Goal: Task Accomplishment & Management: Manage account settings

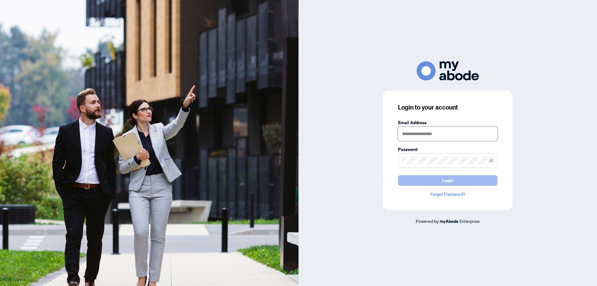
type input "**********"
click at [453, 180] on span "Login" at bounding box center [447, 180] width 11 height 10
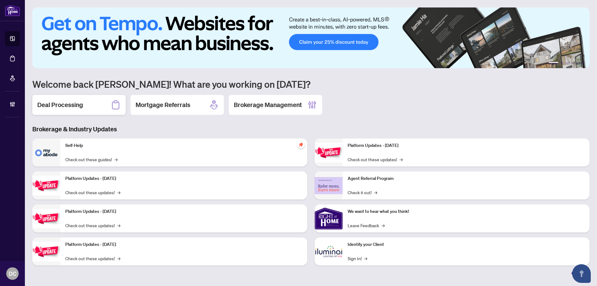
click at [45, 99] on div "Deal Processing" at bounding box center [78, 105] width 93 height 20
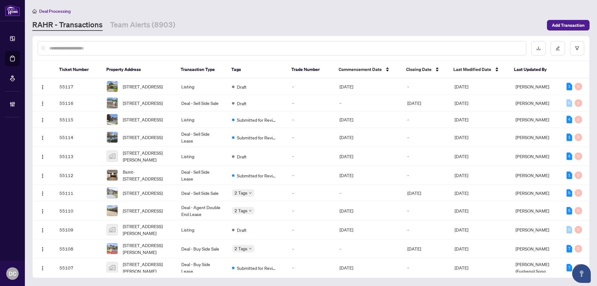
click at [176, 48] on input "text" at bounding box center [285, 48] width 472 height 7
paste input "*******"
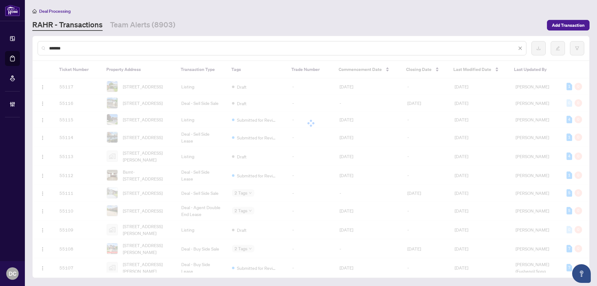
type input "*******"
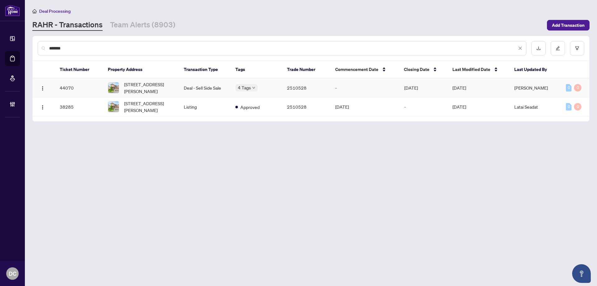
click at [217, 87] on td "Deal - Sell Side Sale" at bounding box center [205, 87] width 52 height 19
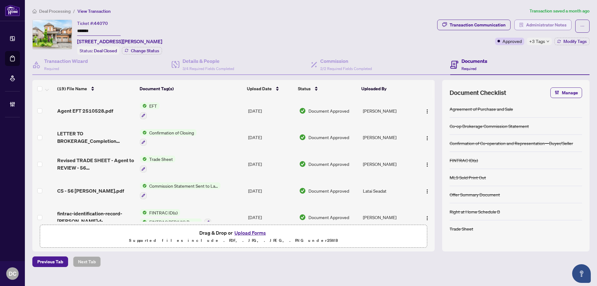
click at [528, 21] on span "Administrator Notes" at bounding box center [546, 25] width 40 height 10
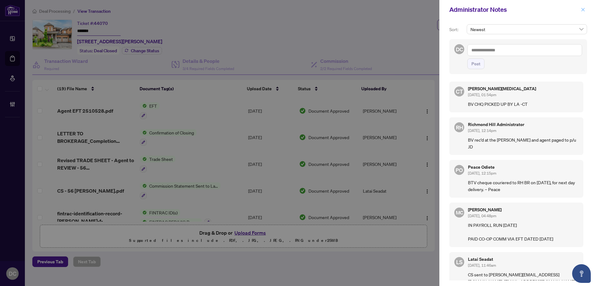
click at [585, 10] on icon "close" at bounding box center [583, 9] width 4 height 4
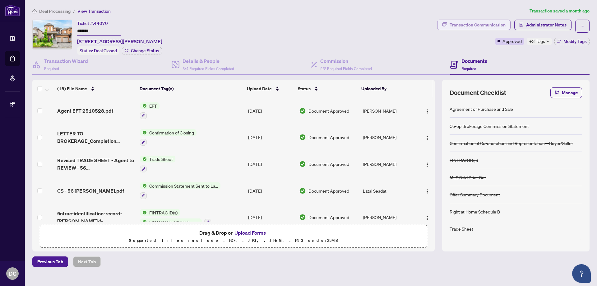
click at [489, 21] on div "Transaction Communication" at bounding box center [478, 25] width 56 height 10
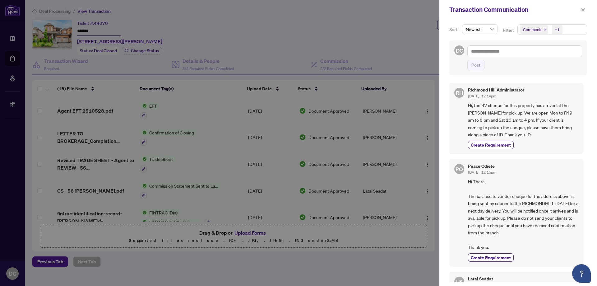
drag, startPoint x: 582, startPoint y: 6, endPoint x: 435, endPoint y: 13, distance: 147.0
click at [582, 7] on span "button" at bounding box center [583, 10] width 4 height 10
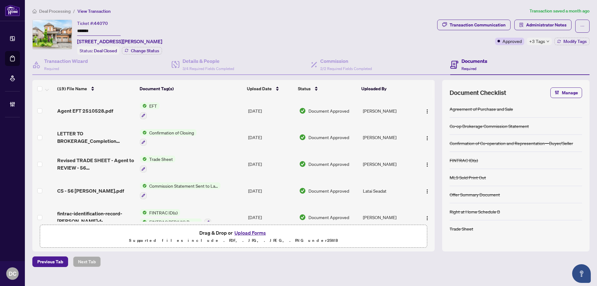
click at [48, 13] on span "Deal Processing" at bounding box center [54, 11] width 31 height 6
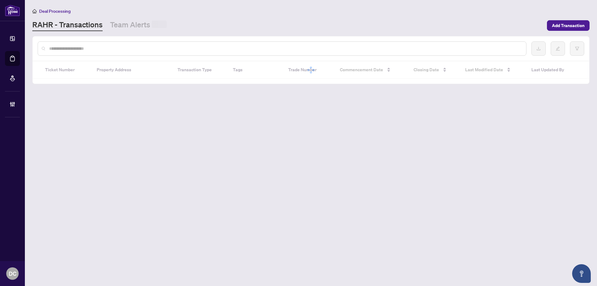
click at [107, 45] on input "text" at bounding box center [285, 48] width 472 height 7
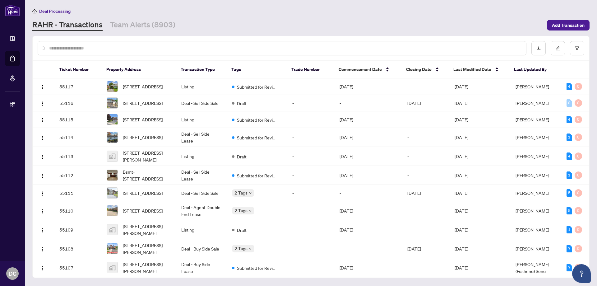
paste input "*******"
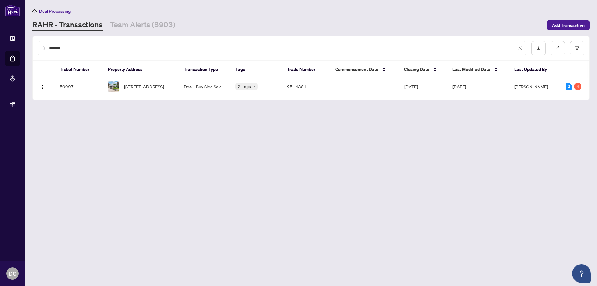
type input "*******"
click at [147, 90] on span "110 Melrose Ave, Barrie, Ontario L4M 2B3, Canada" at bounding box center [144, 86] width 40 height 7
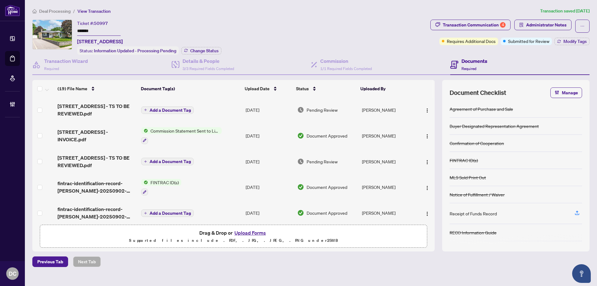
click at [57, 8] on span "Deal Processing" at bounding box center [54, 11] width 31 height 6
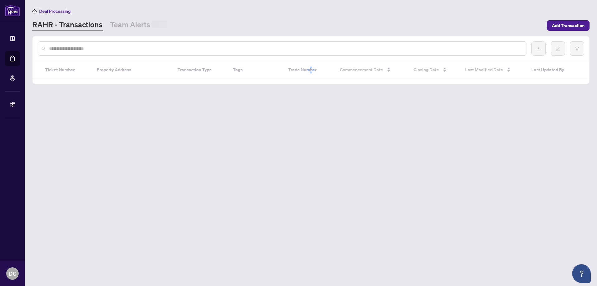
click at [94, 48] on input "text" at bounding box center [285, 48] width 472 height 7
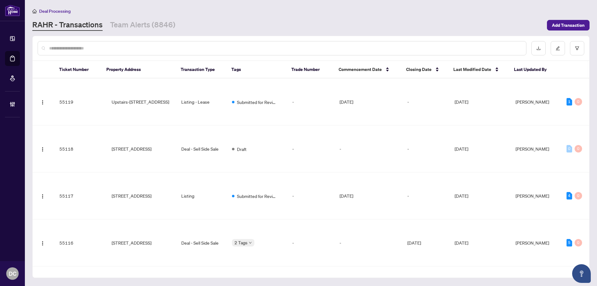
paste input "*******"
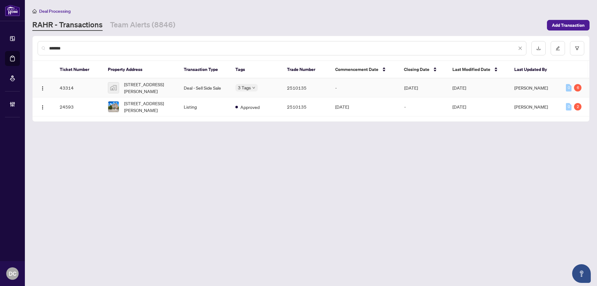
type input "*******"
click at [126, 86] on span "36 Regina Street North #402, Waterloo, ON N2J 3A2, Canada" at bounding box center [149, 88] width 50 height 14
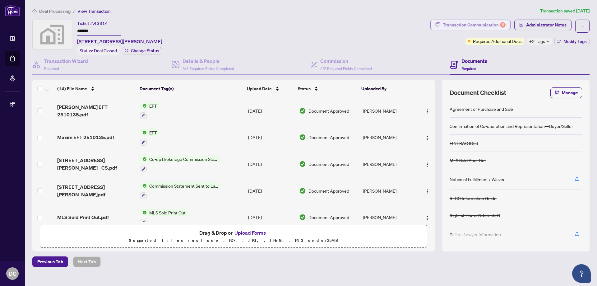
click at [464, 25] on div "Transaction Communication 6" at bounding box center [474, 25] width 63 height 10
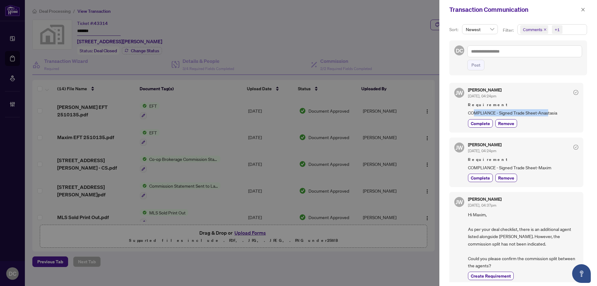
drag, startPoint x: 476, startPoint y: 113, endPoint x: 548, endPoint y: 112, distance: 72.5
click at [548, 112] on span "COMPLIANCE - Signed Trade Sheet-Anastasia" at bounding box center [523, 112] width 110 height 7
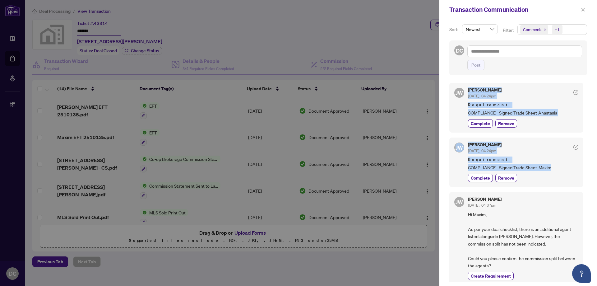
drag, startPoint x: 560, startPoint y: 167, endPoint x: 461, endPoint y: 96, distance: 121.7
click at [461, 96] on div "JW Jocelyne Wong Sep/22/2025, 04:24pm Requirement COMPLIANCE - Signed Trade She…" at bounding box center [519, 180] width 138 height 203
click at [473, 99] on div "Jocelyne Wong Sep/22/2025, 04:24pm" at bounding box center [485, 94] width 34 height 12
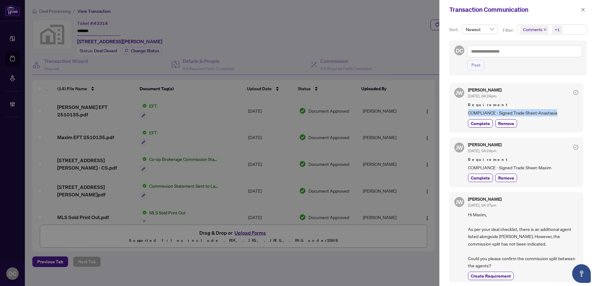
drag, startPoint x: 469, startPoint y: 112, endPoint x: 564, endPoint y: 113, distance: 95.2
click at [564, 113] on span "COMPLIANCE - Signed Trade Sheet-Anastasia" at bounding box center [523, 112] width 110 height 7
drag, startPoint x: 474, startPoint y: 97, endPoint x: 477, endPoint y: 97, distance: 3.7
click at [477, 97] on span "Sep/22/2025, 04:24pm" at bounding box center [482, 96] width 28 height 5
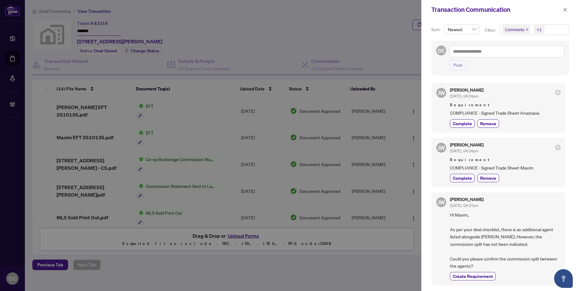
click at [450, 100] on div "JW Jocelyne Wong Sep/22/2025, 04:24pm Requirement COMPLIANCE - Signed Trade She…" at bounding box center [499, 107] width 134 height 49
drag, startPoint x: 451, startPoint y: 111, endPoint x: 539, endPoint y: 110, distance: 88.1
click at [539, 110] on span "COMPLIANCE - Signed Trade Sheet-Anastasia" at bounding box center [505, 112] width 110 height 7
click at [454, 97] on span "Sep/22/2025, 04:24pm" at bounding box center [464, 96] width 28 height 5
drag, startPoint x: 453, startPoint y: 96, endPoint x: 469, endPoint y: 96, distance: 15.9
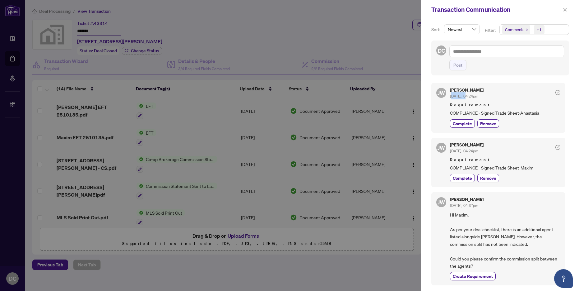
click at [469, 96] on span "Sep/22/2025, 04:24pm" at bounding box center [464, 96] width 28 height 5
click at [563, 8] on icon "close" at bounding box center [565, 9] width 4 height 4
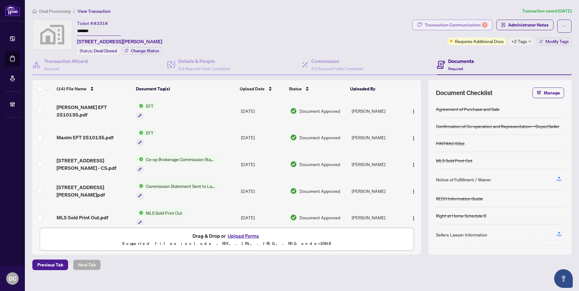
click at [479, 23] on div "Transaction Communication 6" at bounding box center [456, 25] width 63 height 10
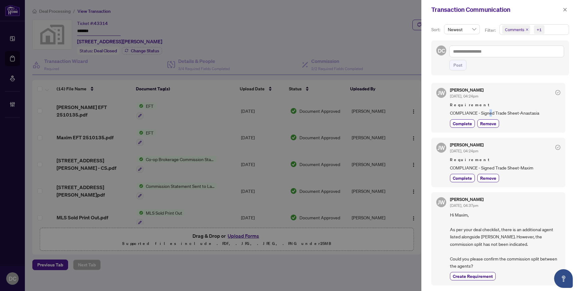
click at [492, 112] on span "COMPLIANCE - Signed Trade Sheet-Anastasia" at bounding box center [505, 112] width 110 height 7
click at [564, 10] on icon "close" at bounding box center [565, 9] width 4 height 4
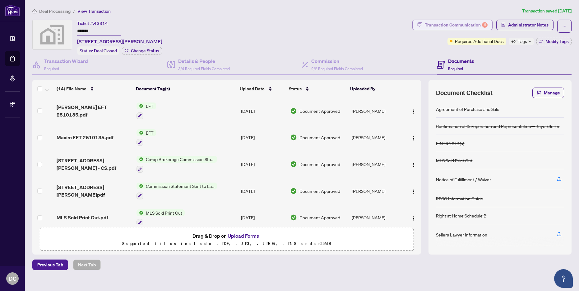
click at [456, 26] on div "Transaction Communication 6" at bounding box center [456, 25] width 63 height 10
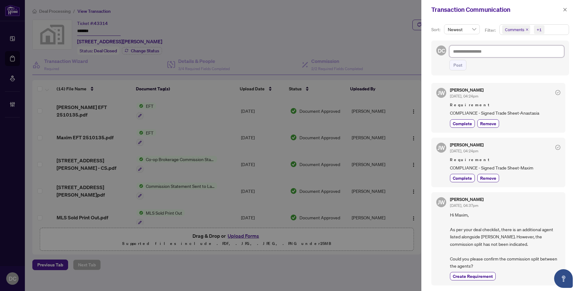
click at [508, 50] on textarea at bounding box center [507, 51] width 115 height 12
drag, startPoint x: 564, startPoint y: 10, endPoint x: 556, endPoint y: 12, distance: 8.1
click at [564, 10] on icon "close" at bounding box center [565, 9] width 4 height 4
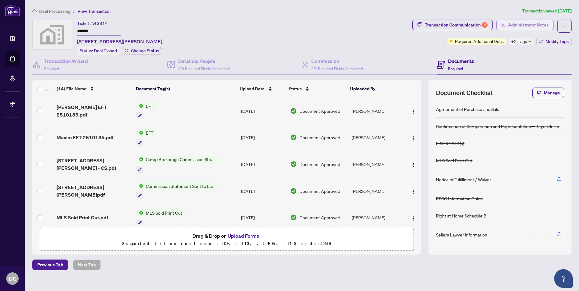
click at [527, 26] on span "Administrator Notes" at bounding box center [528, 25] width 40 height 10
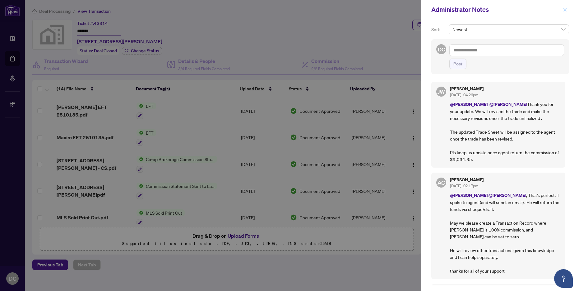
click at [564, 7] on span "button" at bounding box center [565, 10] width 4 height 10
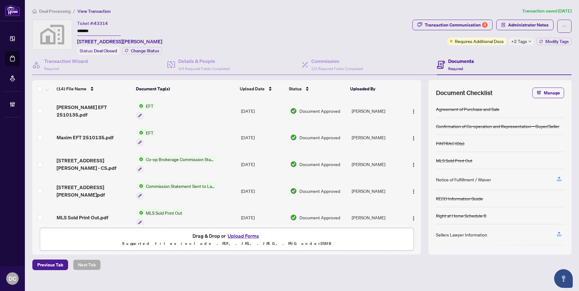
click at [200, 109] on td "EFT" at bounding box center [186, 110] width 105 height 27
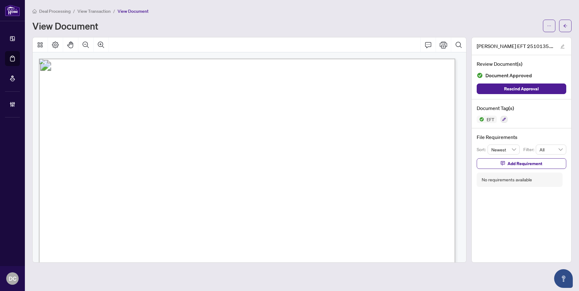
scroll to position [93, 0]
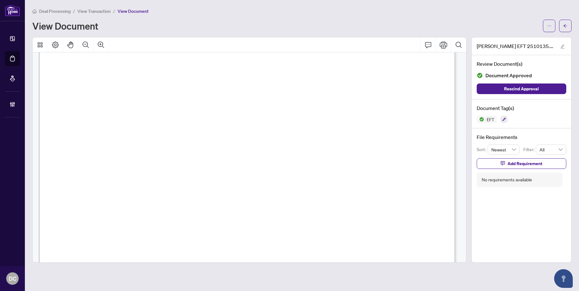
drag, startPoint x: 568, startPoint y: 29, endPoint x: 338, endPoint y: 208, distance: 291.3
click at [346, 202] on div "Deal Processing / View Transaction / View Document View Document Anastasia EFT …" at bounding box center [302, 134] width 540 height 255
drag, startPoint x: 92, startPoint y: 238, endPoint x: 150, endPoint y: 235, distance: 57.9
click at [83, 236] on span "TO THE" at bounding box center [74, 238] width 17 height 4
drag, startPoint x: 162, startPoint y: 239, endPoint x: 81, endPoint y: 237, distance: 80.9
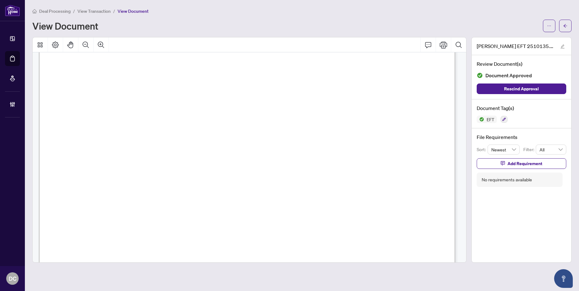
click at [81, 237] on span "TO THE" at bounding box center [74, 238] width 17 height 4
click at [563, 28] on button "button" at bounding box center [565, 26] width 12 height 12
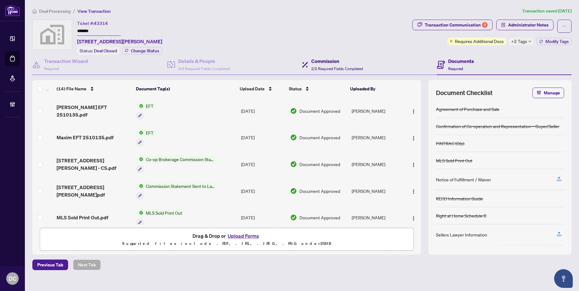
click at [339, 65] on div "Commission 2/2 Required Fields Completed" at bounding box center [337, 64] width 52 height 15
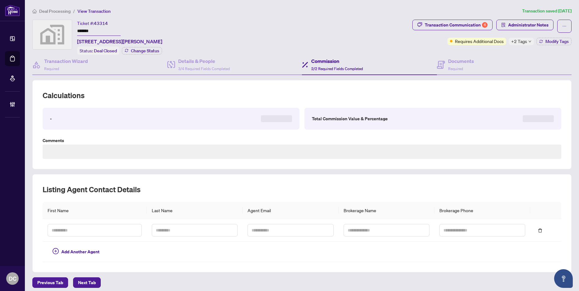
type textarea "**********"
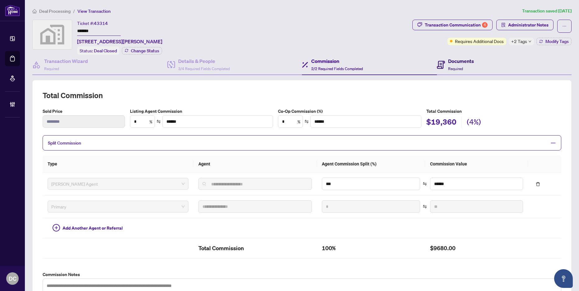
click at [452, 66] on span "Required" at bounding box center [455, 68] width 15 height 5
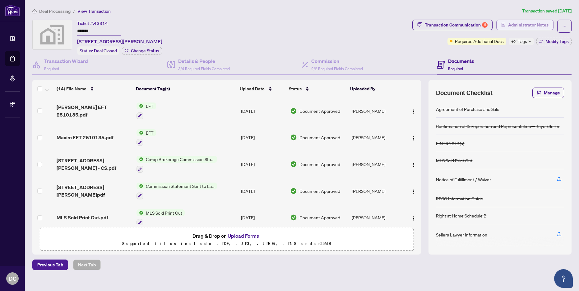
click at [531, 27] on span "Administrator Notes" at bounding box center [528, 25] width 40 height 10
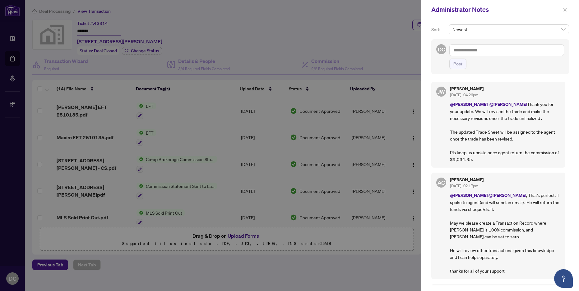
drag, startPoint x: 521, startPoint y: 49, endPoint x: 460, endPoint y: 49, distance: 61.0
click at [460, 49] on textarea at bounding box center [507, 50] width 115 height 12
drag, startPoint x: 460, startPoint y: 49, endPoint x: 513, endPoint y: 47, distance: 52.7
click at [513, 47] on textarea at bounding box center [507, 50] width 115 height 12
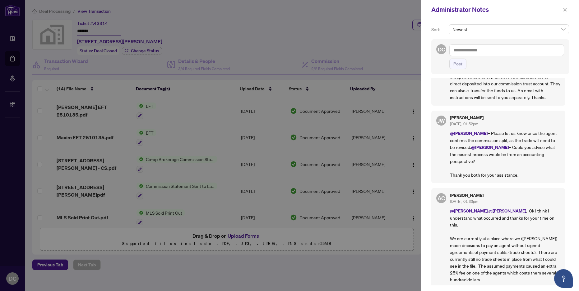
scroll to position [249, 0]
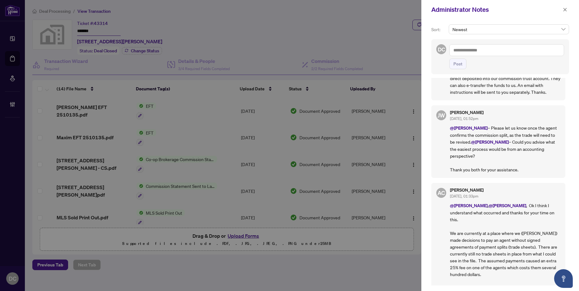
click at [568, 10] on button "button" at bounding box center [565, 9] width 8 height 7
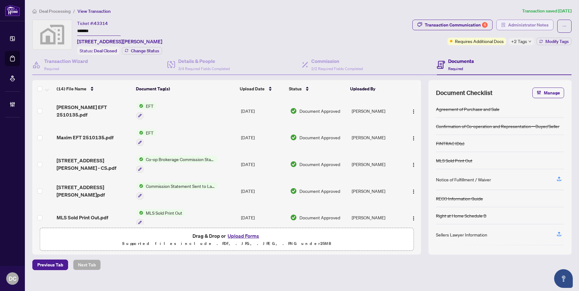
click at [542, 26] on span "Administrator Notes" at bounding box center [528, 25] width 40 height 10
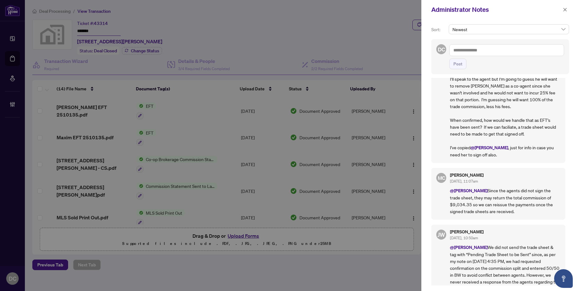
scroll to position [467, 0]
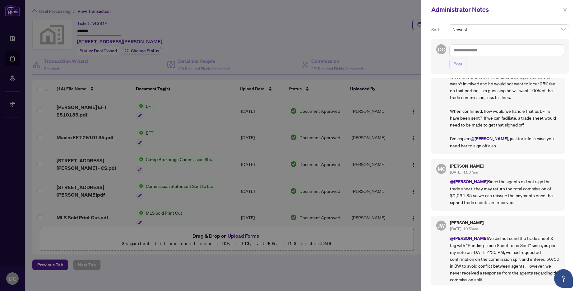
click at [516, 49] on textarea at bounding box center [507, 50] width 115 height 12
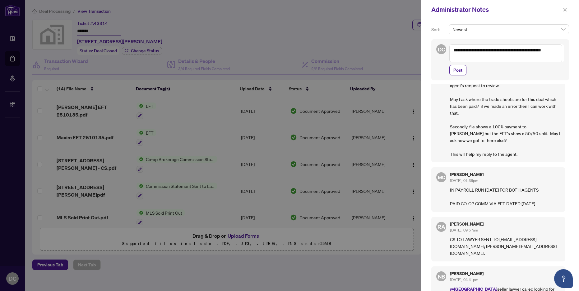
scroll to position [871, 0]
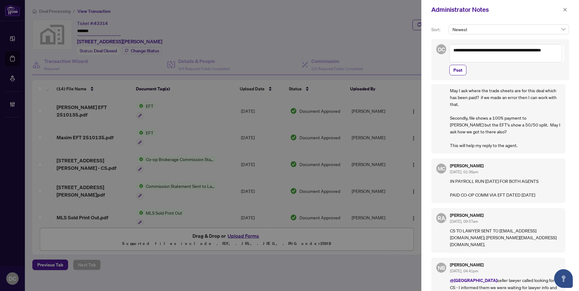
click at [516, 59] on textarea "**********" at bounding box center [506, 53] width 113 height 18
type textarea "**********"
click at [567, 12] on span "button" at bounding box center [565, 10] width 4 height 10
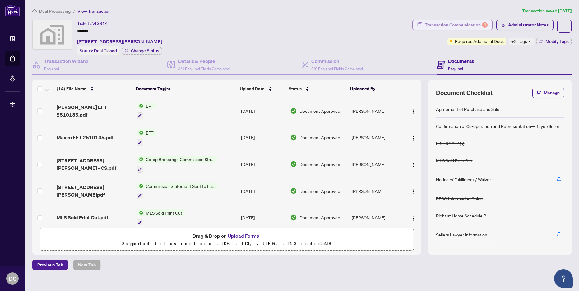
click at [478, 23] on div "Transaction Communication 6" at bounding box center [456, 25] width 63 height 10
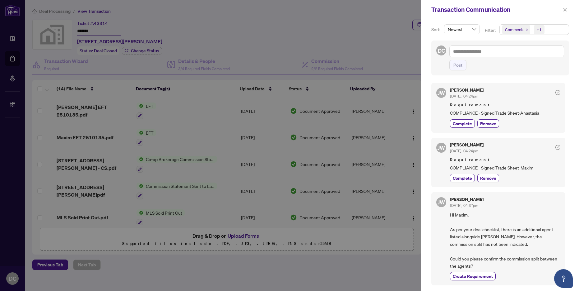
click at [559, 28] on span "Comments +1" at bounding box center [534, 30] width 69 height 10
click at [522, 52] on span "Comments" at bounding box center [537, 55] width 55 height 7
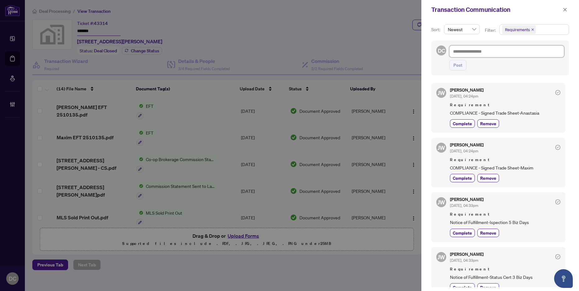
click at [479, 52] on textarea at bounding box center [507, 51] width 115 height 12
type textarea "*"
type textarea "**"
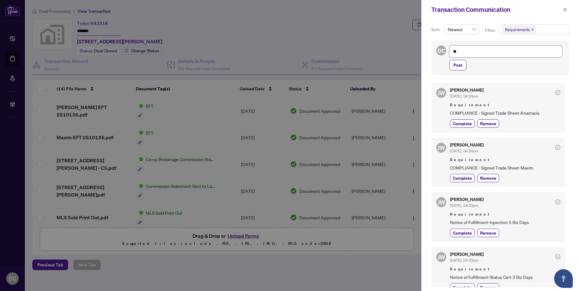
type textarea "***"
type textarea "****"
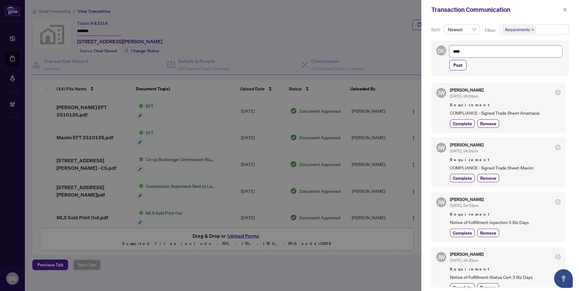
type textarea "****"
type textarea "******"
type textarea "*******"
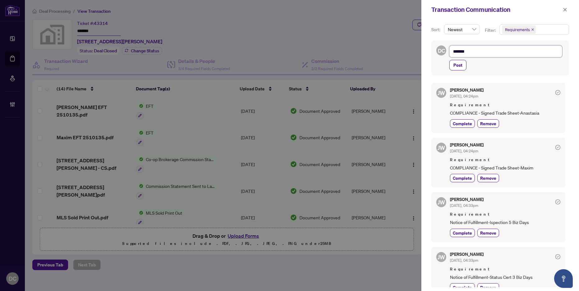
type textarea "*******"
type textarea "*********"
type textarea "**********"
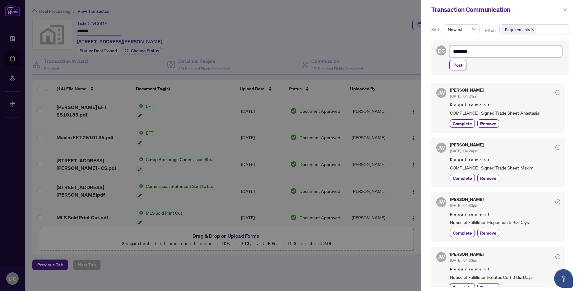
type textarea "**********"
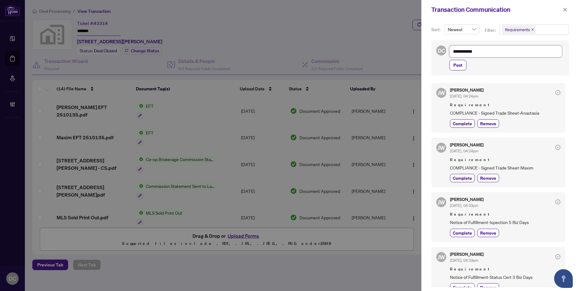
type textarea "**********"
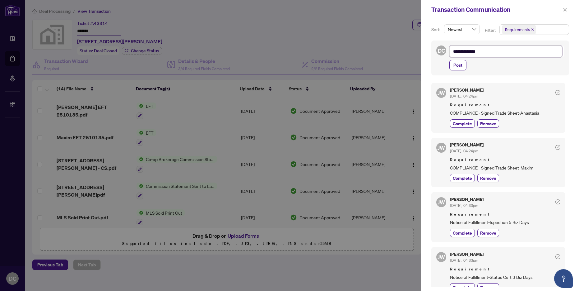
type textarea "**********"
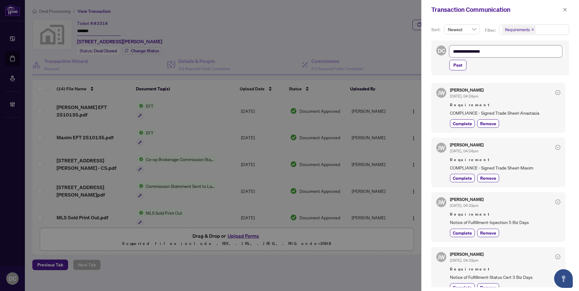
type textarea "**********"
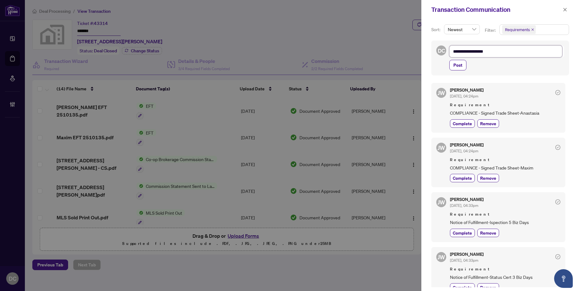
type textarea "**********"
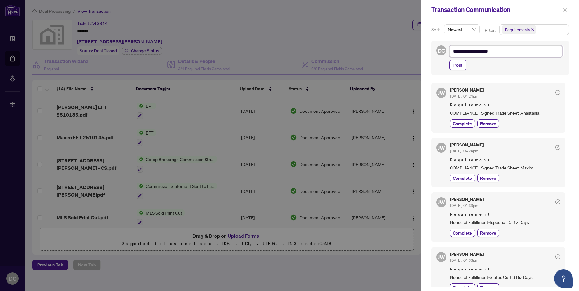
type textarea "**********"
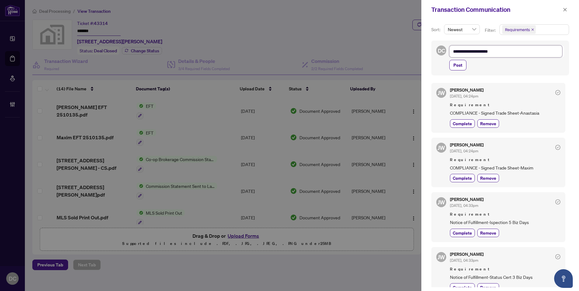
type textarea "**********"
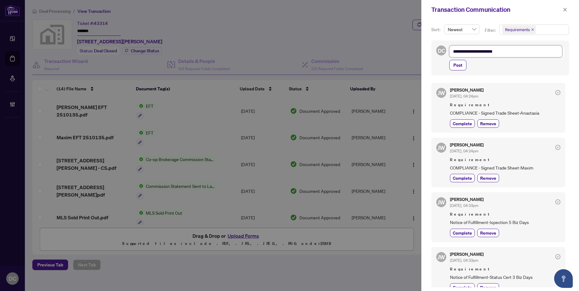
type textarea "**********"
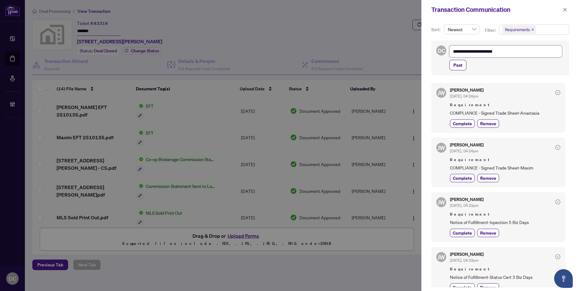
type textarea "**********"
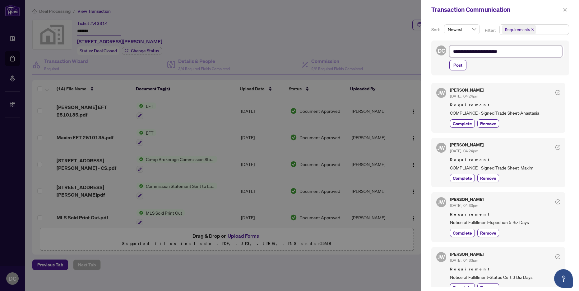
type textarea "**********"
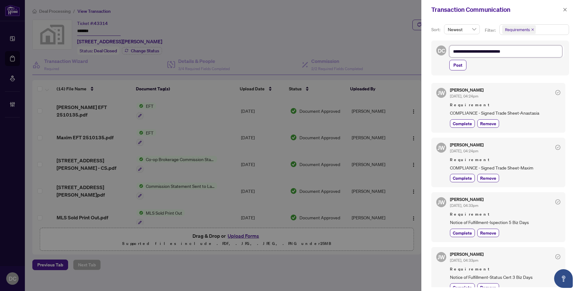
type textarea "**********"
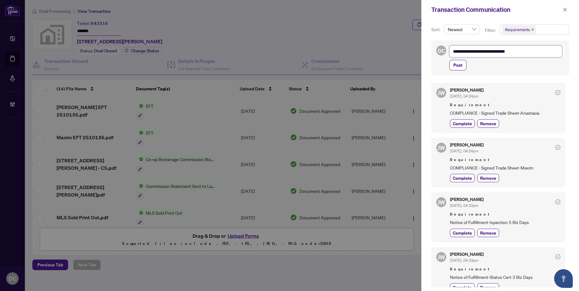
type textarea "**********"
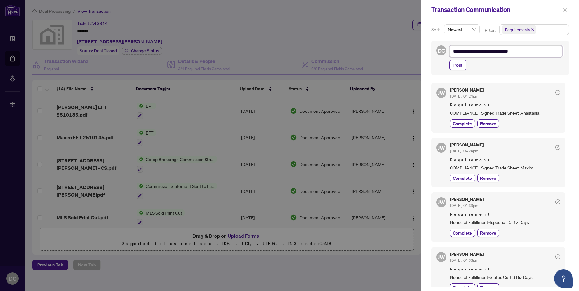
drag, startPoint x: 463, startPoint y: 52, endPoint x: 489, endPoint y: 51, distance: 26.8
click at [489, 51] on textarea "**********" at bounding box center [506, 51] width 113 height 12
drag, startPoint x: 533, startPoint y: 51, endPoint x: 563, endPoint y: 54, distance: 30.3
click at [533, 51] on textarea "**********" at bounding box center [506, 51] width 113 height 12
type textarea "**********"
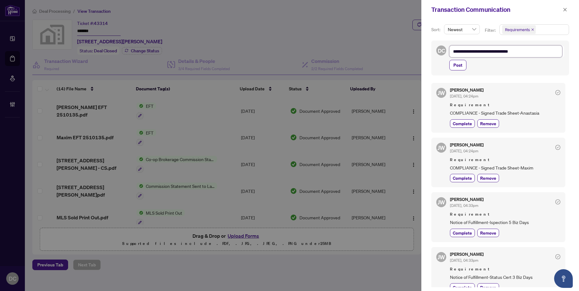
type textarea "**********"
drag, startPoint x: 540, startPoint y: 54, endPoint x: 448, endPoint y: 53, distance: 91.5
click at [448, 53] on div "**********" at bounding box center [501, 57] width 138 height 35
click at [493, 52] on textarea "**********" at bounding box center [506, 51] width 113 height 12
drag, startPoint x: 493, startPoint y: 52, endPoint x: 538, endPoint y: 51, distance: 44.8
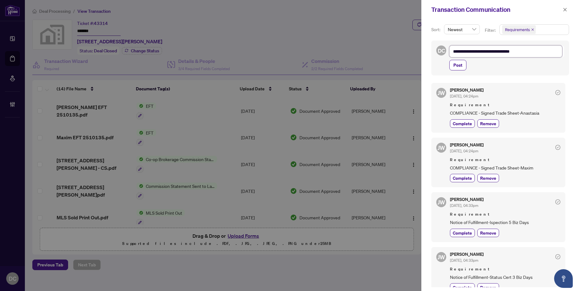
click at [538, 51] on textarea "**********" at bounding box center [506, 51] width 113 height 12
type textarea "**********"
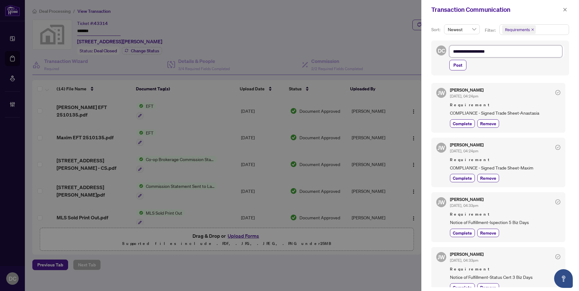
type textarea "**********"
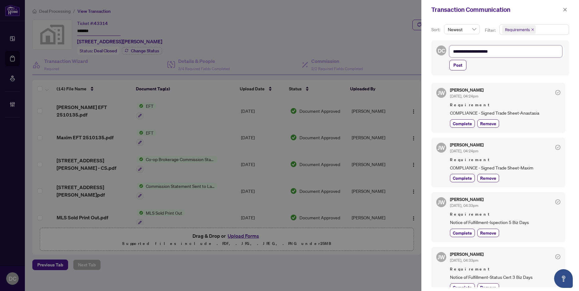
type textarea "**********"
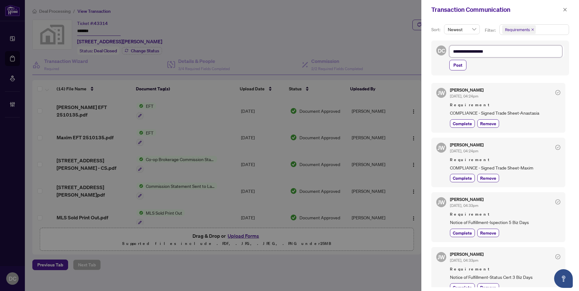
type textarea "**********"
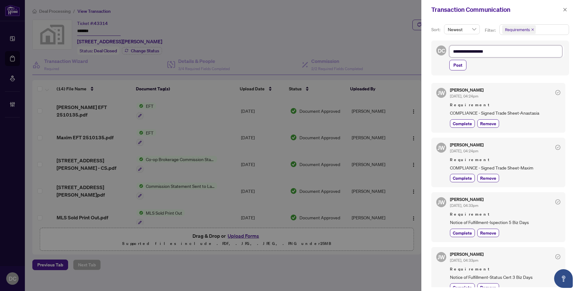
type textarea "**********"
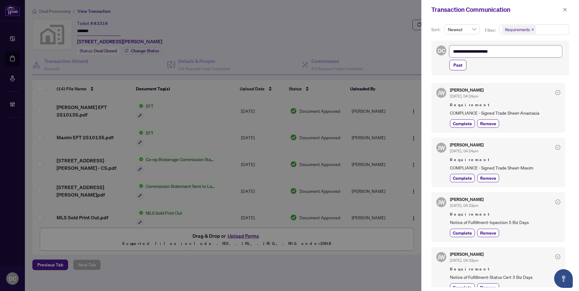
type textarea "**********"
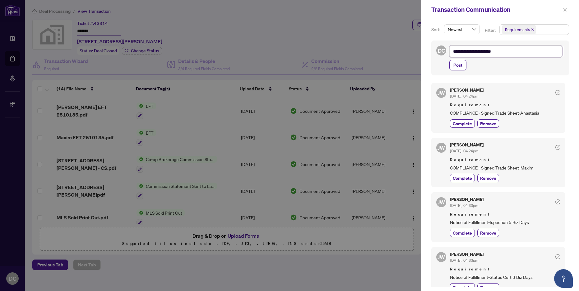
type textarea "**********"
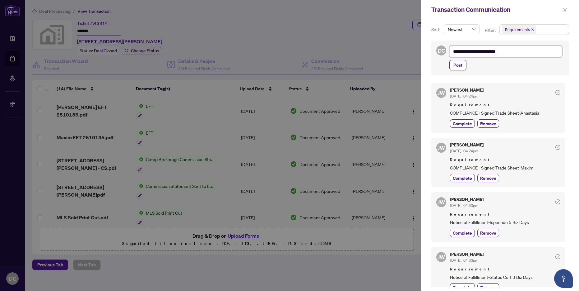
type textarea "**********"
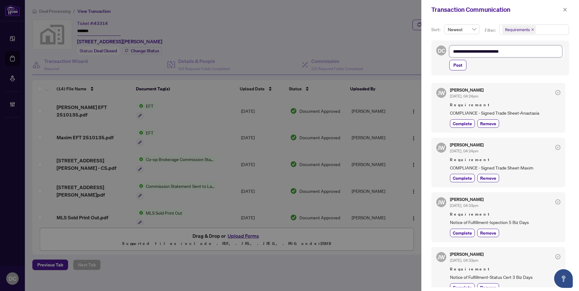
type textarea "**********"
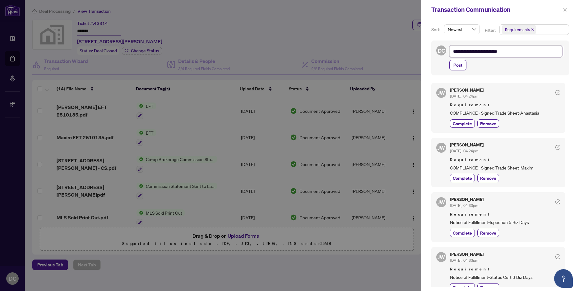
type textarea "**********"
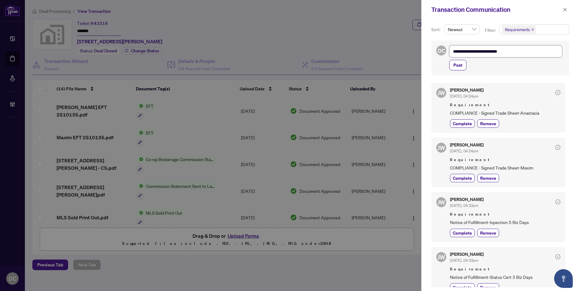
type textarea "**********"
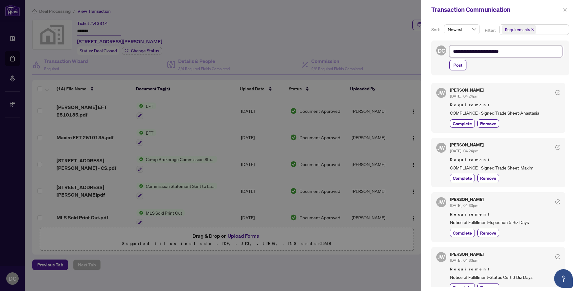
type textarea "**********"
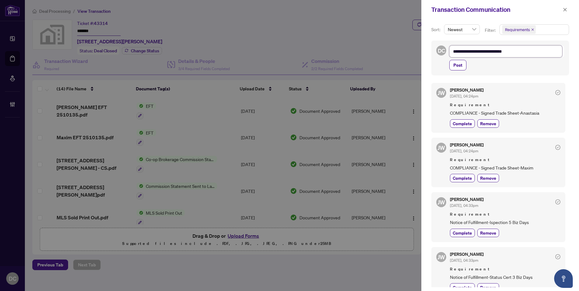
type textarea "**********"
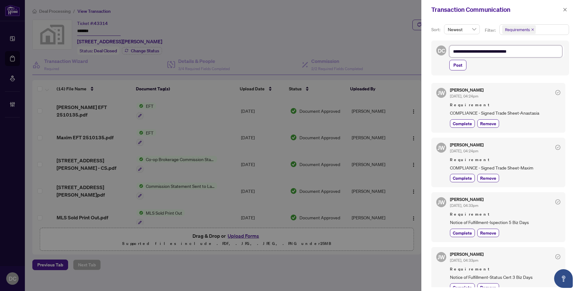
type textarea "**********"
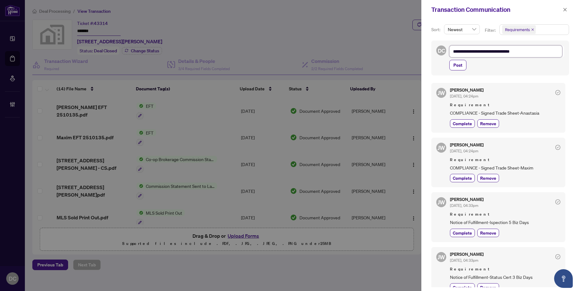
type textarea "**********"
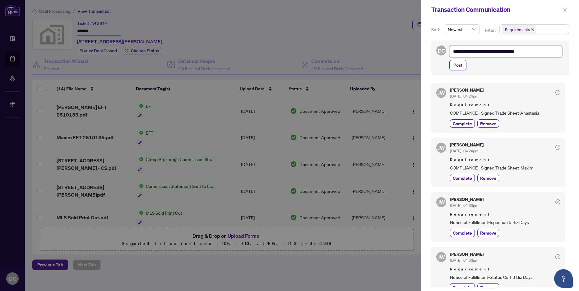
type textarea "**********"
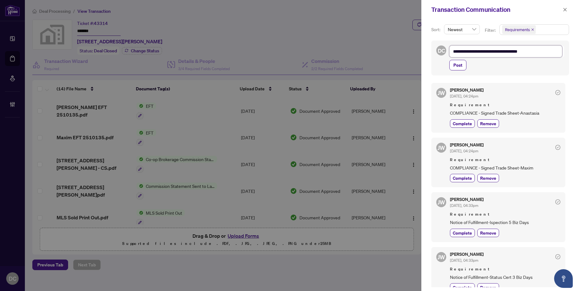
type textarea "**********"
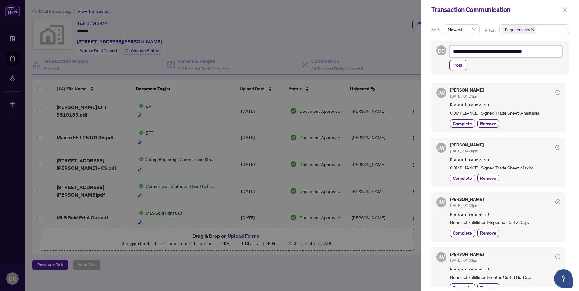
type textarea "**********"
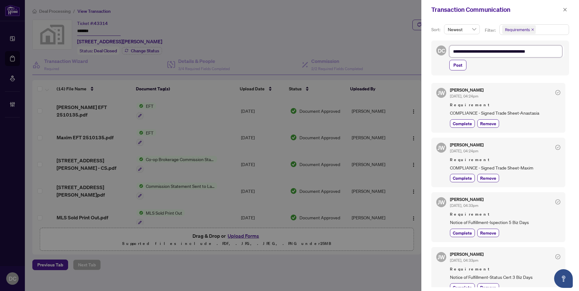
type textarea "**********"
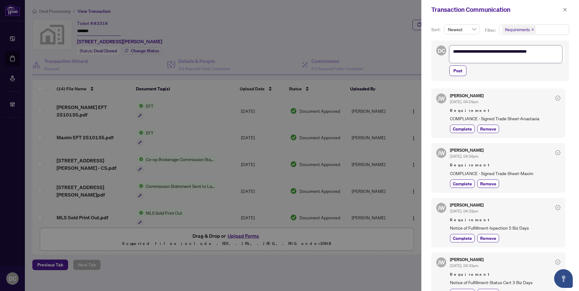
scroll to position [1, 0]
type textarea "**********"
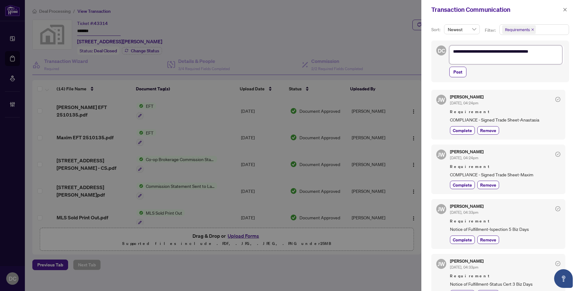
type textarea "**********"
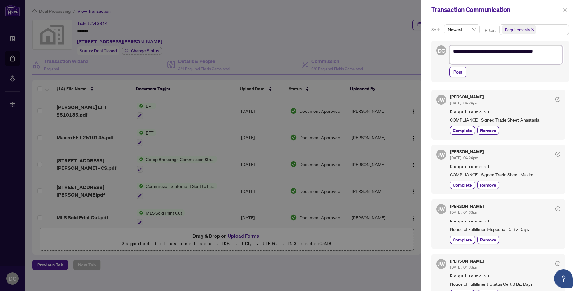
type textarea "**********"
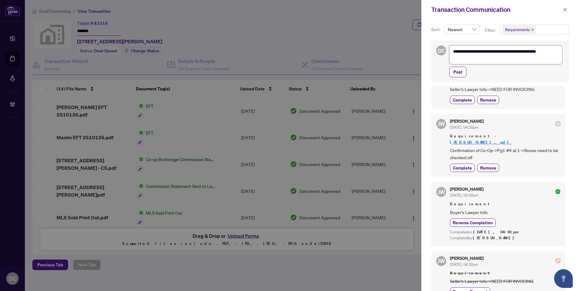
scroll to position [263, 0]
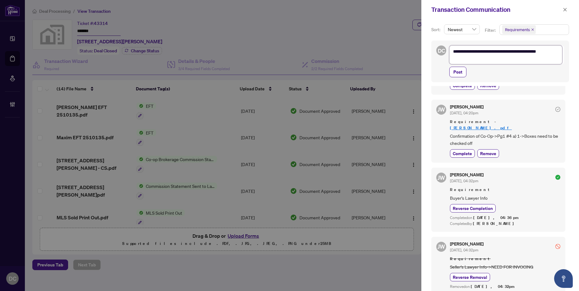
drag, startPoint x: 485, startPoint y: 60, endPoint x: 435, endPoint y: 44, distance: 52.8
click at [435, 44] on div "**********" at bounding box center [501, 61] width 138 height 42
drag, startPoint x: 490, startPoint y: 55, endPoint x: 491, endPoint y: 50, distance: 5.0
click at [491, 55] on textarea "**********" at bounding box center [506, 54] width 113 height 19
click at [490, 51] on textarea "**********" at bounding box center [506, 54] width 113 height 19
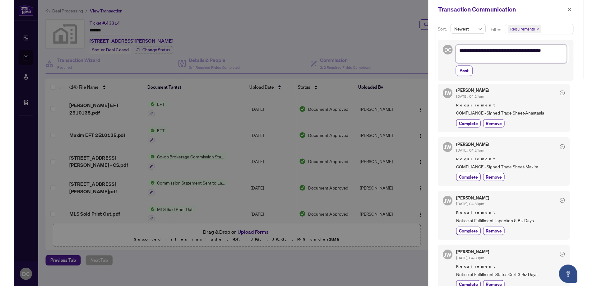
scroll to position [0, 0]
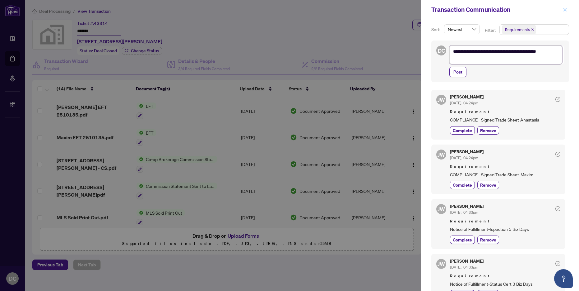
type textarea "**********"
click at [567, 10] on icon "close" at bounding box center [565, 9] width 4 height 4
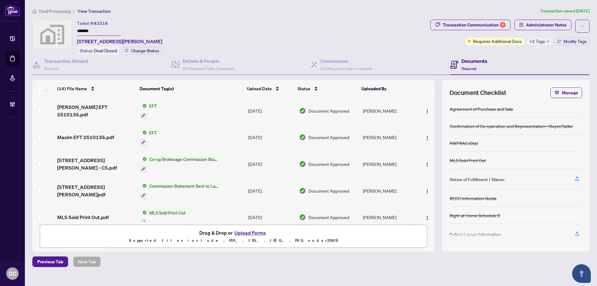
click at [69, 12] on span "Deal Processing" at bounding box center [54, 11] width 31 height 6
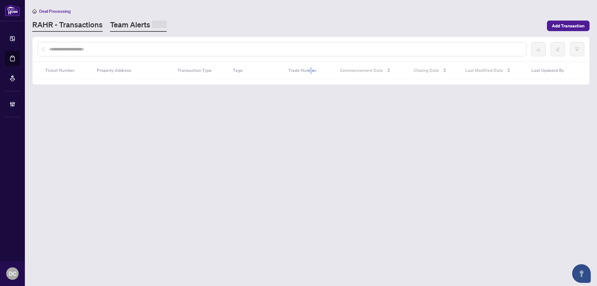
click at [143, 24] on link "Team Alerts" at bounding box center [138, 26] width 57 height 12
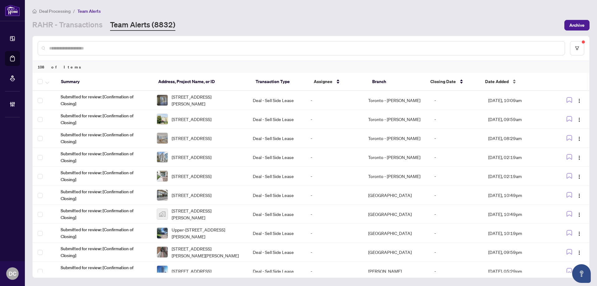
click at [509, 82] on span "Date Added" at bounding box center [497, 81] width 24 height 7
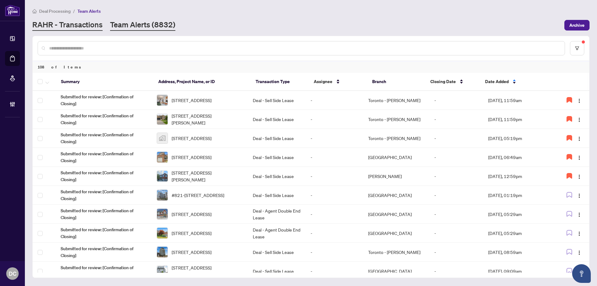
click at [75, 24] on link "RAHR - Transactions" at bounding box center [67, 25] width 70 height 11
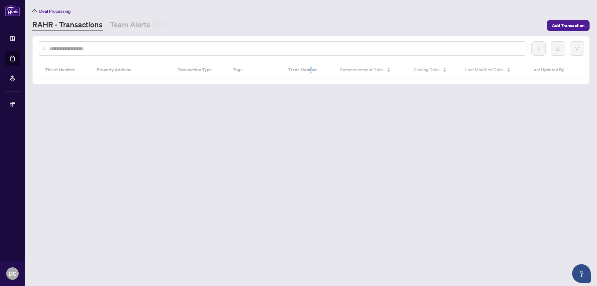
click at [72, 45] on input "text" at bounding box center [285, 48] width 472 height 7
paste input "*******"
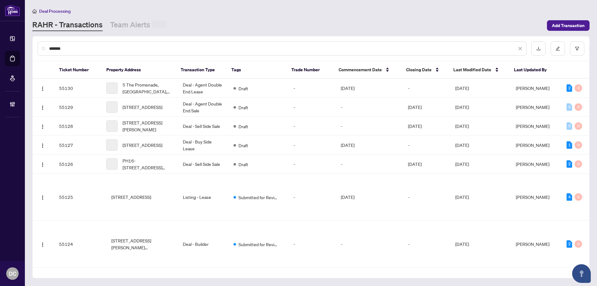
type input "*******"
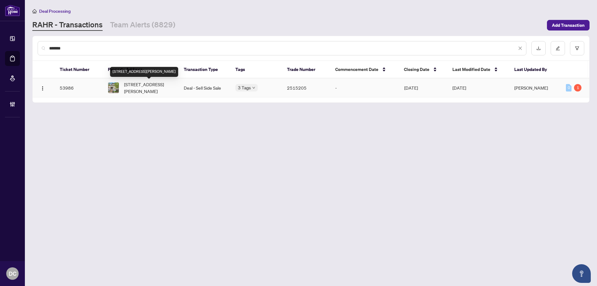
click at [144, 88] on span "B18-108 Finch Ave W Ave, Toronto, Ontario M2N 6W6, Canada" at bounding box center [149, 88] width 50 height 14
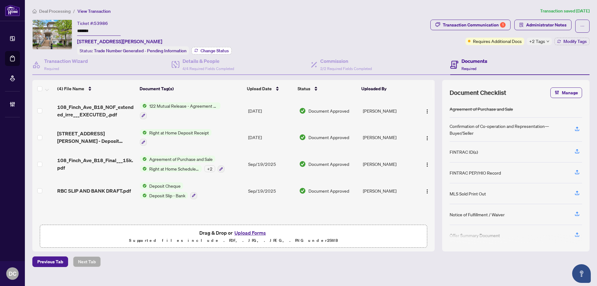
click at [218, 50] on span "Change Status" at bounding box center [215, 51] width 28 height 4
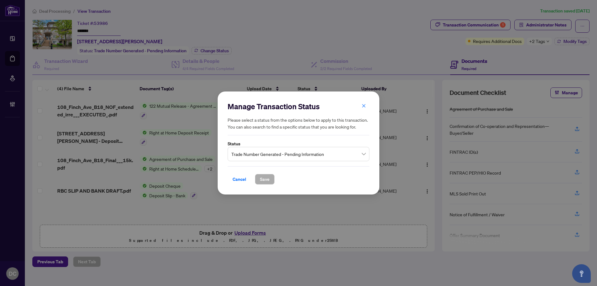
click at [360, 152] on span "Trade Number Generated - Pending Information" at bounding box center [298, 154] width 134 height 12
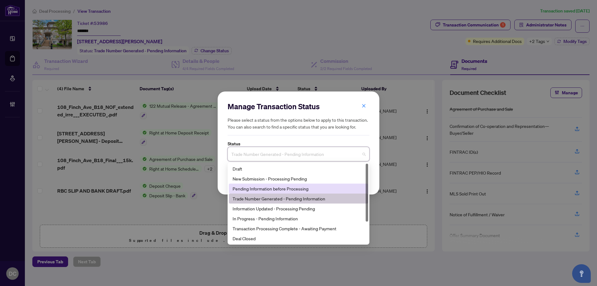
scroll to position [30, 0]
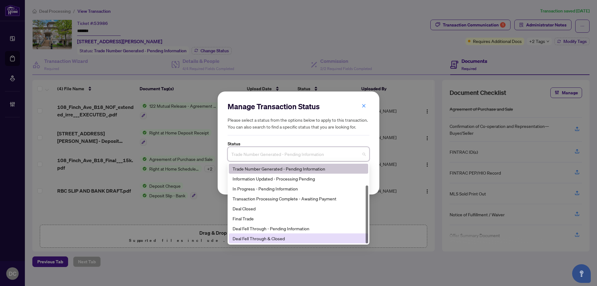
click at [302, 237] on div "Deal Fell Through & Closed" at bounding box center [299, 238] width 132 height 7
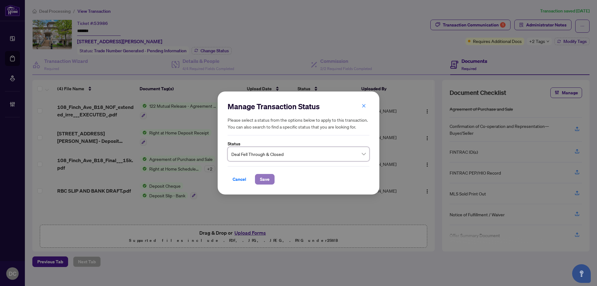
click at [271, 178] on button "Save" at bounding box center [265, 179] width 20 height 11
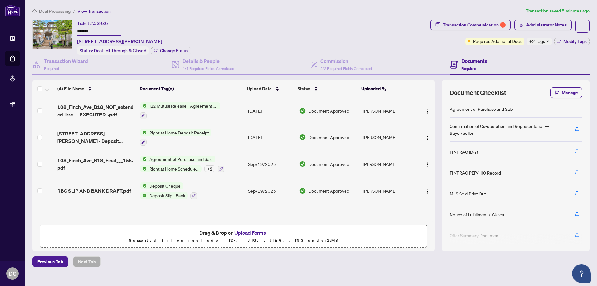
click at [234, 110] on td "122 Mutual Release - Agreement of Purchase and Sale" at bounding box center [192, 110] width 108 height 27
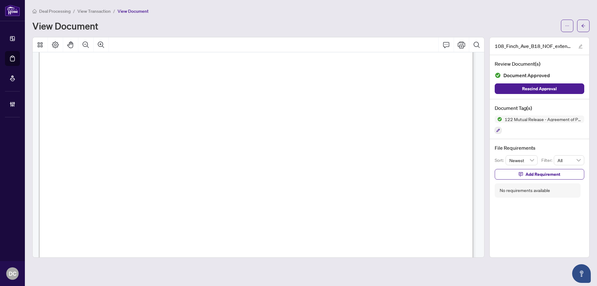
scroll to position [124, 0]
click at [582, 24] on icon "arrow-left" at bounding box center [584, 26] width 4 height 4
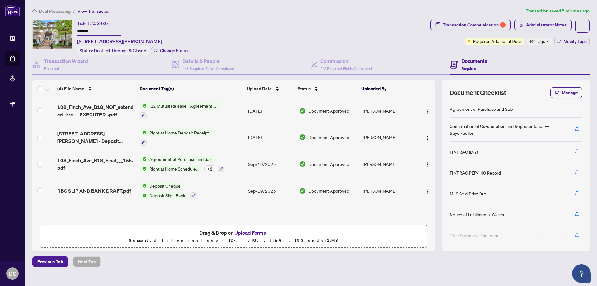
click at [544, 40] on span "+2 Tags" at bounding box center [538, 41] width 16 height 7
drag, startPoint x: 498, startPoint y: 55, endPoint x: 502, endPoint y: 53, distance: 4.6
click at [498, 55] on div "Documents Required" at bounding box center [520, 65] width 139 height 20
click at [563, 40] on button "Modify Tags" at bounding box center [572, 41] width 35 height 7
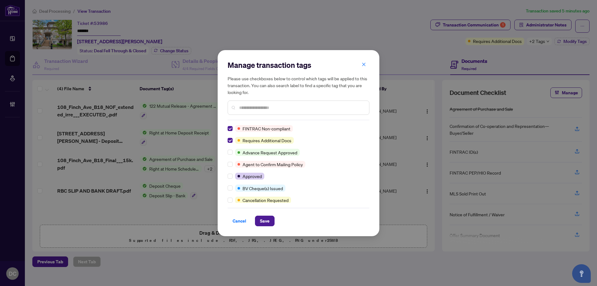
click at [250, 106] on input "text" at bounding box center [301, 107] width 125 height 7
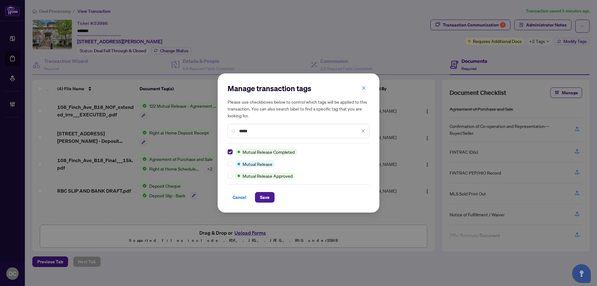
drag, startPoint x: 261, startPoint y: 130, endPoint x: 226, endPoint y: 129, distance: 34.6
click at [226, 129] on div "Manage transaction tags Please use checkboxes below to control which tags will …" at bounding box center [299, 142] width 162 height 139
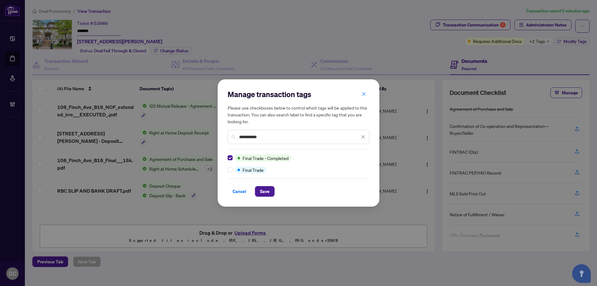
drag, startPoint x: 274, startPoint y: 138, endPoint x: 232, endPoint y: 133, distance: 41.6
click at [232, 133] on div "**********" at bounding box center [299, 137] width 142 height 14
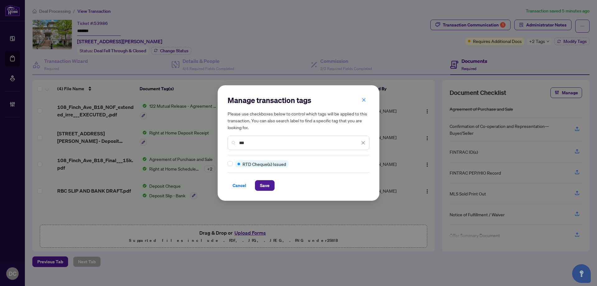
type input "***"
click at [227, 161] on div "Manage transaction tags Please use checkboxes below to control which tags will …" at bounding box center [299, 142] width 162 height 115
click at [264, 188] on span "Save" at bounding box center [265, 185] width 10 height 10
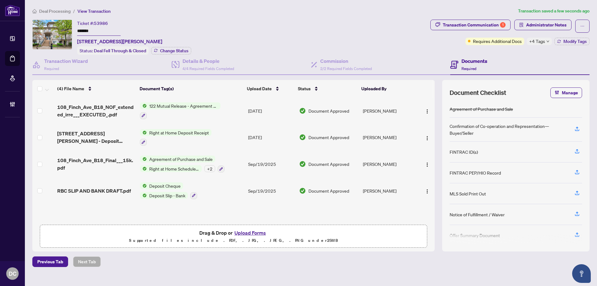
click at [549, 40] on icon "down" at bounding box center [548, 41] width 3 height 3
click at [512, 52] on div "Transaction Communication 1 Administrator Notes Requires Additional Docs +4 Tag…" at bounding box center [510, 37] width 162 height 35
click at [58, 9] on span "Deal Processing" at bounding box center [54, 11] width 31 height 6
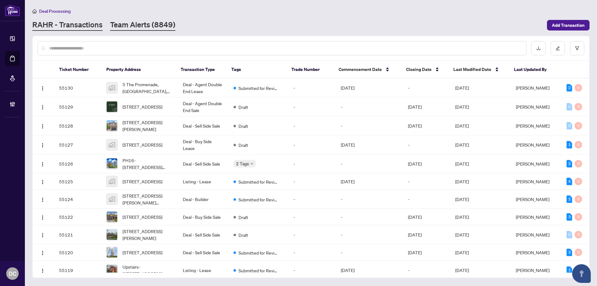
click at [157, 25] on link "Team Alerts (8849)" at bounding box center [142, 25] width 65 height 11
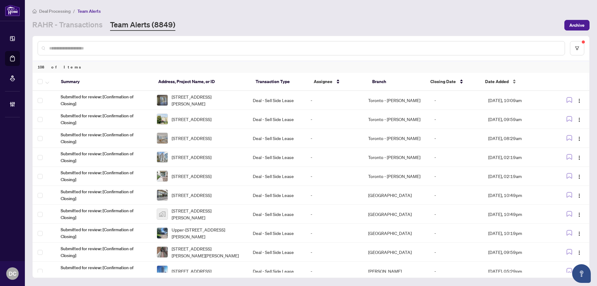
click at [499, 78] on div "Date Added" at bounding box center [515, 81] width 60 height 7
click at [509, 85] on div "Date Added" at bounding box center [515, 81] width 60 height 7
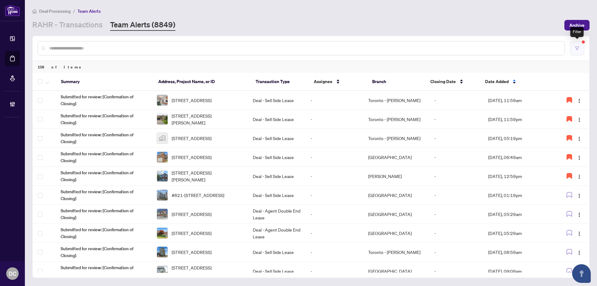
click at [577, 48] on icon "filter" at bounding box center [577, 48] width 4 height 4
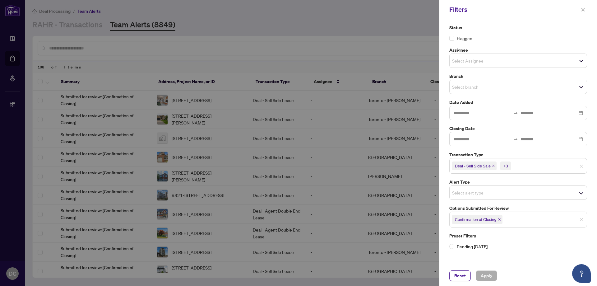
click at [501, 221] on icon "close" at bounding box center [499, 219] width 3 height 3
click at [534, 217] on span "Select options submitted for review" at bounding box center [518, 218] width 137 height 9
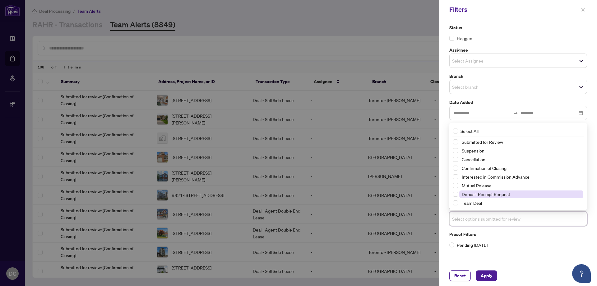
click at [511, 192] on span "Deposit Receipt Request" at bounding box center [522, 193] width 124 height 7
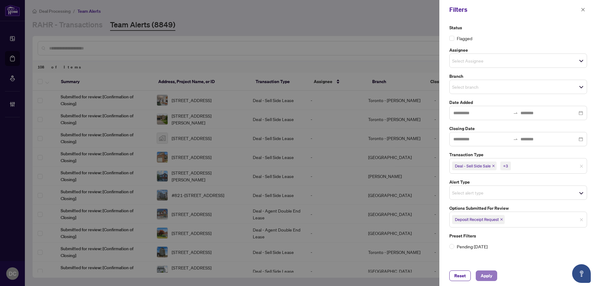
click at [489, 273] on span "Apply" at bounding box center [487, 276] width 12 height 10
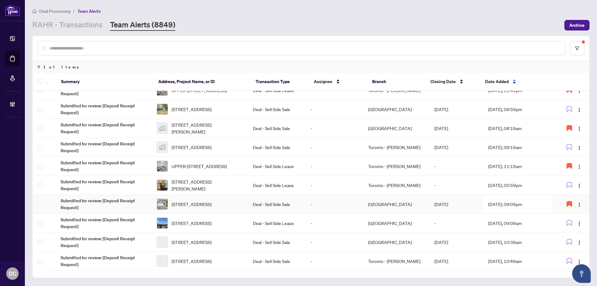
scroll to position [124, 0]
click at [123, 48] on input "text" at bounding box center [304, 48] width 511 height 7
paste input "*******"
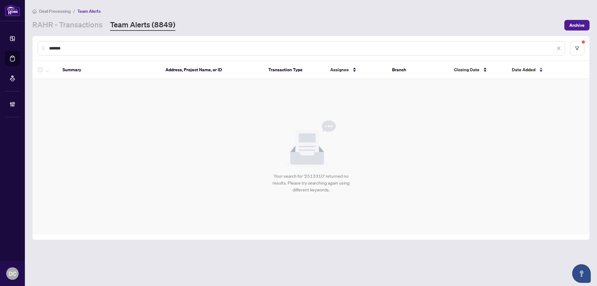
scroll to position [0, 0]
type input "*******"
click at [51, 26] on link "RAHR - Transactions" at bounding box center [67, 25] width 70 height 11
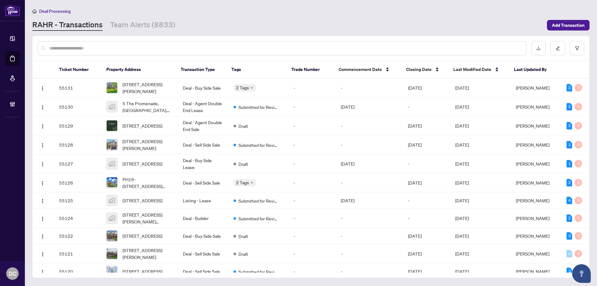
click at [223, 50] on input "text" at bounding box center [285, 48] width 472 height 7
paste input "*******"
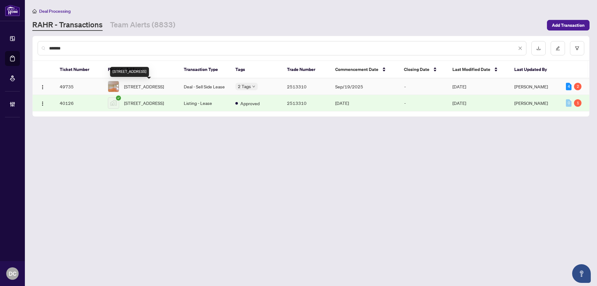
type input "*******"
click at [157, 90] on span "203 Kingsdale Ave, Toronto, Ontario M2N 3X1, Canada" at bounding box center [144, 86] width 40 height 7
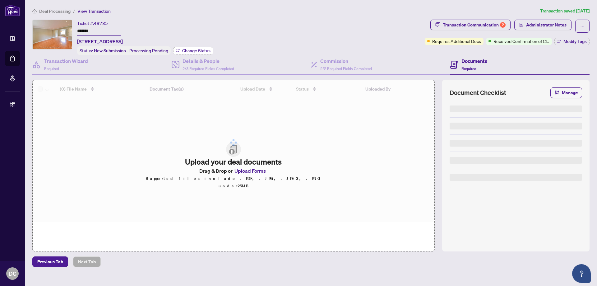
click at [204, 50] on span "Change Status" at bounding box center [196, 51] width 28 height 4
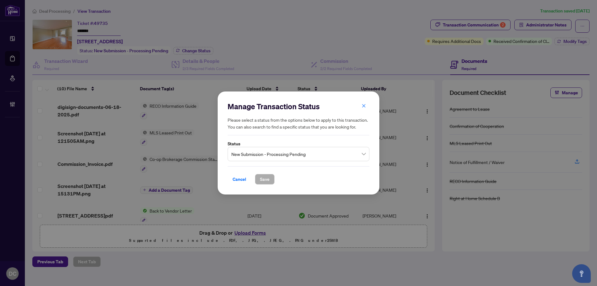
click at [283, 162] on input "search" at bounding box center [295, 155] width 129 height 14
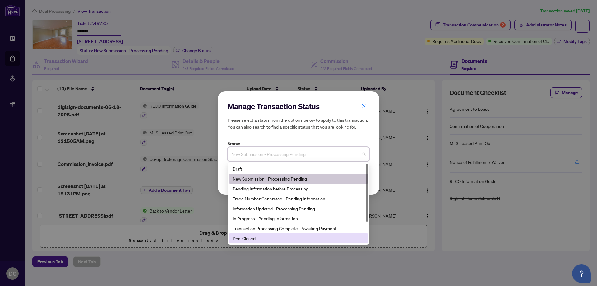
click at [276, 239] on div "Deal Closed" at bounding box center [299, 238] width 132 height 7
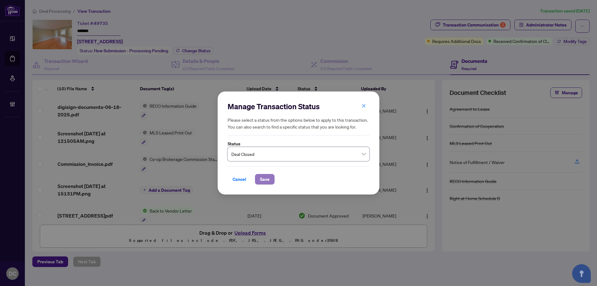
click at [269, 178] on span "Save" at bounding box center [265, 179] width 10 height 10
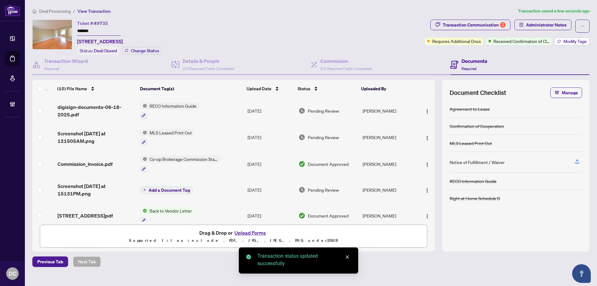
click at [577, 44] on span "Modify Tags" at bounding box center [575, 41] width 23 height 4
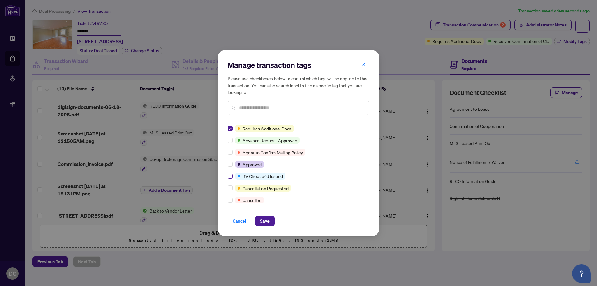
click at [229, 179] on label at bounding box center [230, 176] width 5 height 7
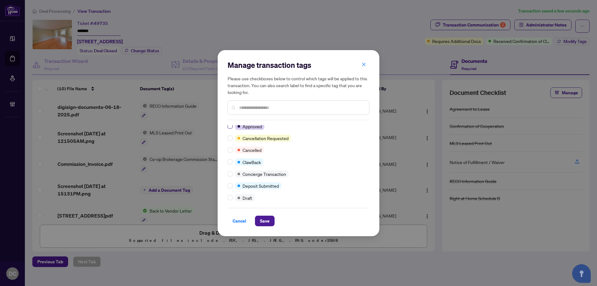
scroll to position [62, 0]
click at [259, 221] on button "Save" at bounding box center [265, 221] width 20 height 11
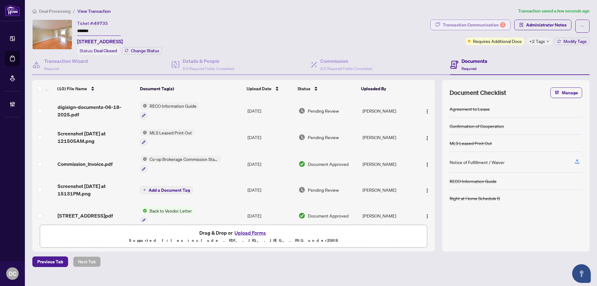
click at [486, 22] on div "Transaction Communication 2" at bounding box center [474, 25] width 63 height 10
type textarea "**********"
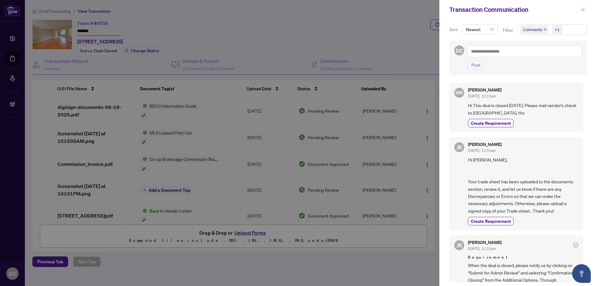
click at [582, 9] on button "button" at bounding box center [583, 9] width 8 height 7
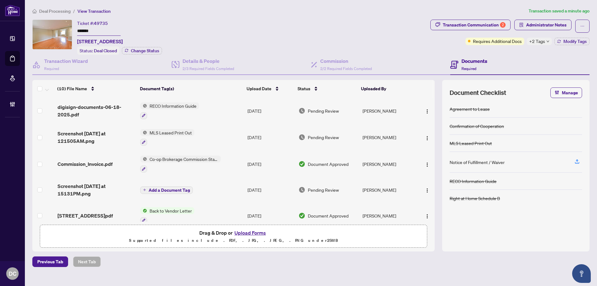
click at [231, 167] on td "Co-op Brokerage Commission Statement" at bounding box center [191, 164] width 107 height 27
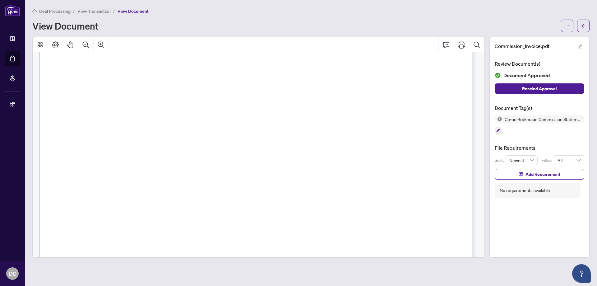
scroll to position [124, 0]
click at [587, 26] on button "button" at bounding box center [583, 26] width 12 height 12
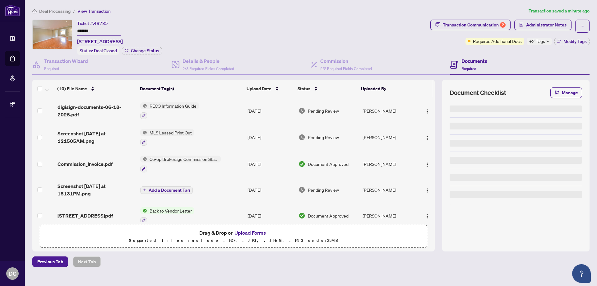
drag, startPoint x: 106, startPoint y: 29, endPoint x: 65, endPoint y: 51, distance: 47.1
click at [64, 28] on div "Ticket #: 49735 ******* 203 Kingsdale Ave, Toronto, Ontario M2N 3X1, Canada Sta…" at bounding box center [230, 37] width 396 height 35
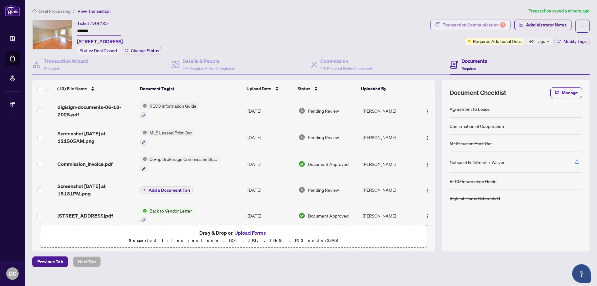
click at [470, 24] on div "Transaction Communication 2" at bounding box center [474, 25] width 63 height 10
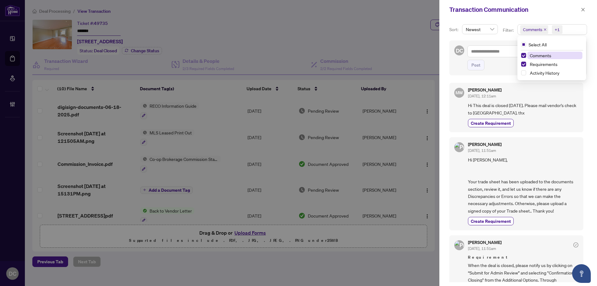
click at [569, 31] on span "Comments +1" at bounding box center [552, 30] width 69 height 10
click at [537, 58] on span "Comments" at bounding box center [540, 56] width 21 height 6
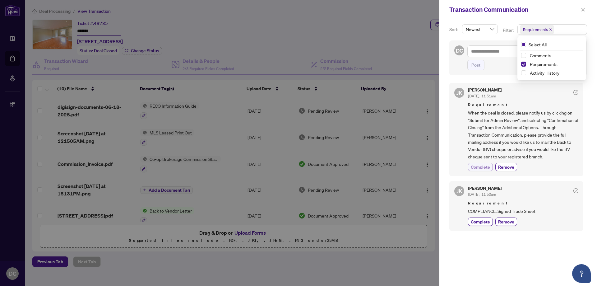
click at [483, 166] on span "Complete" at bounding box center [480, 167] width 19 height 7
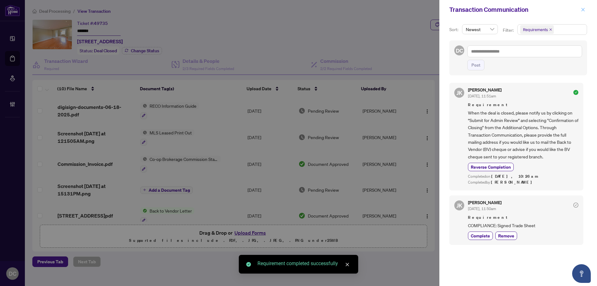
click at [582, 11] on icon "close" at bounding box center [583, 9] width 4 height 4
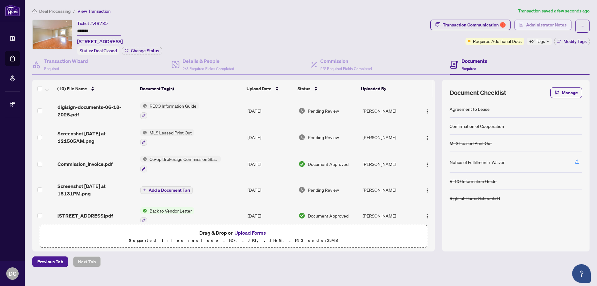
click at [542, 27] on span "Administrator Notes" at bounding box center [546, 25] width 40 height 10
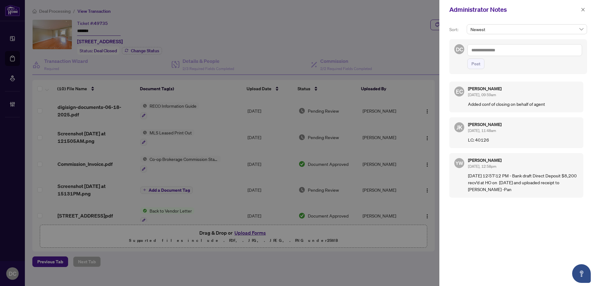
click at [496, 50] on textarea at bounding box center [525, 50] width 115 height 12
paste textarea "**********"
type textarea "**********"
click at [479, 69] on span "Post" at bounding box center [476, 64] width 9 height 10
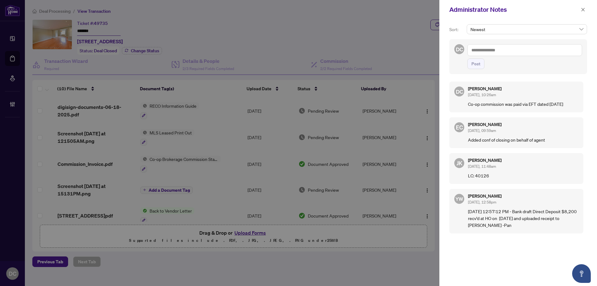
drag, startPoint x: 583, startPoint y: 9, endPoint x: 549, endPoint y: 7, distance: 34.6
click at [583, 9] on icon "close" at bounding box center [583, 9] width 4 height 4
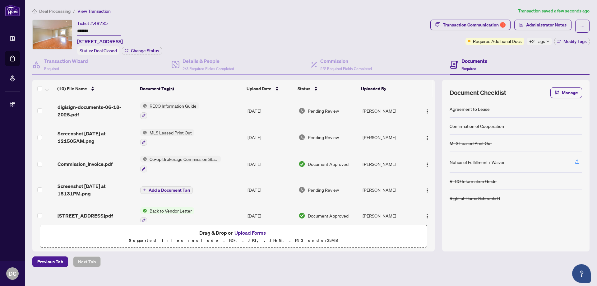
drag, startPoint x: 117, startPoint y: 30, endPoint x: 65, endPoint y: 31, distance: 52.0
click at [65, 31] on div "Ticket #: 49735 ******* 203 Kingsdale Ave, Toronto, Ontario M2N 3X1, Canada Sta…" at bounding box center [230, 37] width 396 height 35
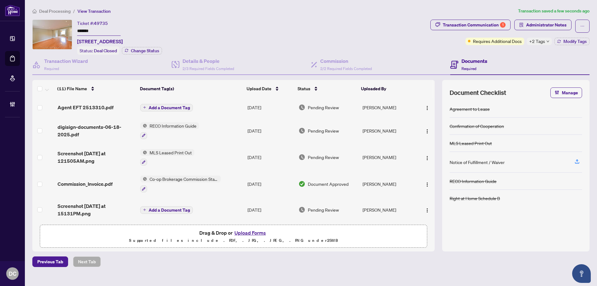
drag, startPoint x: 179, startPoint y: 107, endPoint x: 189, endPoint y: 107, distance: 10.0
click at [189, 107] on span "Add a Document Tag" at bounding box center [169, 107] width 41 height 4
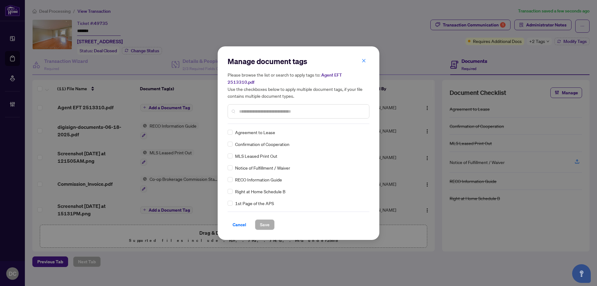
drag, startPoint x: 235, startPoint y: 218, endPoint x: 370, endPoint y: 168, distance: 144.1
click at [235, 220] on span "Cancel" at bounding box center [240, 225] width 14 height 10
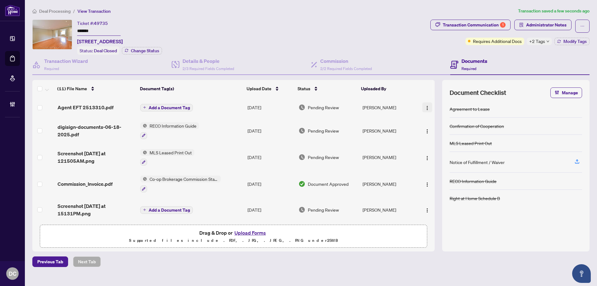
click at [428, 105] on button "button" at bounding box center [428, 107] width 10 height 10
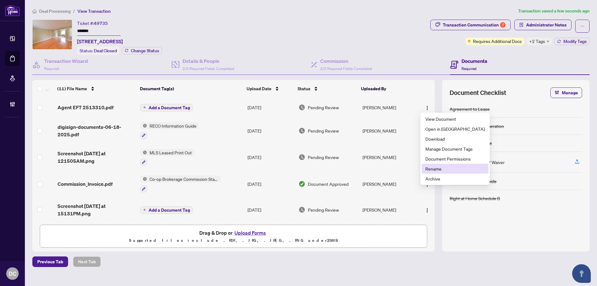
click at [439, 171] on span "Rename" at bounding box center [455, 168] width 59 height 7
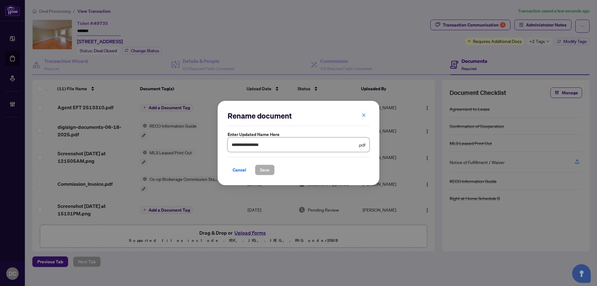
click at [243, 145] on input "**********" at bounding box center [294, 144] width 125 height 7
type input "**********"
drag, startPoint x: 266, startPoint y: 166, endPoint x: 269, endPoint y: 167, distance: 3.1
click at [266, 167] on span "Save" at bounding box center [265, 170] width 10 height 10
click at [567, 25] on div "**********" at bounding box center [298, 143] width 597 height 286
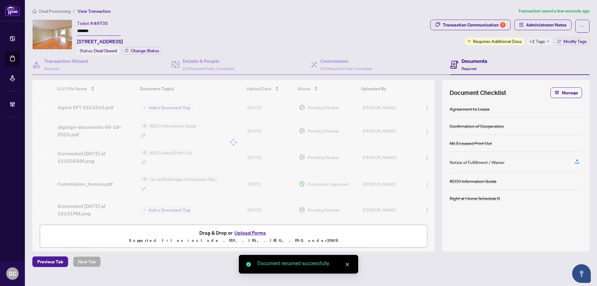
click at [562, 26] on span "Administrator Notes" at bounding box center [546, 25] width 40 height 10
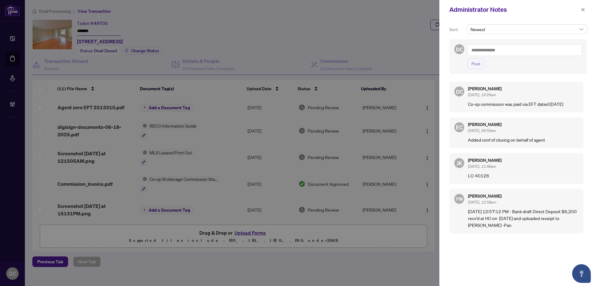
click at [552, 51] on textarea at bounding box center [525, 50] width 115 height 12
paste textarea "**********"
type textarea "**********"
click at [479, 61] on span "Post" at bounding box center [476, 64] width 9 height 10
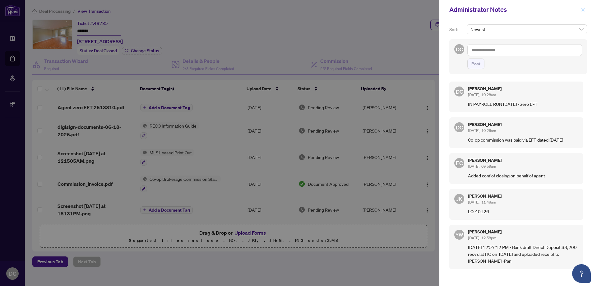
click at [586, 11] on button "button" at bounding box center [583, 9] width 8 height 7
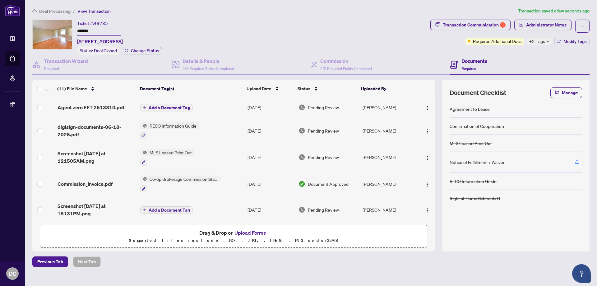
click at [548, 39] on div "+2 Tags" at bounding box center [539, 41] width 25 height 7
click at [516, 55] on div "Documents Required" at bounding box center [520, 65] width 139 height 20
click at [571, 43] on span "Modify Tags" at bounding box center [575, 41] width 23 height 4
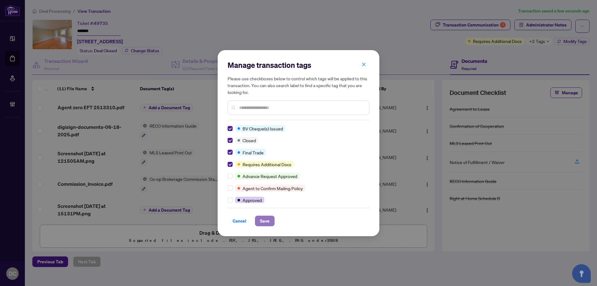
click at [264, 219] on span "Save" at bounding box center [265, 221] width 10 height 10
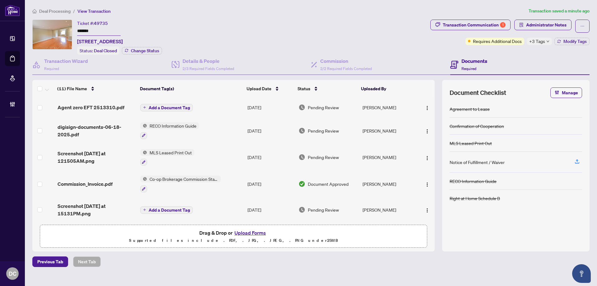
click at [58, 10] on span "Deal Processing" at bounding box center [54, 11] width 31 height 6
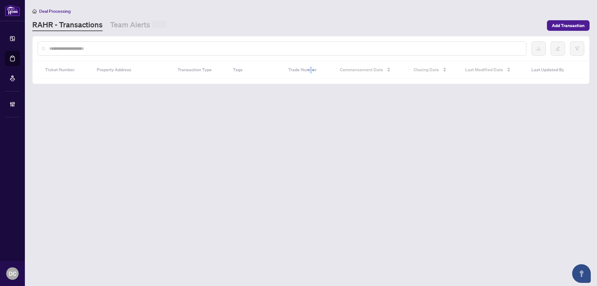
click at [155, 47] on input "text" at bounding box center [285, 48] width 472 height 7
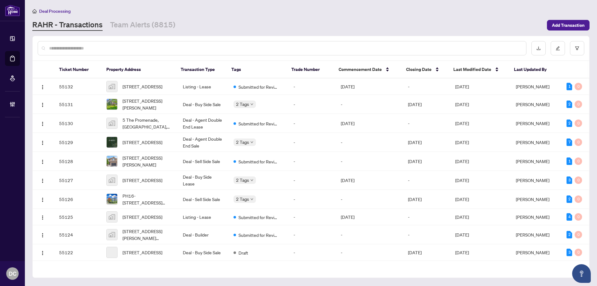
paste input "*******"
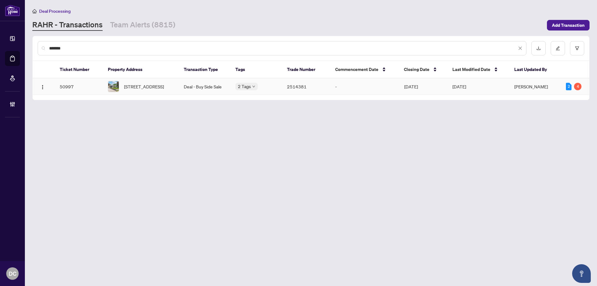
type input "*******"
click at [157, 86] on span "110 Melrose Ave, Barrie, Ontario L4M 2B3, Canada" at bounding box center [144, 86] width 40 height 7
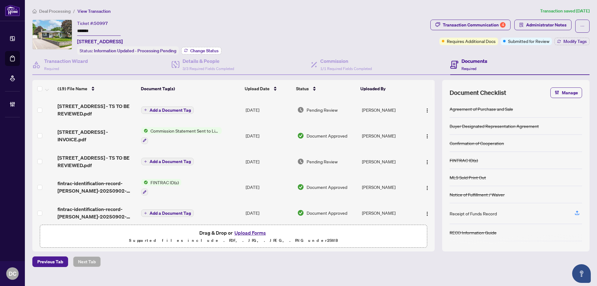
click at [207, 49] on span "Change Status" at bounding box center [204, 51] width 28 height 4
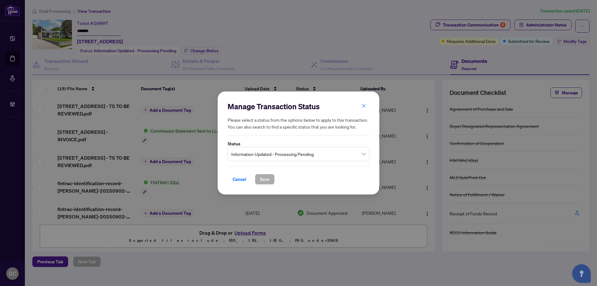
click at [326, 153] on span "Information Updated - Processing Pending" at bounding box center [298, 154] width 134 height 12
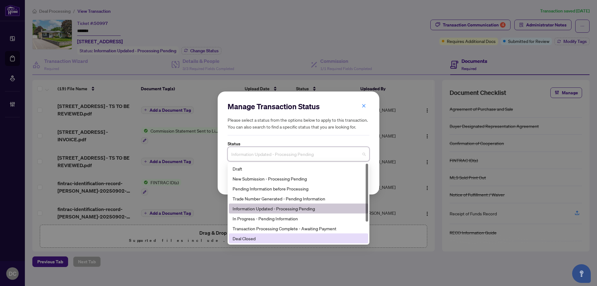
click at [259, 237] on div "Deal Closed" at bounding box center [299, 238] width 132 height 7
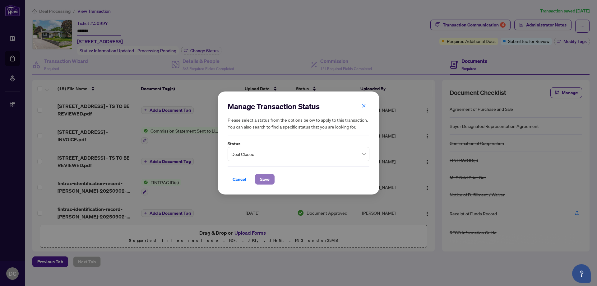
click at [263, 178] on span "Save" at bounding box center [265, 179] width 10 height 10
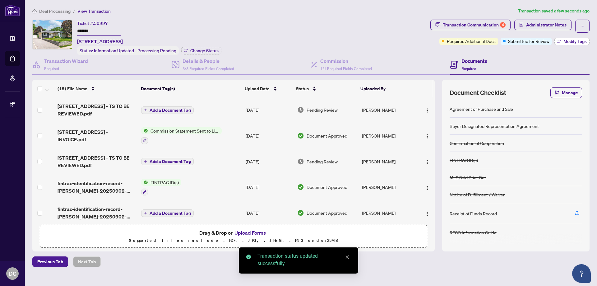
click at [564, 41] on span "Modify Tags" at bounding box center [575, 41] width 23 height 4
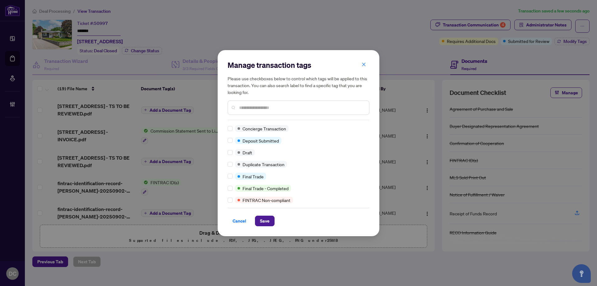
scroll to position [124, 0]
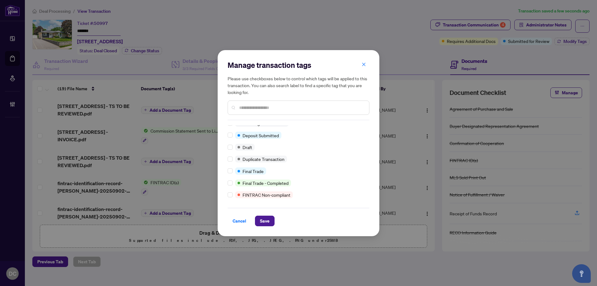
click at [328, 152] on div "Closed Requires Additional Docs Submitted for Review Advance Request Approved A…" at bounding box center [299, 164] width 142 height 78
click at [280, 104] on div at bounding box center [299, 108] width 142 height 14
click at [283, 108] on input "text" at bounding box center [301, 107] width 125 height 7
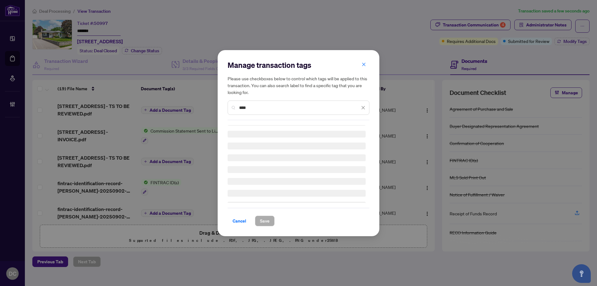
scroll to position [0, 0]
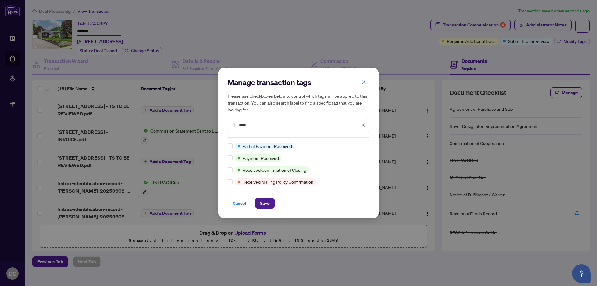
type input "****"
click at [267, 201] on span "Save" at bounding box center [265, 203] width 10 height 10
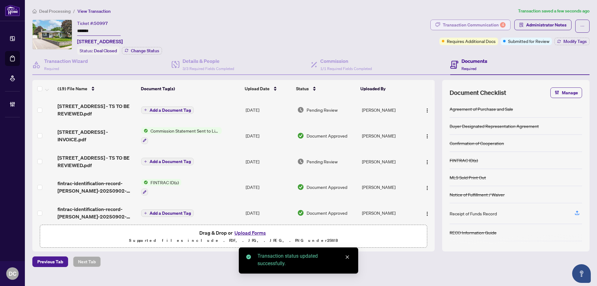
click at [492, 26] on div "Transaction Communication 4" at bounding box center [474, 25] width 63 height 10
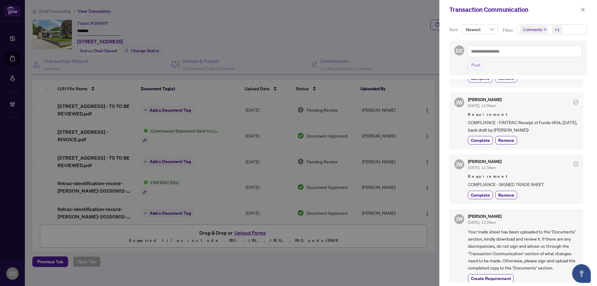
scroll to position [105, 0]
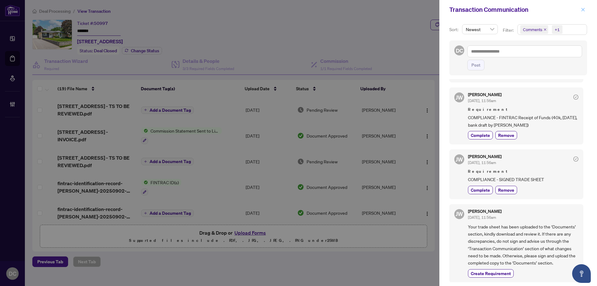
click at [584, 10] on icon "close" at bounding box center [583, 9] width 3 height 3
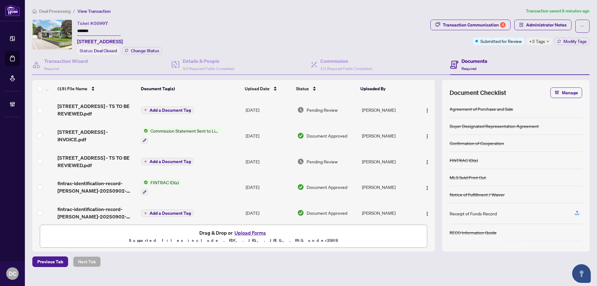
click at [545, 42] on div "+3 Tags" at bounding box center [539, 41] width 25 height 7
click at [67, 11] on span "Deal Processing" at bounding box center [54, 11] width 31 height 6
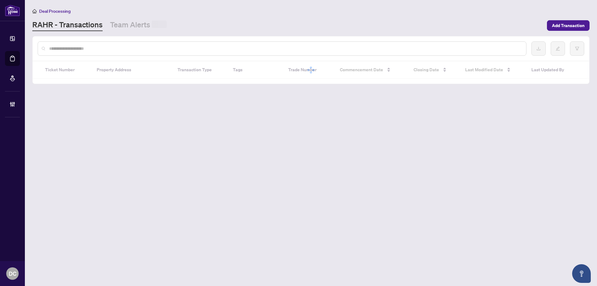
click at [118, 50] on input "text" at bounding box center [285, 48] width 472 height 7
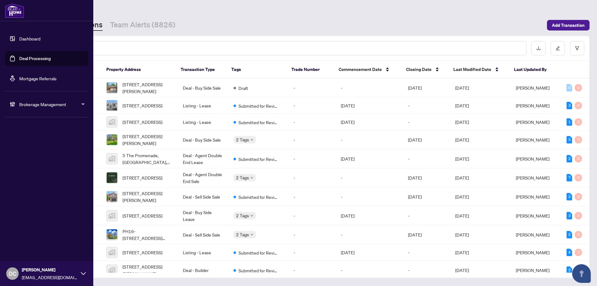
click at [35, 106] on span "Brokerage Management" at bounding box center [51, 104] width 65 height 7
click at [32, 149] on link "Manage Agents" at bounding box center [28, 149] width 31 height 6
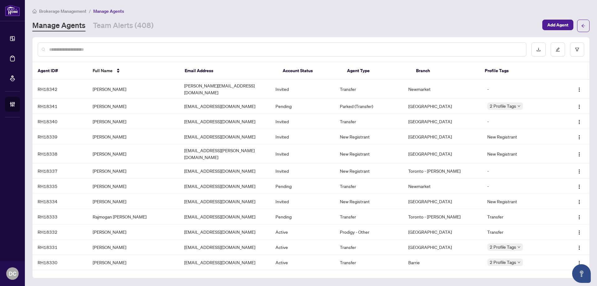
click at [153, 47] on input "text" at bounding box center [285, 49] width 472 height 7
type input "*****"
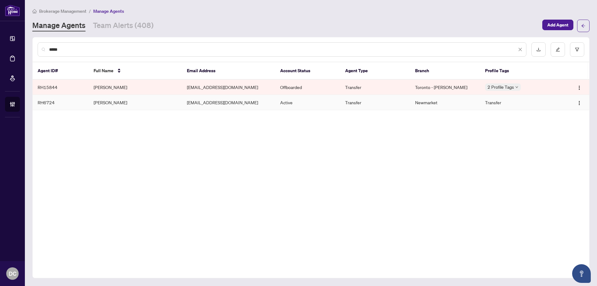
click at [159, 103] on td "Angela Soleimani" at bounding box center [135, 102] width 93 height 15
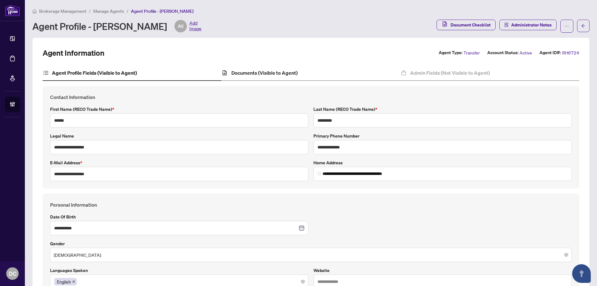
click at [280, 78] on div "Documents (Visible to Agent)" at bounding box center [311, 73] width 179 height 16
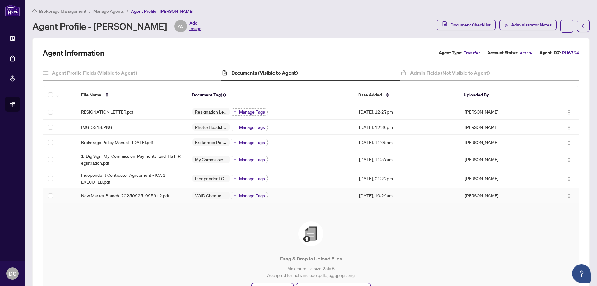
click at [290, 194] on div "VOID Cheque Manage Tags" at bounding box center [271, 195] width 157 height 8
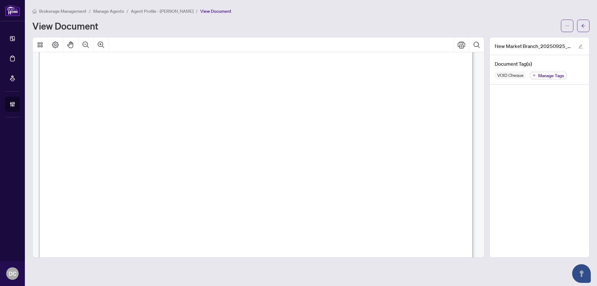
scroll to position [218, 0]
click at [584, 29] on span "button" at bounding box center [584, 26] width 4 height 10
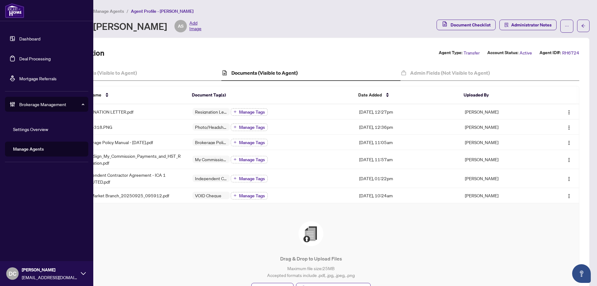
click at [50, 60] on link "Deal Processing" at bounding box center [34, 59] width 31 height 6
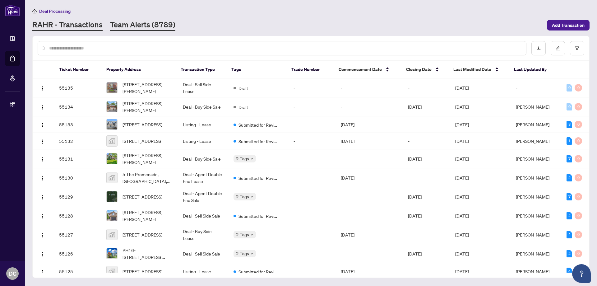
click at [138, 25] on link "Team Alerts (8789)" at bounding box center [142, 25] width 65 height 11
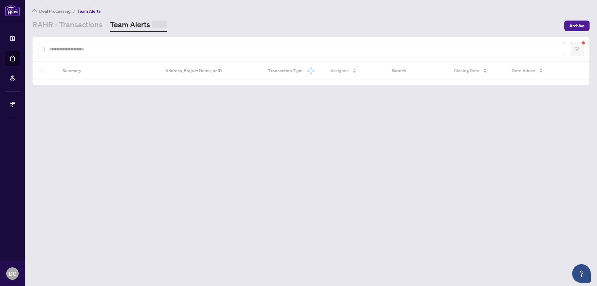
click at [129, 45] on div at bounding box center [302, 49] width 528 height 14
click at [129, 48] on input "text" at bounding box center [304, 48] width 511 height 7
paste input "*******"
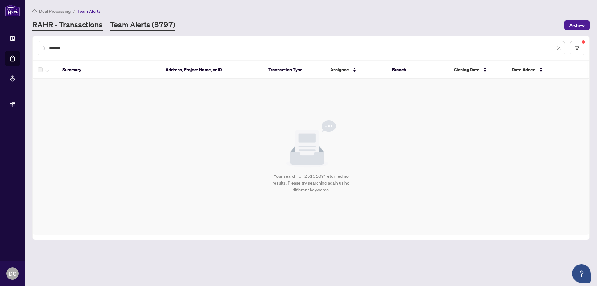
click at [66, 23] on link "RAHR - Transactions" at bounding box center [67, 25] width 70 height 11
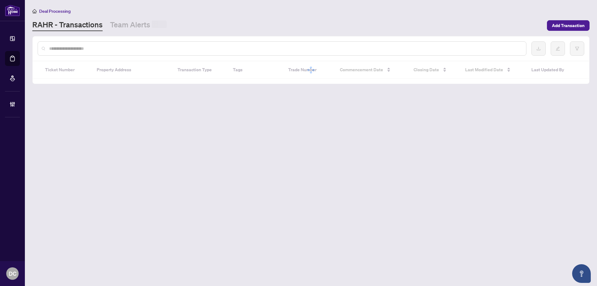
click at [78, 49] on input "text" at bounding box center [285, 48] width 472 height 7
paste input "*******"
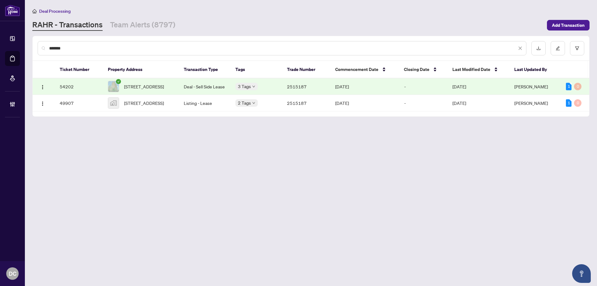
click at [129, 83] on span "1702-633 Bay St, Toronto, Ontario M5G 2G4, Canada" at bounding box center [144, 86] width 40 height 7
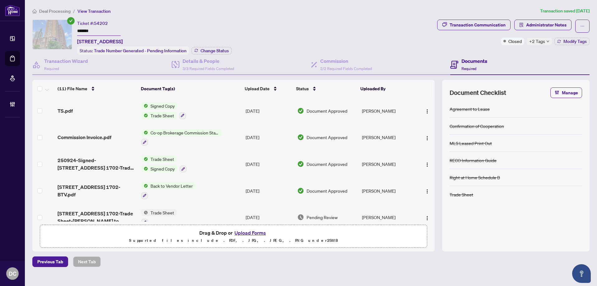
click at [63, 8] on span "Deal Processing" at bounding box center [54, 11] width 31 height 6
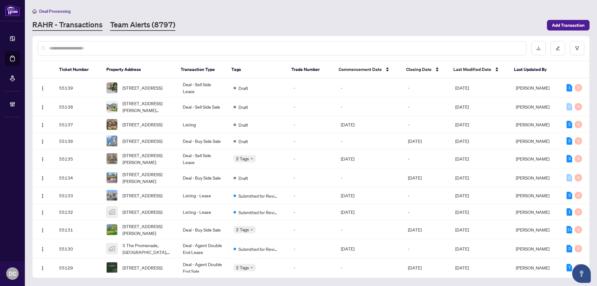
click at [164, 25] on link "Team Alerts (8797)" at bounding box center [142, 25] width 65 height 11
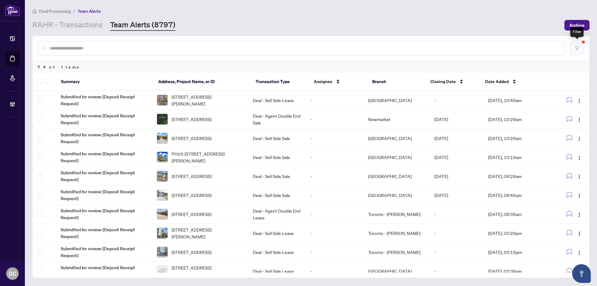
click at [575, 51] on button "button" at bounding box center [577, 48] width 14 height 14
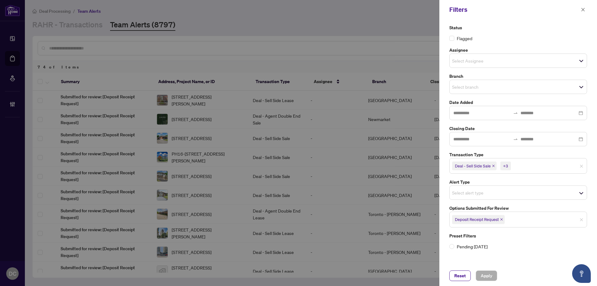
click at [503, 220] on icon "close" at bounding box center [501, 219] width 3 height 3
click at [516, 220] on span "Select options submitted for review" at bounding box center [518, 218] width 137 height 9
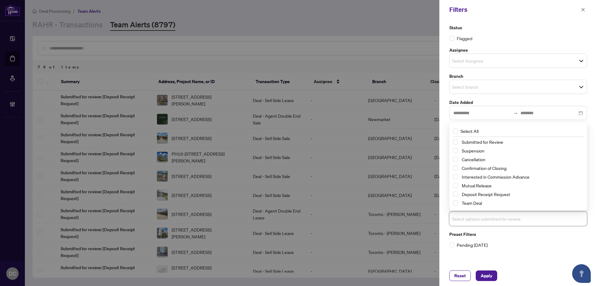
click at [498, 172] on div "Confirmation of Closing" at bounding box center [518, 167] width 130 height 7
click at [498, 167] on span "Confirmation of Closing" at bounding box center [484, 168] width 45 height 6
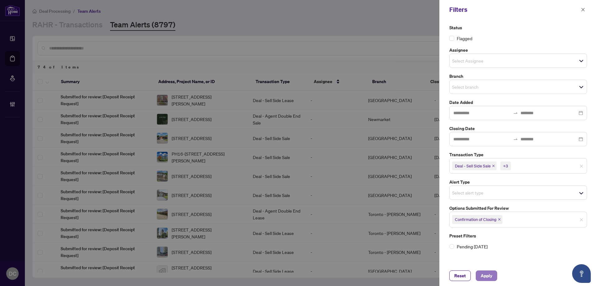
click at [485, 271] on span "Apply" at bounding box center [487, 276] width 12 height 10
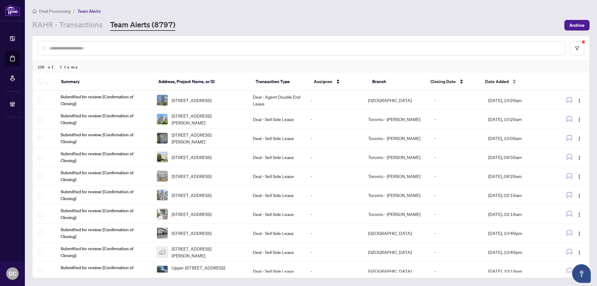
click at [497, 82] on span "Date Added" at bounding box center [497, 81] width 24 height 7
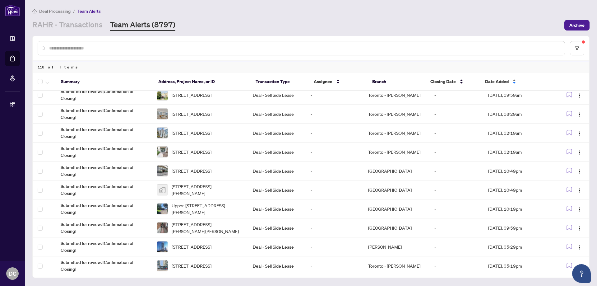
click at [497, 78] on div "Date Added" at bounding box center [515, 81] width 60 height 7
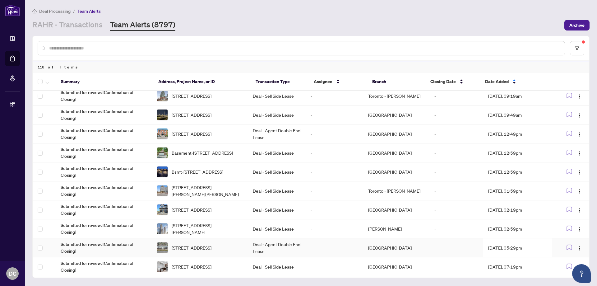
scroll to position [198, 0]
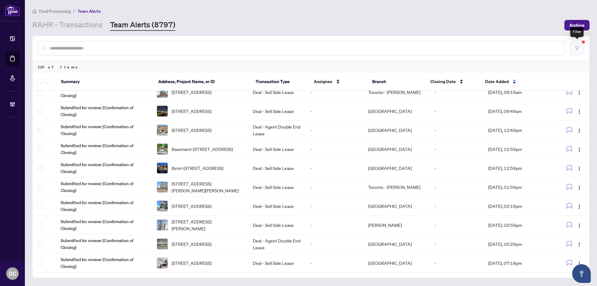
click at [581, 53] on button "button" at bounding box center [577, 48] width 14 height 14
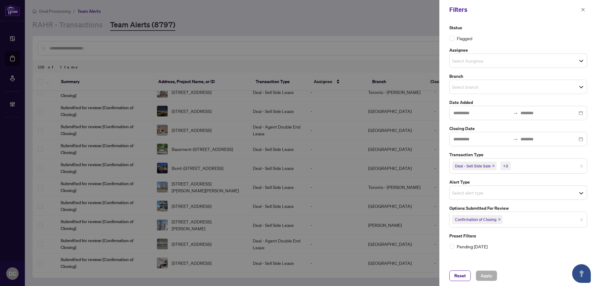
click at [587, 11] on div "Filters" at bounding box center [519, 9] width 158 height 19
click at [582, 10] on icon "close" at bounding box center [583, 9] width 4 height 4
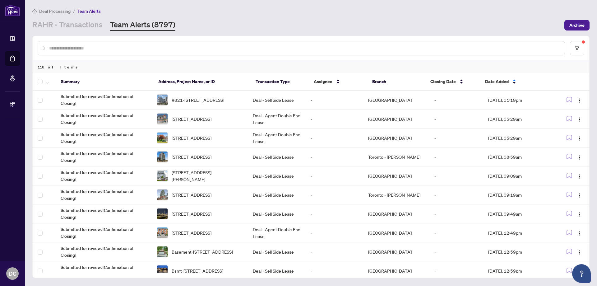
scroll to position [73, 0]
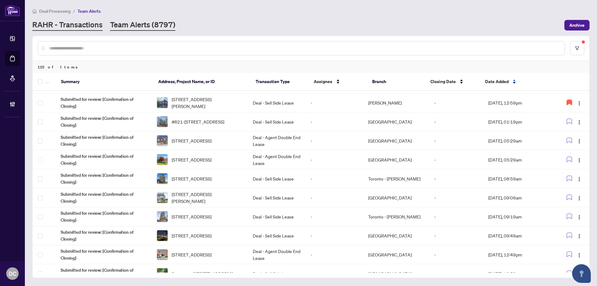
click at [93, 22] on link "RAHR - Transactions" at bounding box center [67, 25] width 70 height 11
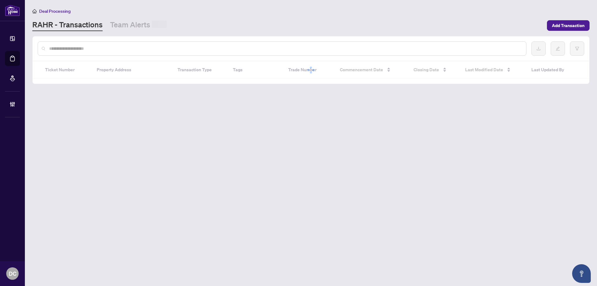
click at [141, 54] on div at bounding box center [282, 48] width 489 height 14
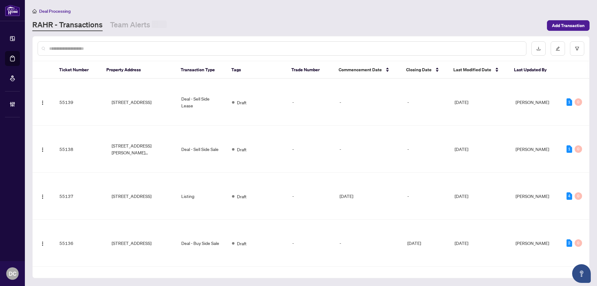
click at [147, 49] on input "text" at bounding box center [285, 48] width 472 height 7
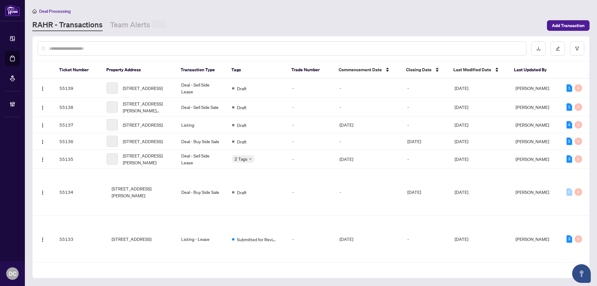
paste input "*******"
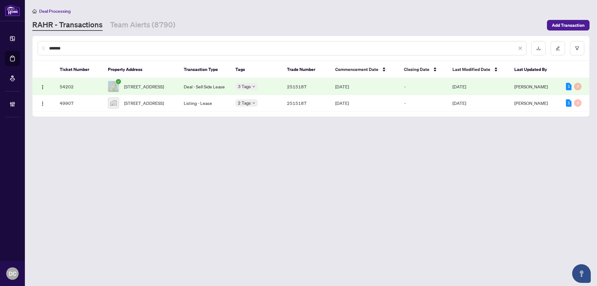
click at [412, 90] on td "-" at bounding box center [424, 86] width 48 height 16
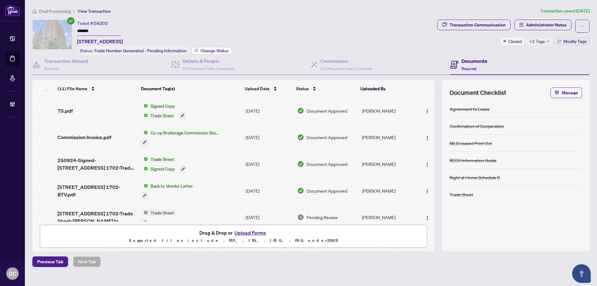
click at [213, 49] on span "Change Status" at bounding box center [215, 51] width 28 height 4
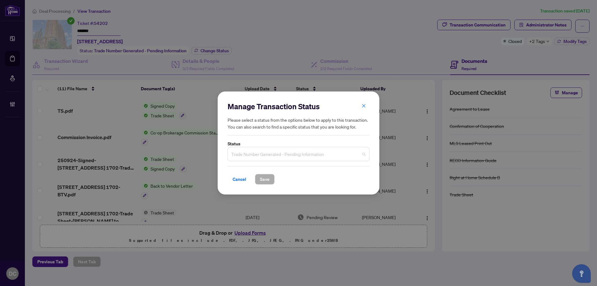
click at [284, 149] on span "Trade Number Generated - Pending Information" at bounding box center [298, 154] width 134 height 12
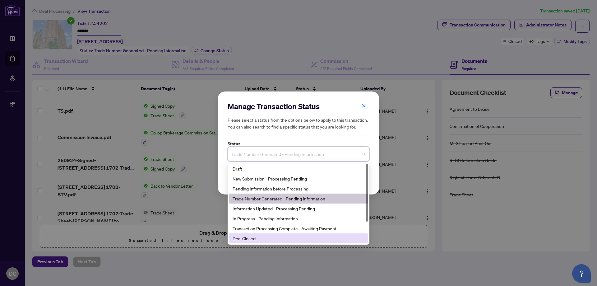
click at [253, 241] on div "Deal Closed" at bounding box center [299, 238] width 132 height 7
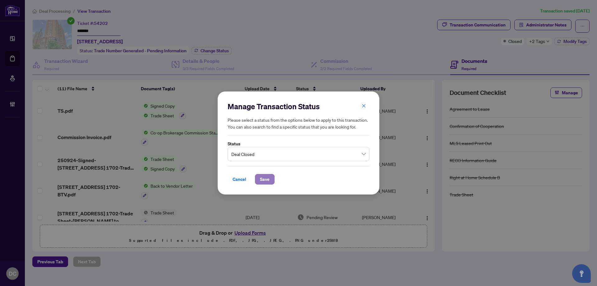
click at [267, 177] on span "Save" at bounding box center [265, 179] width 10 height 10
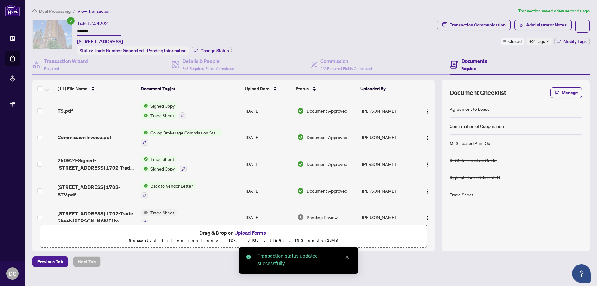
click at [544, 47] on div "Transaction Communication Administrator Notes Closed +2 Tags Modify Tags" at bounding box center [513, 37] width 155 height 35
click at [543, 43] on span "+2 Tags" at bounding box center [538, 41] width 16 height 7
click at [510, 53] on div "Transaction Communication Administrator Notes Closed +2 Tags Modify Tags" at bounding box center [513, 37] width 155 height 35
click at [575, 40] on span "Modify Tags" at bounding box center [575, 41] width 23 height 4
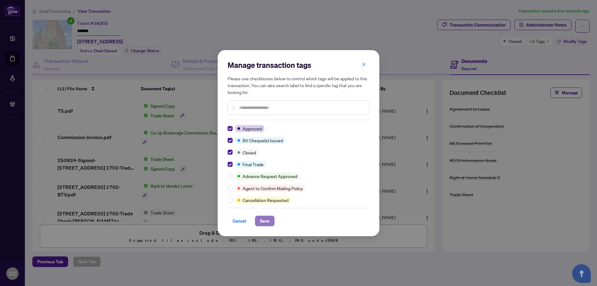
click at [265, 220] on span "Save" at bounding box center [265, 221] width 10 height 10
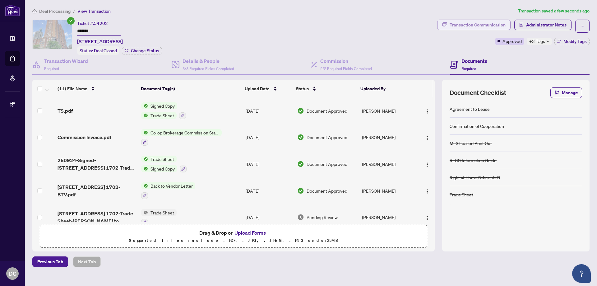
click at [486, 24] on div "Transaction Communication" at bounding box center [478, 25] width 56 height 10
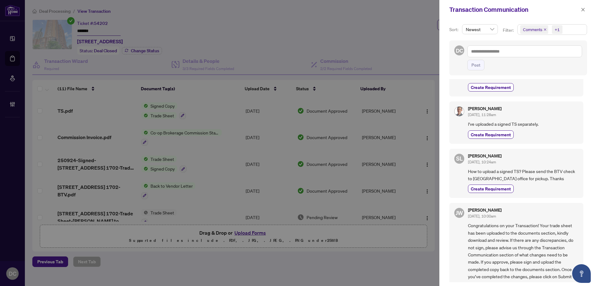
scroll to position [156, 0]
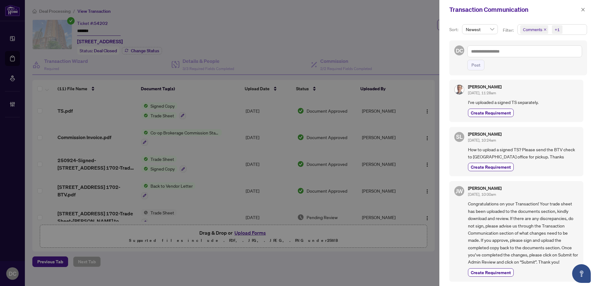
click at [586, 9] on button "button" at bounding box center [583, 9] width 8 height 7
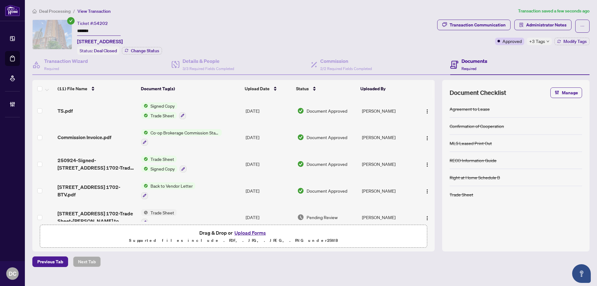
click at [225, 135] on td "Co-op Brokerage Commission Statement" at bounding box center [191, 137] width 105 height 27
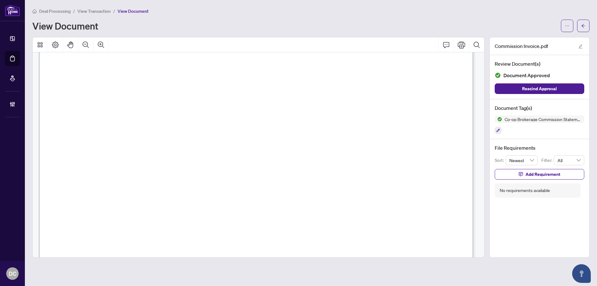
scroll to position [187, 0]
drag, startPoint x: 581, startPoint y: 24, endPoint x: 551, endPoint y: 21, distance: 30.0
click at [577, 23] on div at bounding box center [575, 26] width 29 height 12
drag, startPoint x: 580, startPoint y: 27, endPoint x: 26, endPoint y: 105, distance: 558.9
click at [580, 27] on button "button" at bounding box center [583, 26] width 12 height 12
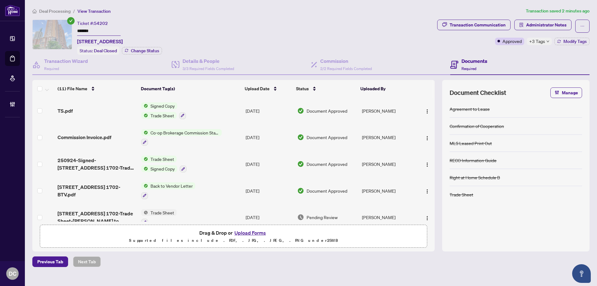
click at [547, 41] on icon "down" at bounding box center [548, 41] width 3 height 3
click at [205, 159] on td "Trade Sheet Signed Copy" at bounding box center [191, 164] width 105 height 27
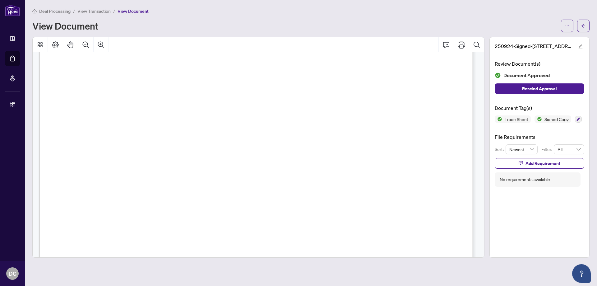
scroll to position [156, 0]
click at [580, 26] on button "button" at bounding box center [583, 26] width 12 height 12
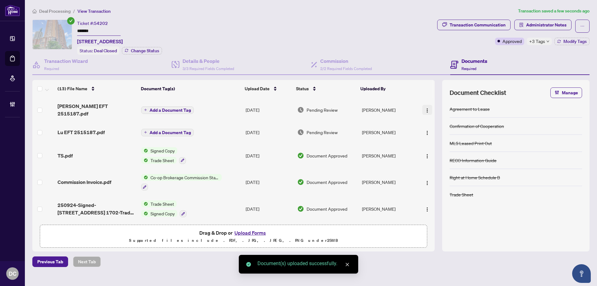
click at [428, 108] on img "button" at bounding box center [427, 110] width 5 height 5
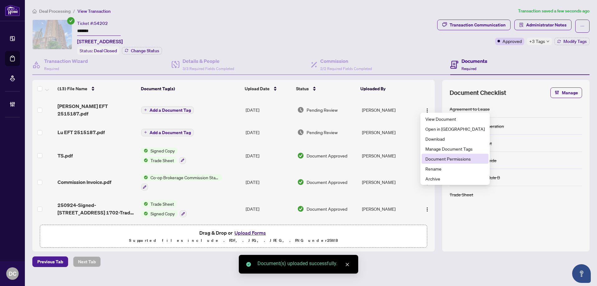
click at [438, 160] on span "Document Permissions" at bounding box center [455, 158] width 59 height 7
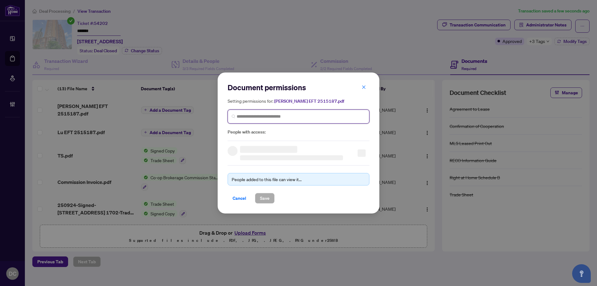
click at [324, 116] on input "search" at bounding box center [301, 116] width 129 height 7
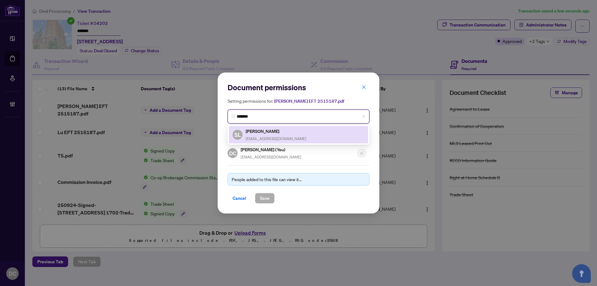
click at [306, 132] on div "SL Sean Li seanxlee@yahoo.com" at bounding box center [299, 135] width 132 height 14
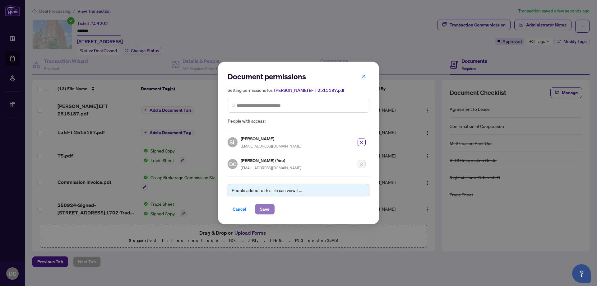
click at [264, 209] on span "Save" at bounding box center [265, 209] width 10 height 10
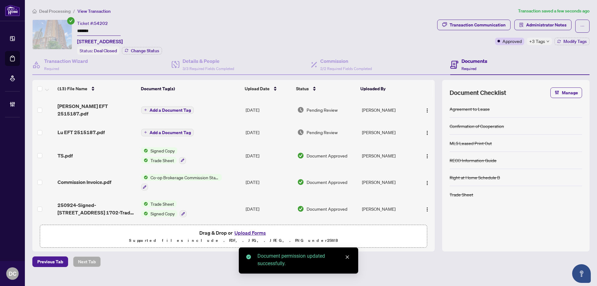
click at [425, 130] on img "button" at bounding box center [427, 132] width 5 height 5
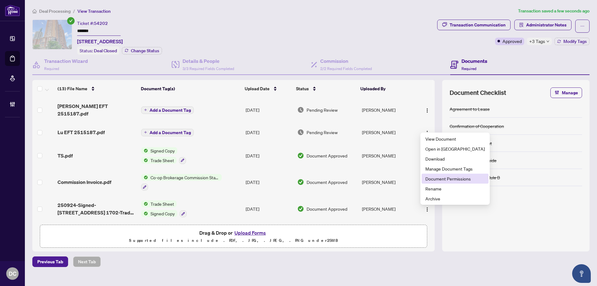
click at [437, 179] on span "Document Permissions" at bounding box center [455, 178] width 59 height 7
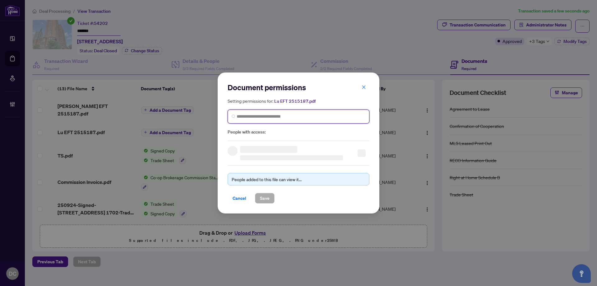
click at [258, 116] on input "search" at bounding box center [301, 116] width 129 height 7
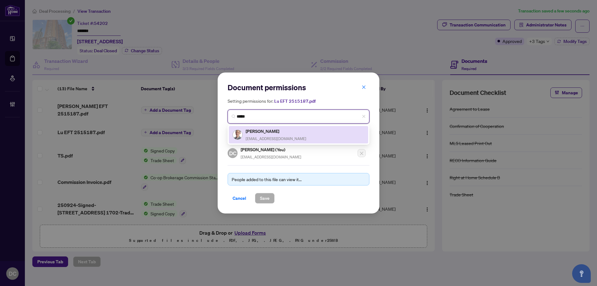
click at [266, 135] on div "Lu Li ltl177@gmail.com" at bounding box center [276, 135] width 61 height 14
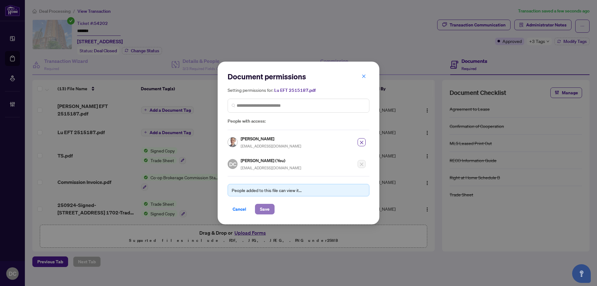
click at [268, 206] on span "Save" at bounding box center [265, 209] width 10 height 10
click at [542, 24] on div "Document permissions Setting permissions for: Lu EFT 2515187.pdf 3558 Lu Li ltl…" at bounding box center [298, 143] width 597 height 286
click at [547, 26] on div "Document permissions Setting permissions for: Lu EFT 2515187.pdf 3558 Lu Li ltl…" at bounding box center [298, 143] width 597 height 286
click at [569, 26] on div "Document permissions Setting permissions for: Lu EFT 2515187.pdf 3558 Lu Li ltl…" at bounding box center [298, 143] width 597 height 286
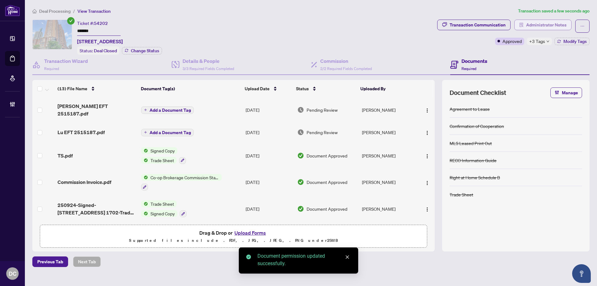
click at [552, 23] on span "Administrator Notes" at bounding box center [546, 25] width 40 height 10
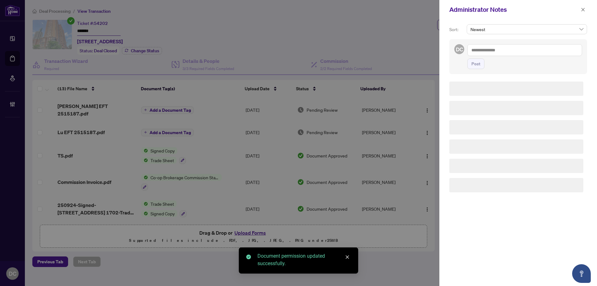
click at [537, 55] on textarea at bounding box center [525, 50] width 115 height 12
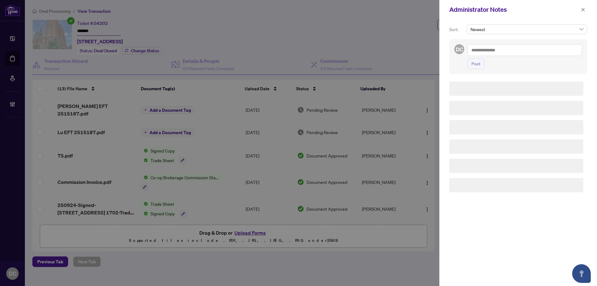
paste textarea "**********"
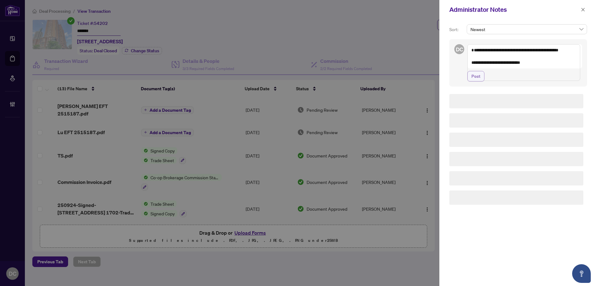
click at [472, 81] on span "Post" at bounding box center [476, 76] width 9 height 10
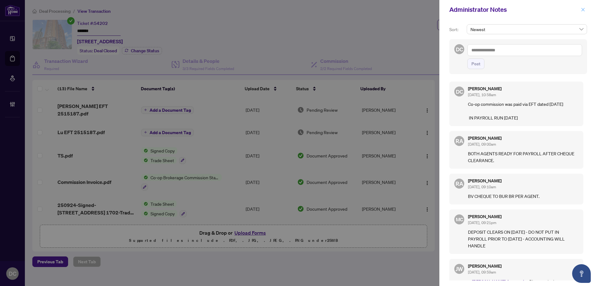
click at [584, 11] on icon "close" at bounding box center [583, 9] width 3 height 3
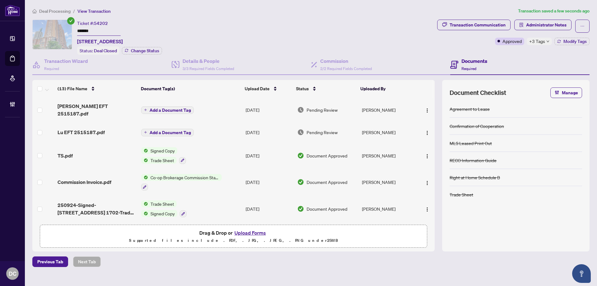
drag, startPoint x: 63, startPoint y: 9, endPoint x: 138, endPoint y: 1, distance: 76.3
click at [63, 9] on span "Deal Processing" at bounding box center [54, 11] width 31 height 6
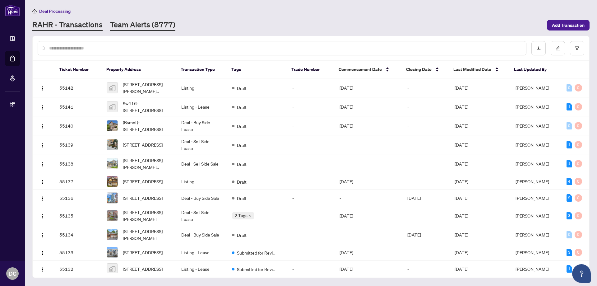
click at [123, 25] on link "Team Alerts (8777)" at bounding box center [142, 25] width 65 height 11
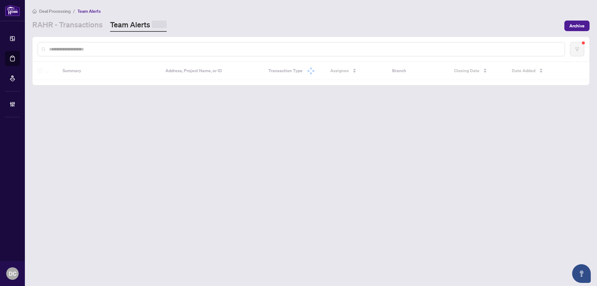
click at [123, 49] on input "text" at bounding box center [304, 49] width 511 height 7
paste input "*******"
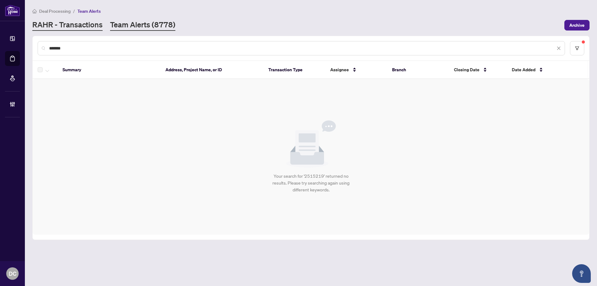
click at [77, 20] on link "RAHR - Transactions" at bounding box center [67, 25] width 70 height 11
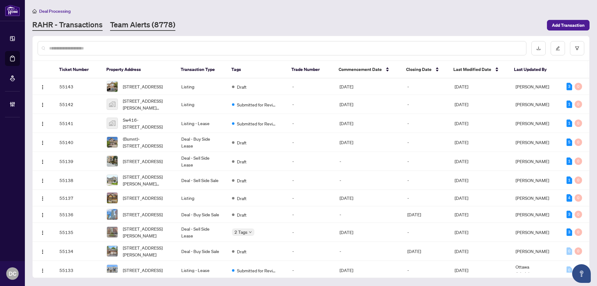
click at [160, 22] on link "Team Alerts (8778)" at bounding box center [142, 25] width 65 height 11
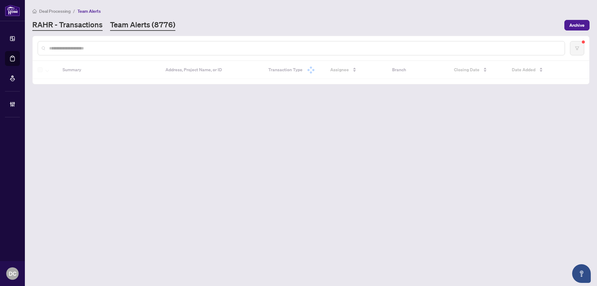
click at [92, 21] on link "RAHR - Transactions" at bounding box center [67, 25] width 70 height 11
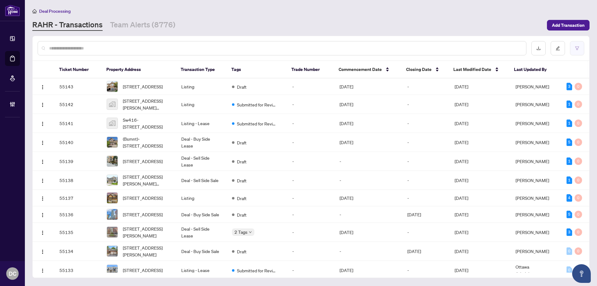
click at [582, 50] on button "button" at bounding box center [577, 48] width 14 height 14
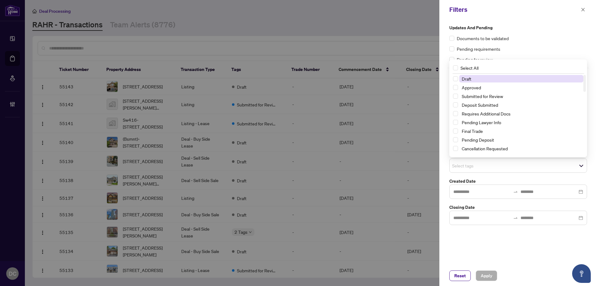
click at [503, 166] on span "Select tags" at bounding box center [518, 165] width 137 height 9
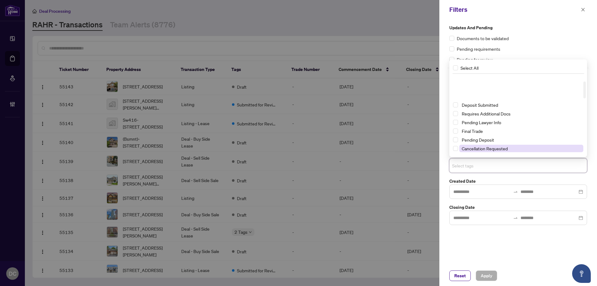
scroll to position [31, 0]
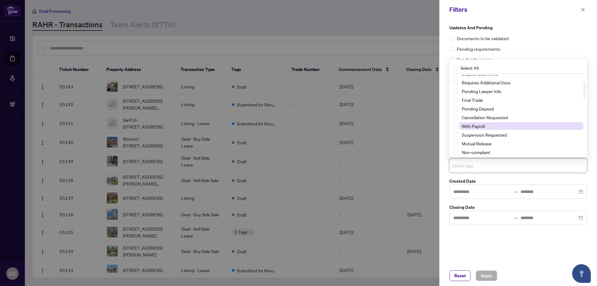
click at [482, 124] on span "With Payroll" at bounding box center [473, 126] width 23 height 6
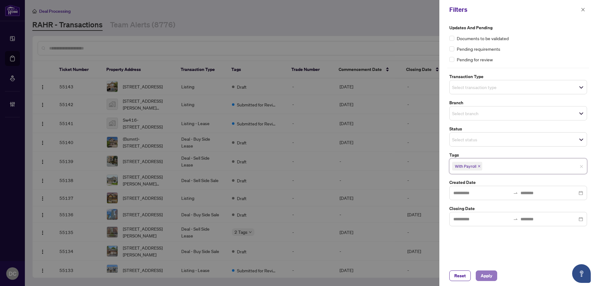
click at [486, 271] on button "Apply" at bounding box center [486, 275] width 21 height 11
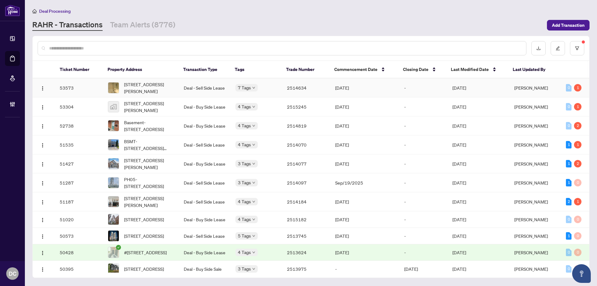
click at [175, 87] on td "1501-8 Mckee Ave, Toronto, Ontario M2N 7E5, Canada" at bounding box center [141, 87] width 76 height 19
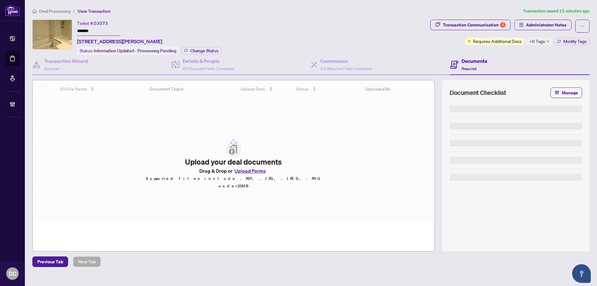
drag, startPoint x: 112, startPoint y: 32, endPoint x: 60, endPoint y: 30, distance: 52.0
click at [60, 30] on div "Ticket #: 53573 ******* 1501-8 Mckee Ave, Toronto, Ontario M2N 7E5, Canada Stat…" at bounding box center [230, 37] width 396 height 35
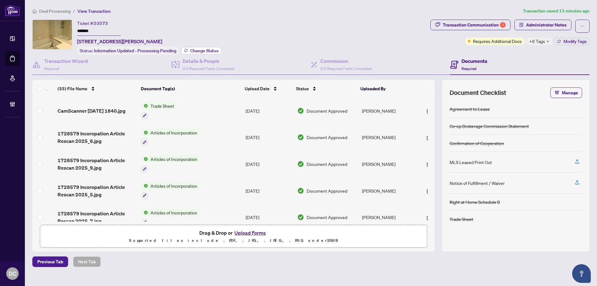
click at [209, 52] on span "Change Status" at bounding box center [204, 51] width 28 height 4
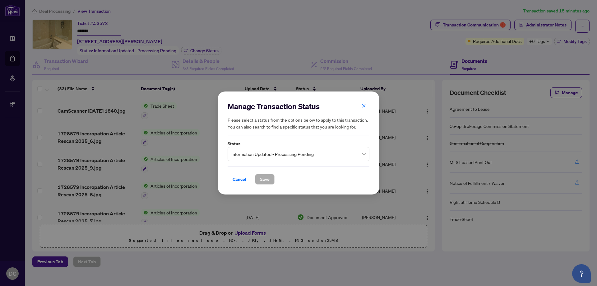
click at [271, 151] on span "Information Updated - Processing Pending" at bounding box center [298, 154] width 134 height 12
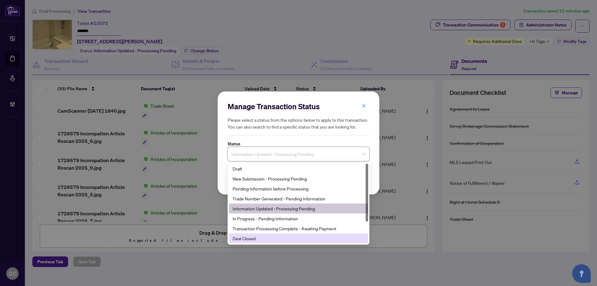
click at [265, 241] on div "Deal Closed" at bounding box center [299, 238] width 132 height 7
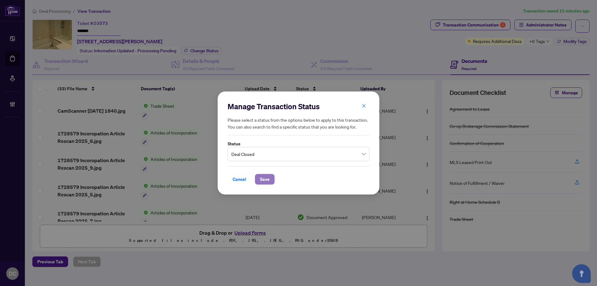
click at [260, 179] on span "Save" at bounding box center [265, 179] width 10 height 10
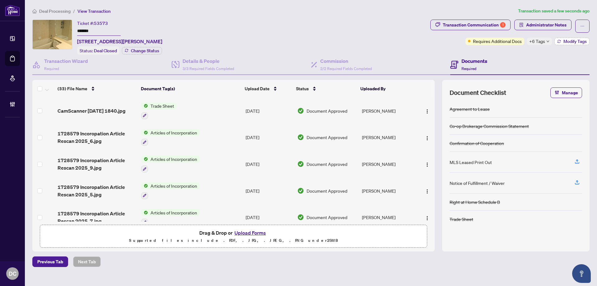
click at [559, 41] on icon "button" at bounding box center [560, 42] width 4 height 4
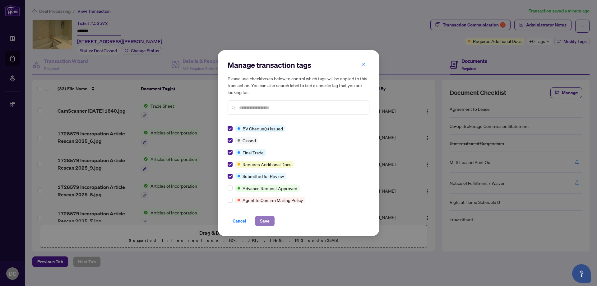
click at [270, 220] on button "Save" at bounding box center [265, 221] width 20 height 11
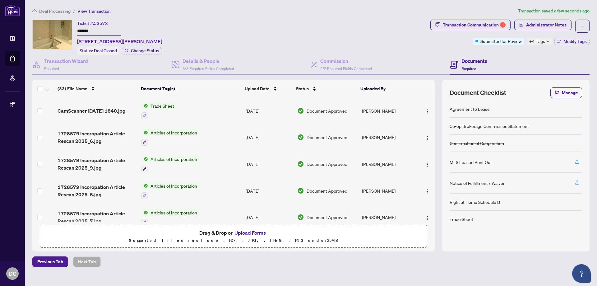
click at [225, 107] on td "Trade Sheet" at bounding box center [191, 110] width 105 height 27
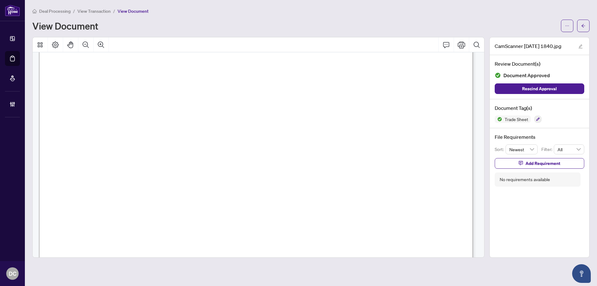
scroll to position [249, 0]
click at [587, 28] on button "button" at bounding box center [583, 26] width 12 height 12
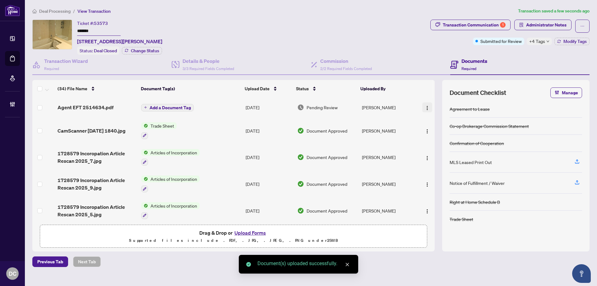
click at [426, 105] on img "button" at bounding box center [427, 107] width 5 height 5
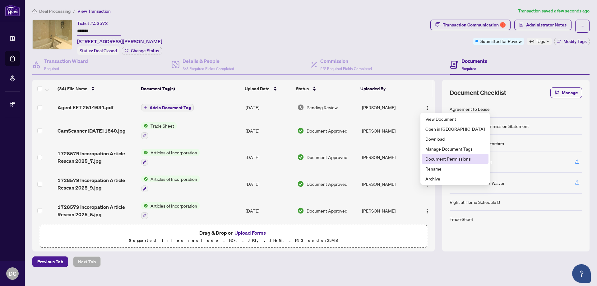
click at [438, 158] on span "Document Permissions" at bounding box center [455, 158] width 59 height 7
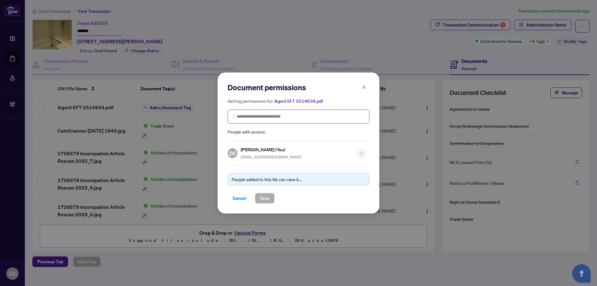
click at [329, 110] on span at bounding box center [299, 117] width 142 height 14
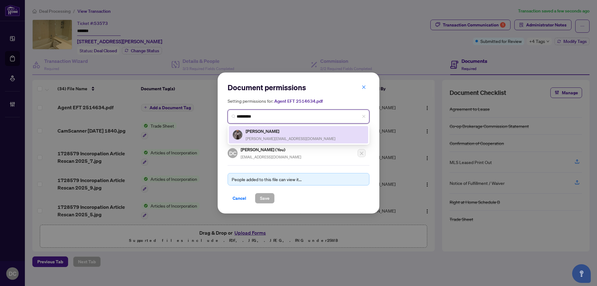
click at [302, 132] on div "Peyman Mehrabi peter@petermehrabi.com" at bounding box center [299, 135] width 132 height 14
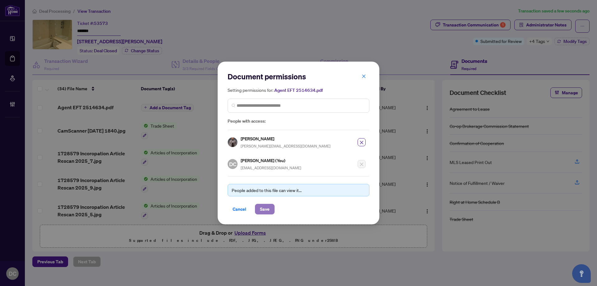
click at [260, 207] on span "Save" at bounding box center [265, 209] width 10 height 10
click at [541, 41] on div "Document permissions Setting permissions for: Agent EFT 2514634.pdf 5816 Peyman…" at bounding box center [298, 143] width 597 height 286
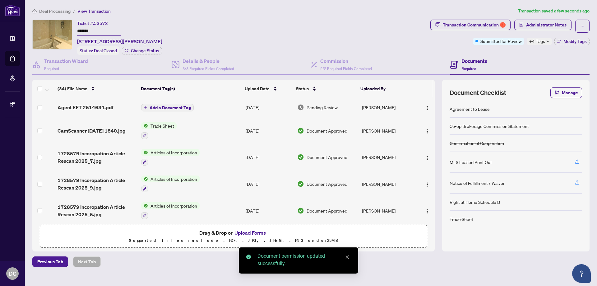
click at [540, 42] on span "+4 Tags" at bounding box center [538, 41] width 16 height 7
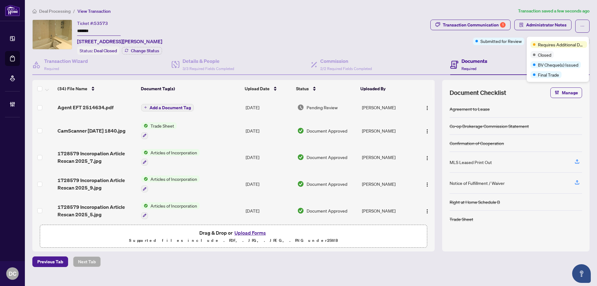
click at [59, 9] on span "Deal Processing" at bounding box center [54, 11] width 31 height 6
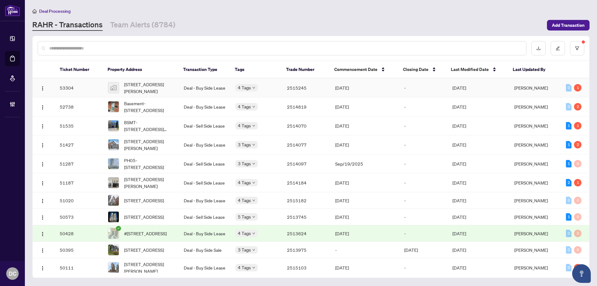
click at [314, 86] on td "2515245" at bounding box center [306, 87] width 48 height 19
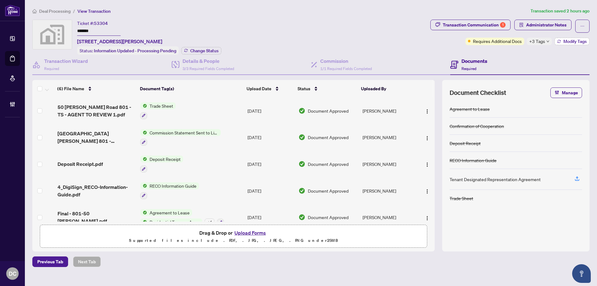
click at [566, 39] on span "Modify Tags" at bounding box center [575, 41] width 23 height 4
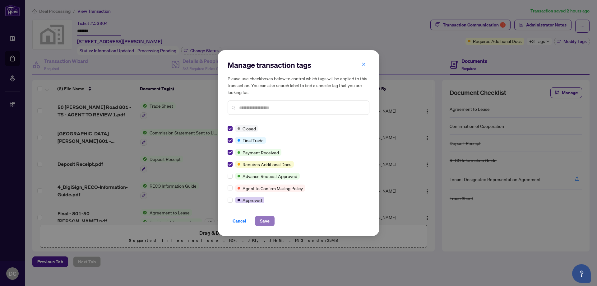
click at [266, 222] on span "Save" at bounding box center [265, 221] width 10 height 10
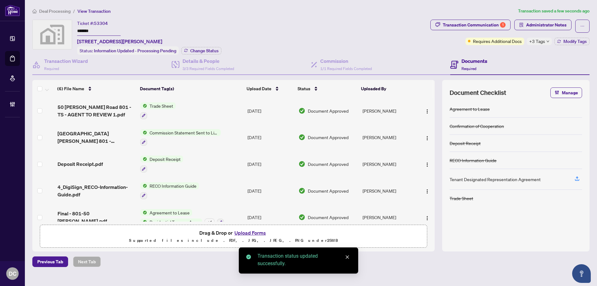
click at [103, 34] on body "Dashboard Deal Processing Mortgage Referrals Brokerage Management DC Dawn Chan …" at bounding box center [298, 143] width 597 height 286
drag, startPoint x: 103, startPoint y: 32, endPoint x: 49, endPoint y: 30, distance: 53.9
click at [49, 30] on div "Ticket #: 53304 ******* 50 O'Neill Road #801, North York, ON, Canada Status: In…" at bounding box center [230, 37] width 396 height 35
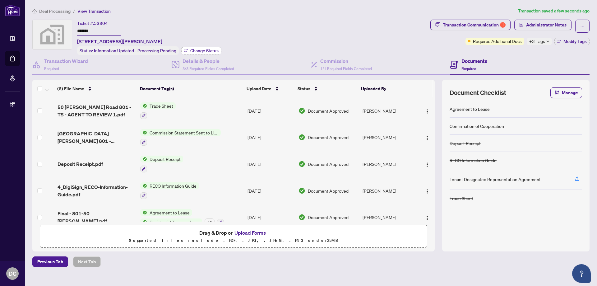
click at [207, 50] on span "Change Status" at bounding box center [204, 51] width 28 height 4
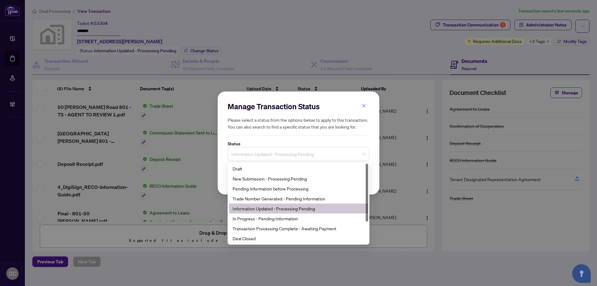
click at [334, 158] on span "Information Updated - Processing Pending" at bounding box center [298, 154] width 134 height 12
click at [277, 237] on div "Deal Closed" at bounding box center [299, 238] width 132 height 7
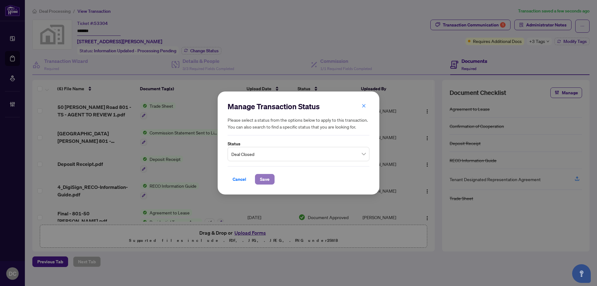
click at [263, 176] on span "Save" at bounding box center [265, 179] width 10 height 10
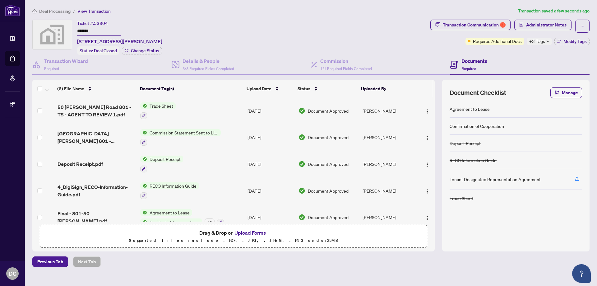
click at [545, 41] on div "+3 Tags" at bounding box center [539, 41] width 25 height 7
click at [495, 51] on div "Transaction Communication 1 Administrator Notes Requires Additional Docs +3 Tag…" at bounding box center [510, 37] width 162 height 35
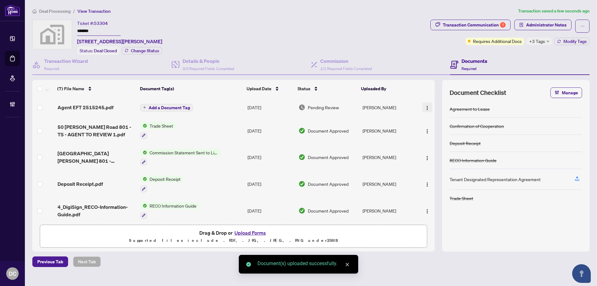
click at [430, 106] on button "button" at bounding box center [428, 107] width 10 height 10
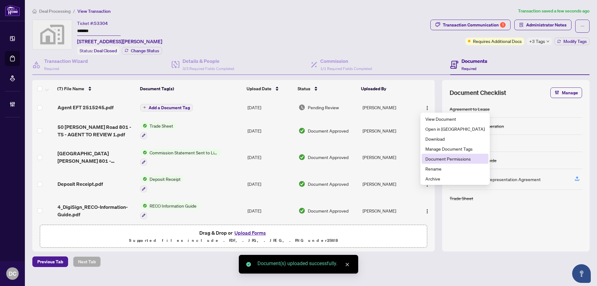
click at [460, 160] on span "Document Permissions" at bounding box center [455, 158] width 59 height 7
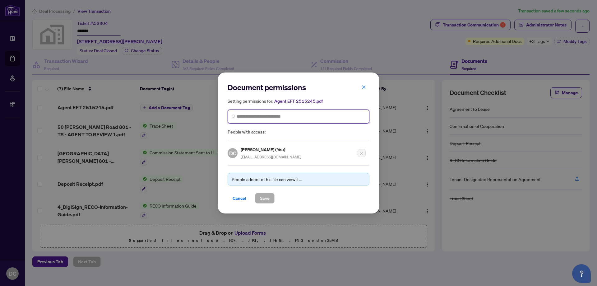
click at [277, 115] on input "search" at bounding box center [301, 116] width 129 height 7
click at [288, 115] on input "search" at bounding box center [301, 116] width 129 height 7
click at [275, 133] on h5 "Andrew Vero" at bounding box center [291, 131] width 90 height 7
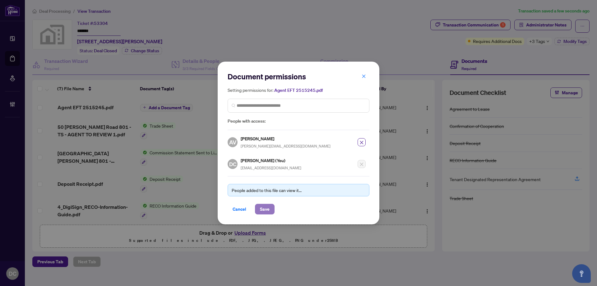
click at [266, 208] on span "Save" at bounding box center [265, 209] width 10 height 10
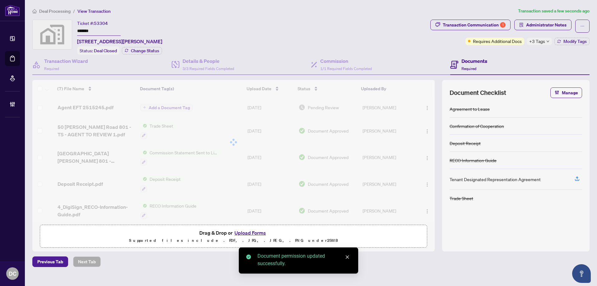
click at [540, 40] on span "+3 Tags" at bounding box center [538, 41] width 16 height 7
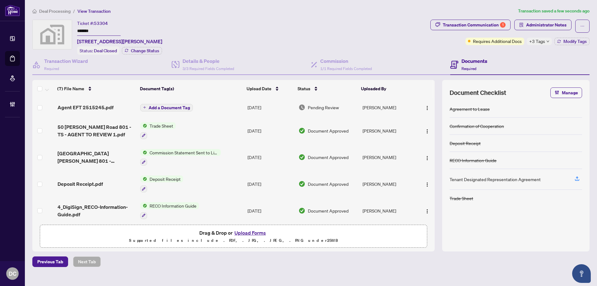
click at [61, 12] on span "Deal Processing" at bounding box center [54, 11] width 31 height 6
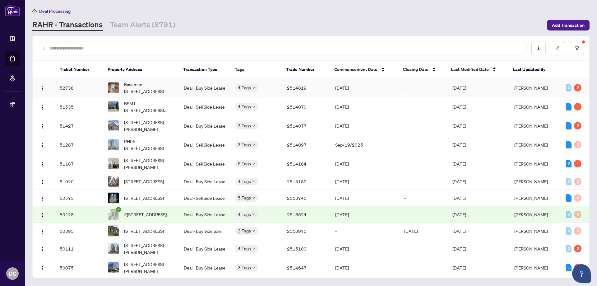
click at [466, 92] on td "[DATE]" at bounding box center [479, 87] width 62 height 19
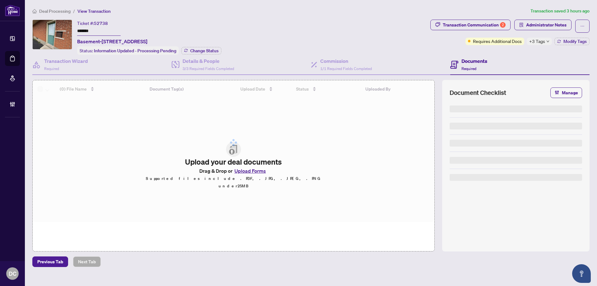
click at [101, 25] on span "52738" at bounding box center [101, 24] width 14 height 6
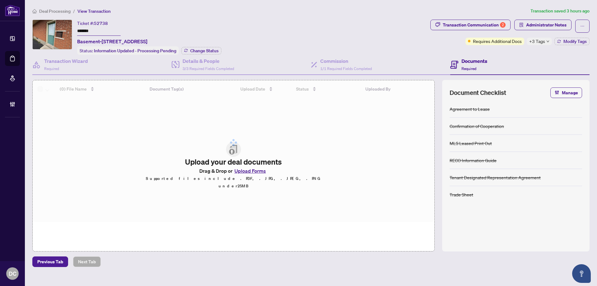
drag, startPoint x: 101, startPoint y: 30, endPoint x: 56, endPoint y: 33, distance: 45.5
click at [56, 33] on div "Ticket #: 52738 ******* Basement-456 Speedvale ( Basement ) Ave, Guelph, Ontari…" at bounding box center [230, 37] width 396 height 35
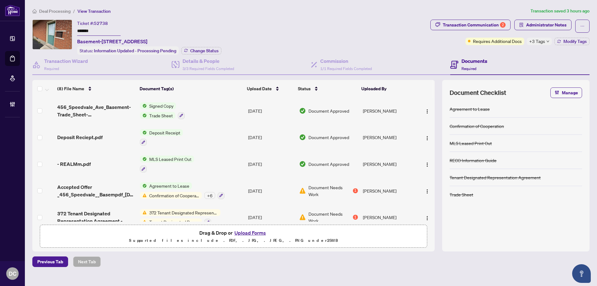
click at [201, 114] on td "Signed Copy Trade Sheet" at bounding box center [192, 110] width 108 height 27
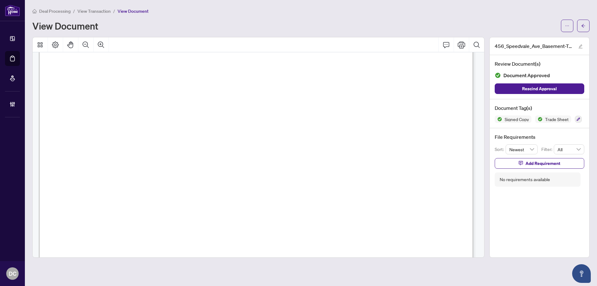
scroll to position [187, 0]
click at [583, 35] on div "Deal Processing / View Transaction / View Document View Document 456_Speedvale_…" at bounding box center [311, 132] width 558 height 250
click at [583, 30] on span "button" at bounding box center [584, 26] width 4 height 10
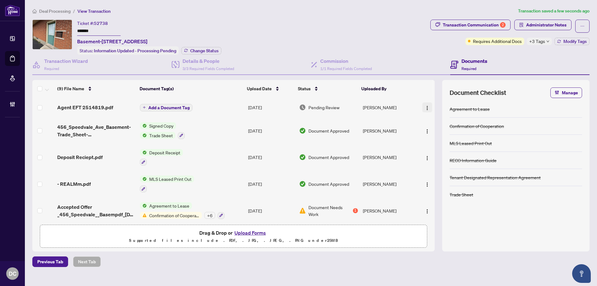
click at [425, 107] on img "button" at bounding box center [427, 107] width 5 height 5
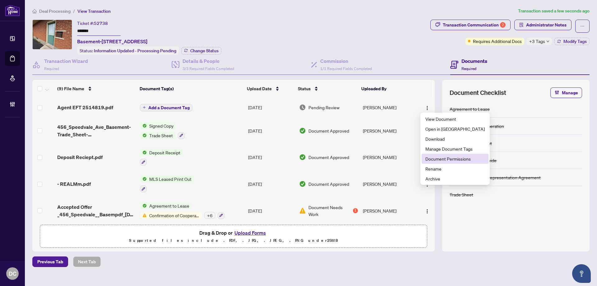
click at [430, 156] on span "Document Permissions" at bounding box center [455, 158] width 59 height 7
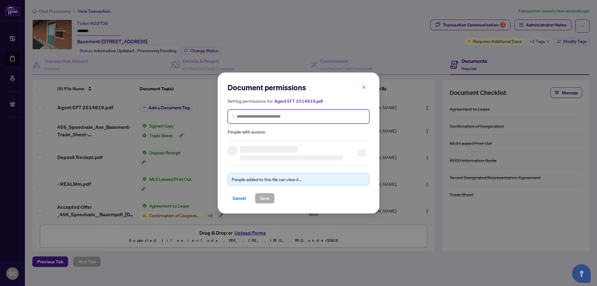
click at [262, 116] on input "search" at bounding box center [301, 116] width 129 height 7
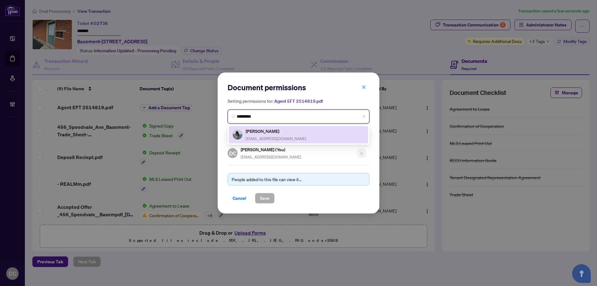
click at [270, 136] on span "saglamrabia5353@gmail.com" at bounding box center [276, 138] width 61 height 5
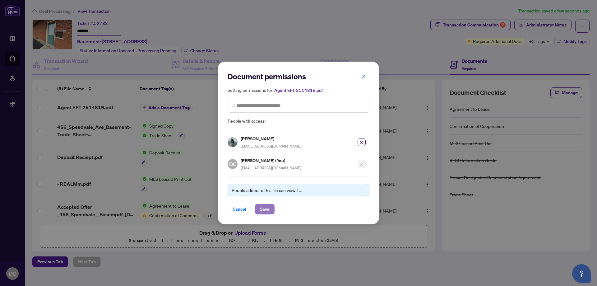
click at [270, 208] on button "Save" at bounding box center [265, 209] width 20 height 11
click at [550, 44] on div "Document permissions Setting permissions for: Agent EFT 2514819.pdf 2821 Rabia …" at bounding box center [298, 143] width 597 height 286
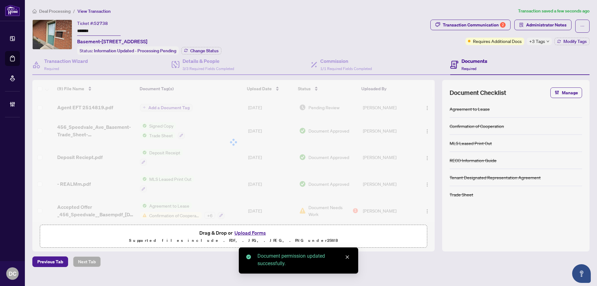
click at [545, 43] on div "Document permissions Setting permissions for: Agent EFT 2514819.pdf 2821 Rabia …" at bounding box center [298, 143] width 597 height 286
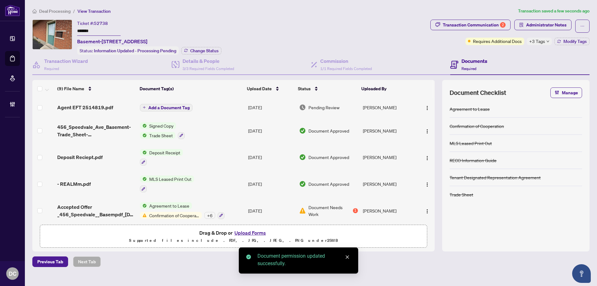
click at [545, 42] on span "+3 Tags" at bounding box center [538, 41] width 16 height 7
click at [515, 51] on div "Transaction Communication 2 Administrator Notes Requires Additional Docs +3 Tag…" at bounding box center [510, 37] width 162 height 35
click at [552, 41] on div "+3 Tags" at bounding box center [539, 41] width 25 height 7
click at [557, 41] on span "Payment Received" at bounding box center [556, 44] width 36 height 7
click at [481, 50] on div "Transaction Communication 2 Administrator Notes Requires Additional Docs +3 Tag…" at bounding box center [510, 37] width 162 height 35
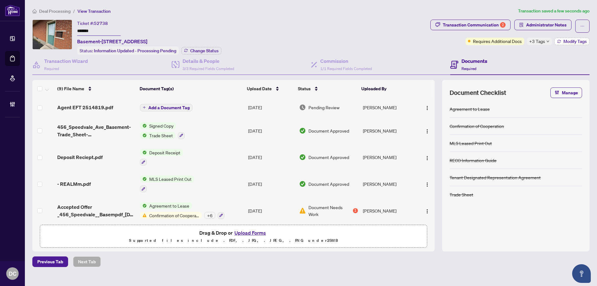
click at [570, 38] on button "Modify Tags" at bounding box center [572, 41] width 35 height 7
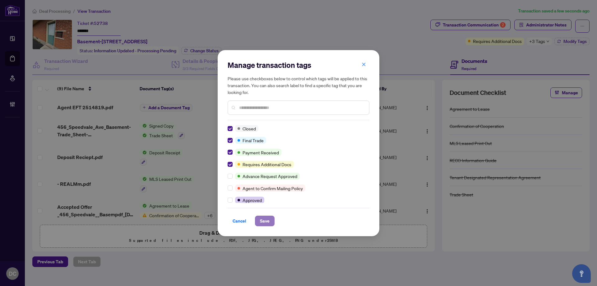
click at [269, 217] on span "Save" at bounding box center [265, 221] width 10 height 10
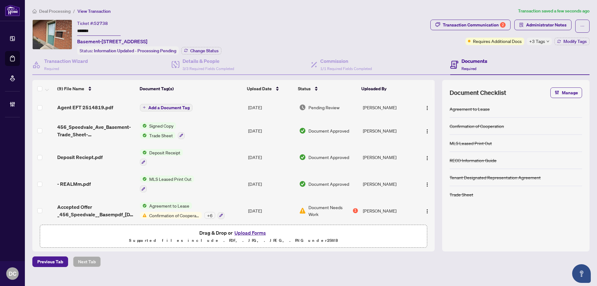
click at [534, 38] on span "+3 Tags" at bounding box center [538, 41] width 16 height 7
click at [48, 12] on span "Deal Processing" at bounding box center [54, 11] width 31 height 6
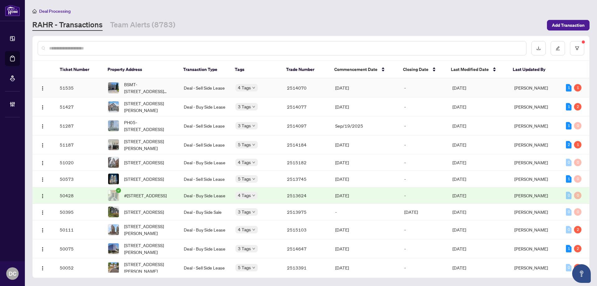
click at [314, 90] on td "2514070" at bounding box center [306, 87] width 48 height 19
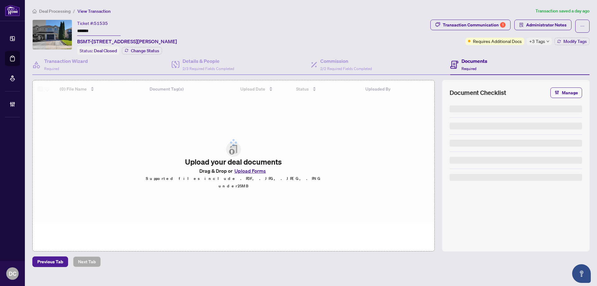
drag, startPoint x: 112, startPoint y: 30, endPoint x: 52, endPoint y: 29, distance: 59.7
click at [52, 29] on div "Ticket #: 51535 ******* BSMT-19 Tawn Cres, Ajax, Ontario L1Z 1J1, Canada Status…" at bounding box center [230, 37] width 396 height 35
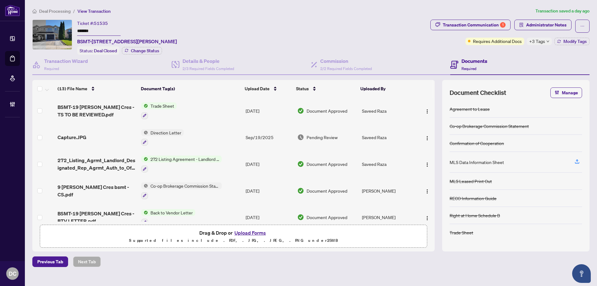
click at [194, 113] on td "Trade Sheet" at bounding box center [191, 110] width 105 height 27
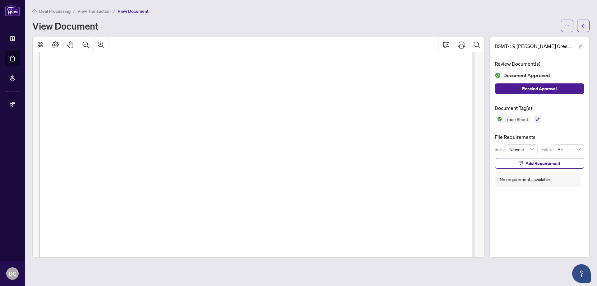
scroll to position [124, 0]
click at [580, 23] on button "button" at bounding box center [583, 26] width 12 height 12
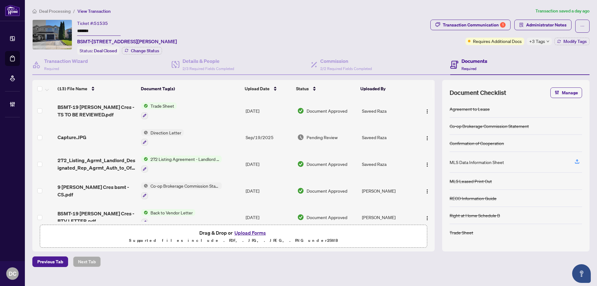
scroll to position [8, 0]
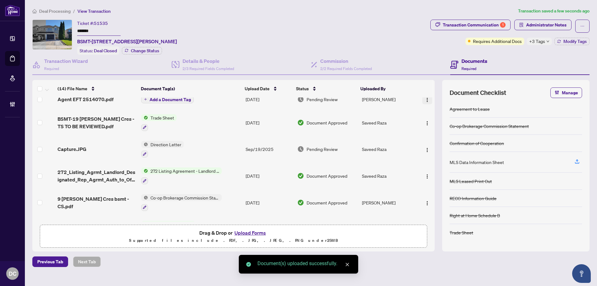
click at [426, 99] on img "button" at bounding box center [427, 99] width 5 height 5
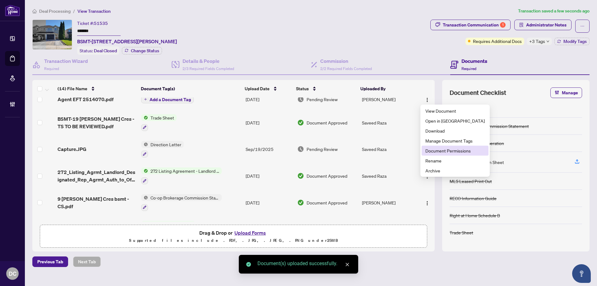
click at [433, 150] on span "Document Permissions" at bounding box center [455, 150] width 59 height 7
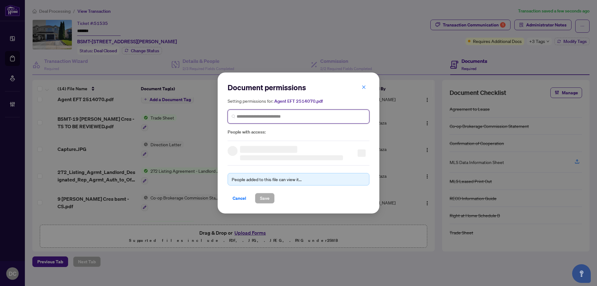
click at [317, 119] on input "search" at bounding box center [301, 116] width 129 height 7
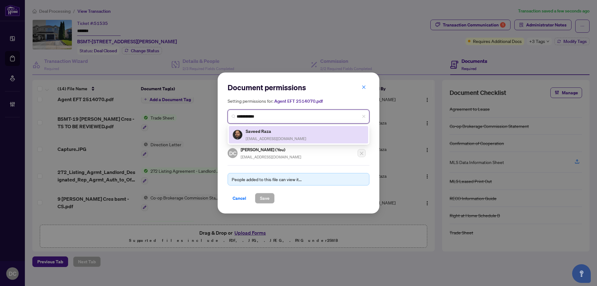
click at [314, 135] on div "Saveed Raza saveed@hotmail.com" at bounding box center [299, 135] width 132 height 14
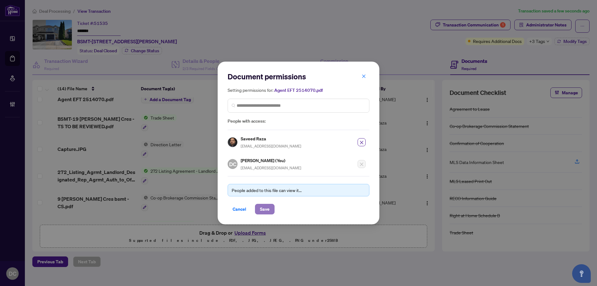
click at [271, 210] on button "Save" at bounding box center [265, 209] width 20 height 11
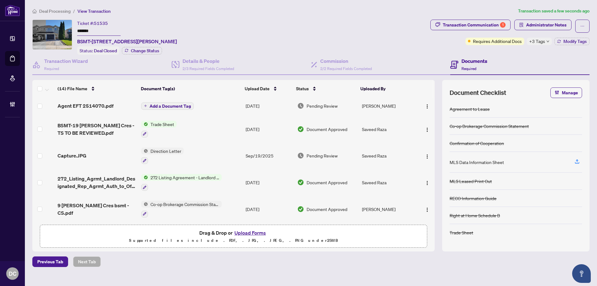
scroll to position [0, 0]
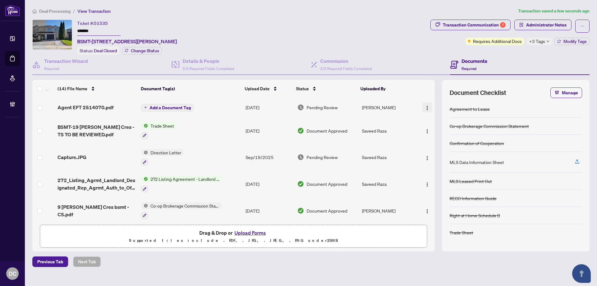
click at [428, 107] on img "button" at bounding box center [427, 107] width 5 height 5
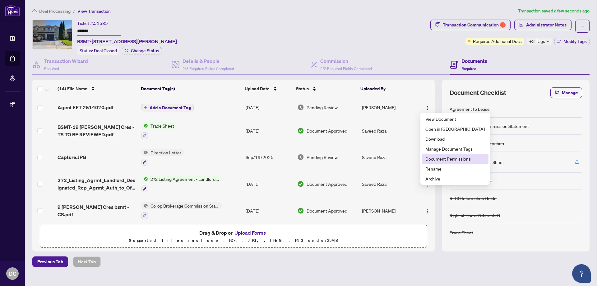
click at [448, 161] on span "Document Permissions" at bounding box center [455, 158] width 59 height 7
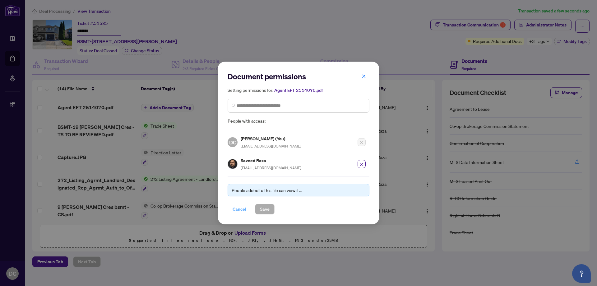
click at [243, 209] on span "Cancel" at bounding box center [240, 209] width 14 height 10
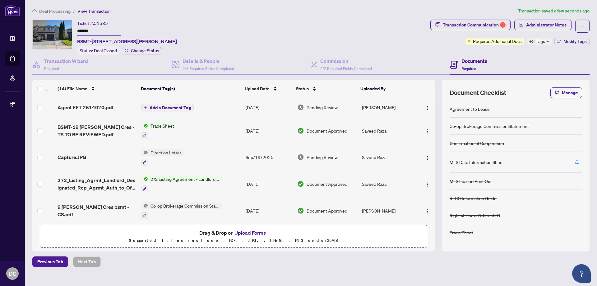
click at [548, 44] on div "+3 Tags" at bounding box center [539, 41] width 25 height 7
click at [516, 54] on div "Transaction Communication 1 Administrator Notes Requires Additional Docs +3 Tag…" at bounding box center [510, 37] width 162 height 35
click at [582, 44] on button "Modify Tags" at bounding box center [572, 41] width 35 height 7
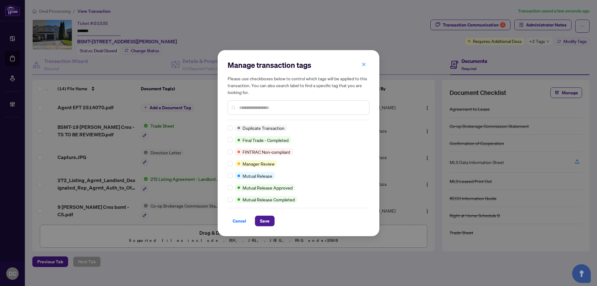
scroll to position [25, 0]
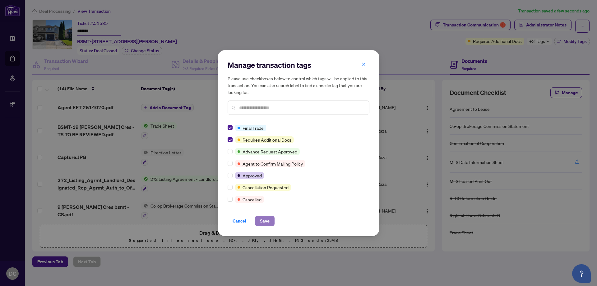
click at [268, 220] on span "Save" at bounding box center [265, 221] width 10 height 10
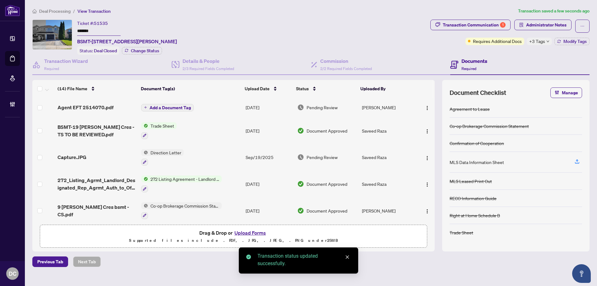
click at [50, 10] on span "Deal Processing" at bounding box center [54, 11] width 31 height 6
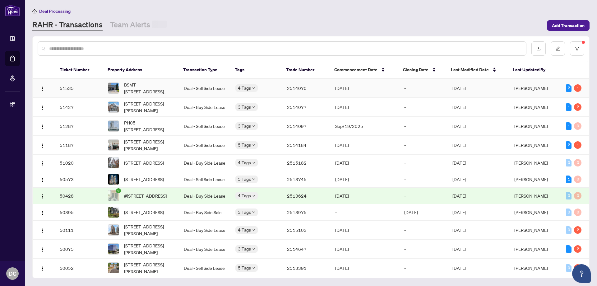
click at [280, 87] on td "4 Tags" at bounding box center [257, 88] width 52 height 19
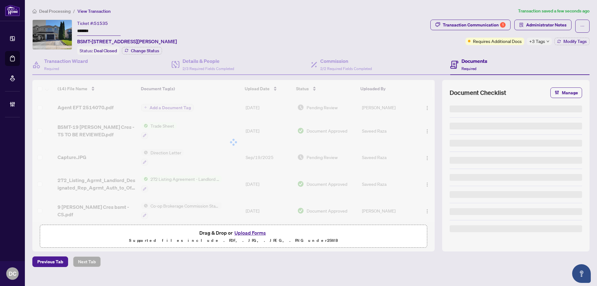
drag, startPoint x: 106, startPoint y: 27, endPoint x: 83, endPoint y: 37, distance: 25.0
click at [58, 26] on div "Ticket #: 51535 ******* BSMT-19 Tawn Cres, Ajax, Ontario L1Z 1J1, Canada Status…" at bounding box center [230, 37] width 396 height 35
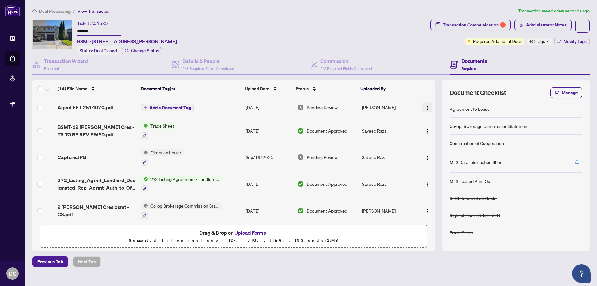
click at [425, 106] on img "button" at bounding box center [427, 107] width 5 height 5
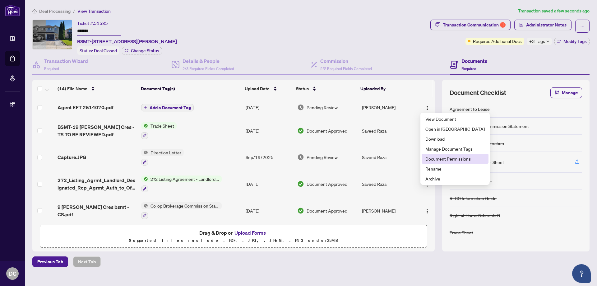
click at [446, 159] on span "Document Permissions" at bounding box center [455, 158] width 59 height 7
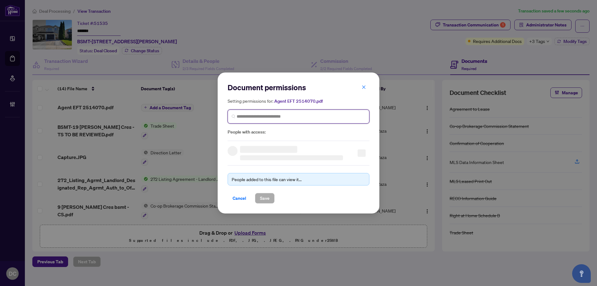
click at [283, 116] on input "search" at bounding box center [301, 116] width 129 height 7
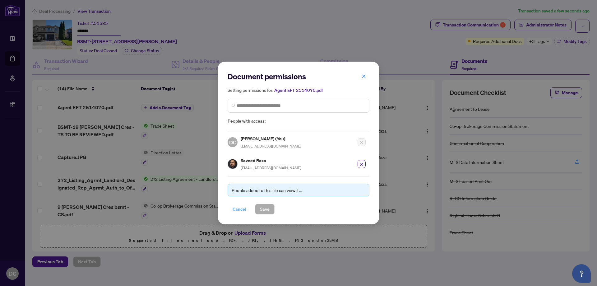
click at [238, 210] on span "Cancel" at bounding box center [240, 209] width 14 height 10
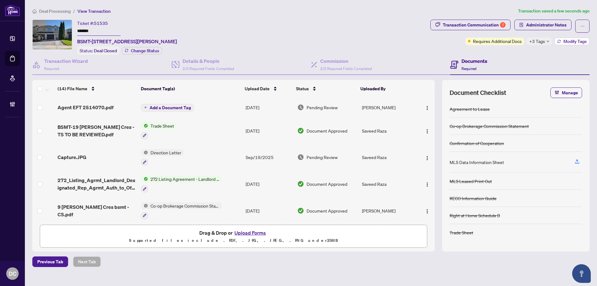
click at [575, 40] on span "Modify Tags" at bounding box center [575, 41] width 23 height 4
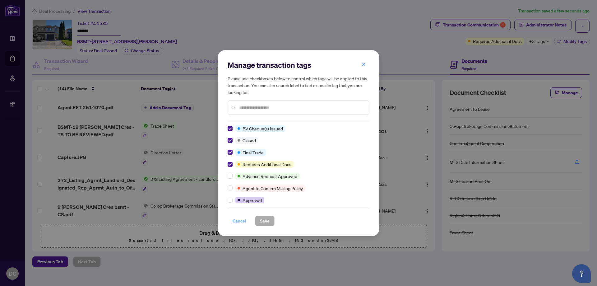
click at [245, 222] on span "Cancel" at bounding box center [240, 221] width 14 height 10
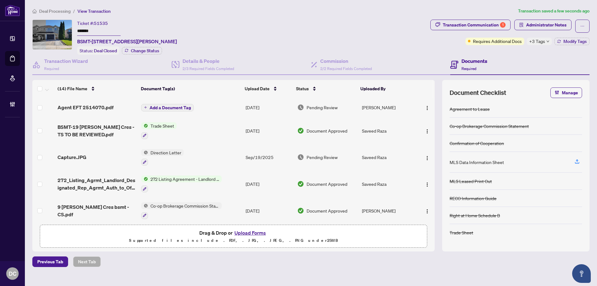
click at [62, 12] on span "Deal Processing" at bounding box center [54, 11] width 31 height 6
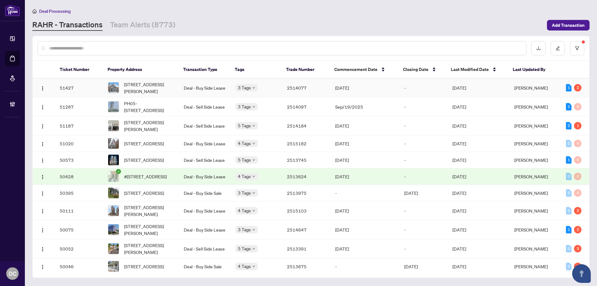
click at [322, 87] on td "2514077" at bounding box center [306, 87] width 48 height 19
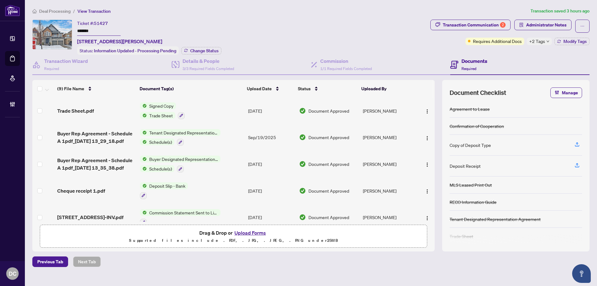
drag, startPoint x: 101, startPoint y: 30, endPoint x: 72, endPoint y: 29, distance: 29.3
click at [72, 29] on div "Ticket #: 51427 ******* 134 Beaconsfield Dr, Vaughan, Ontario L4H 4L6, Canada S…" at bounding box center [230, 37] width 396 height 35
click at [198, 50] on span "Change Status" at bounding box center [204, 51] width 28 height 4
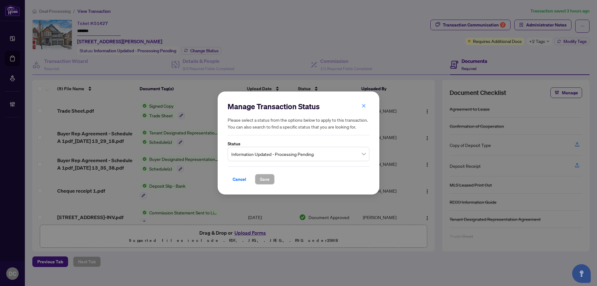
click at [274, 152] on span "Information Updated - Processing Pending" at bounding box center [298, 154] width 134 height 12
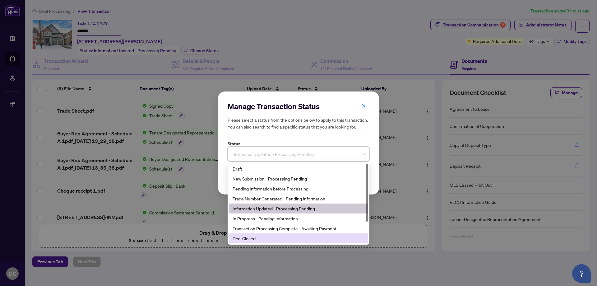
click at [271, 242] on div "Deal Closed" at bounding box center [298, 238] width 139 height 10
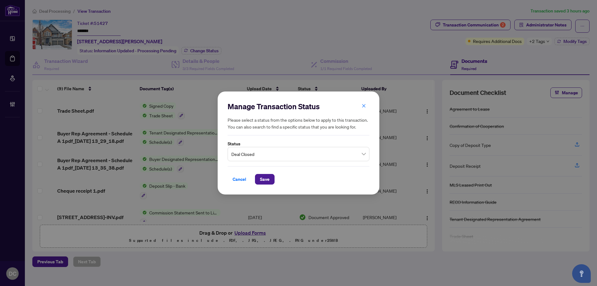
drag, startPoint x: 263, startPoint y: 177, endPoint x: 29, endPoint y: 155, distance: 234.7
click at [262, 177] on span "Save" at bounding box center [265, 179] width 10 height 10
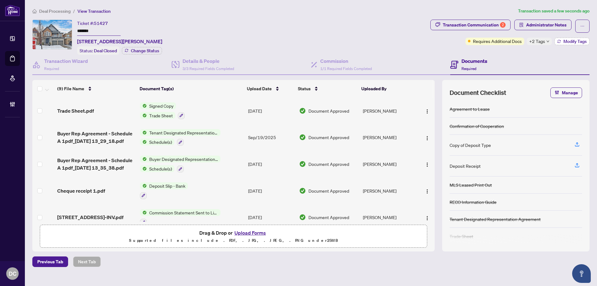
click at [569, 43] on span "Modify Tags" at bounding box center [575, 41] width 23 height 4
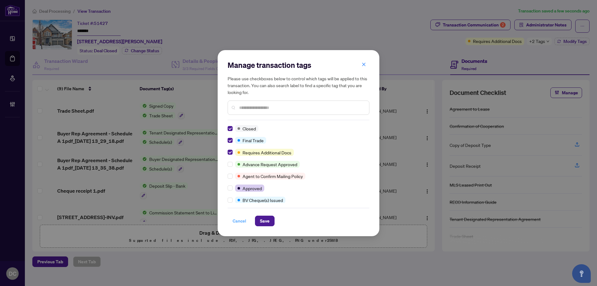
drag, startPoint x: 265, startPoint y: 221, endPoint x: 239, endPoint y: 216, distance: 26.3
click at [265, 221] on span "Save" at bounding box center [265, 221] width 10 height 10
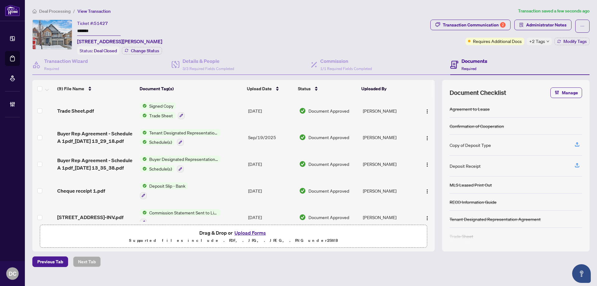
click at [198, 109] on td "Signed Copy Trade Sheet" at bounding box center [192, 110] width 108 height 27
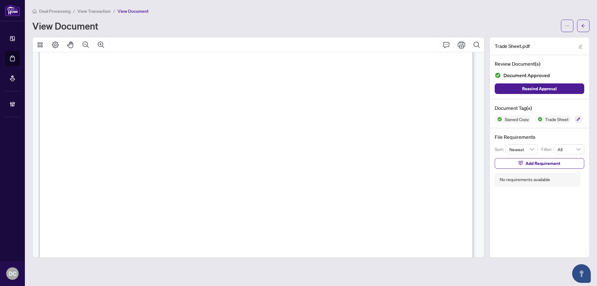
scroll to position [156, 0]
click at [587, 26] on button "button" at bounding box center [583, 26] width 12 height 12
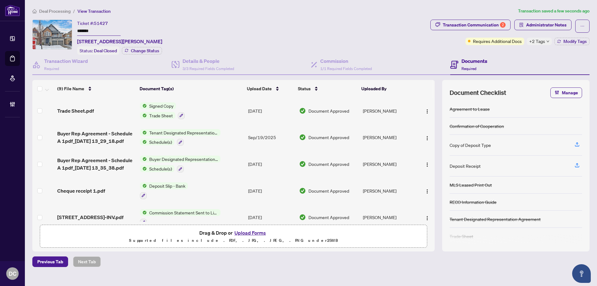
click at [537, 42] on span "+2 Tags" at bounding box center [538, 41] width 16 height 7
click at [59, 13] on span "Deal Processing" at bounding box center [54, 11] width 31 height 6
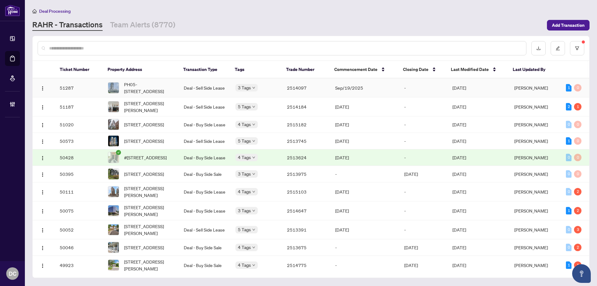
click at [274, 87] on div "3 Tags" at bounding box center [257, 87] width 42 height 7
click at [287, 89] on td "2514097" at bounding box center [306, 87] width 48 height 19
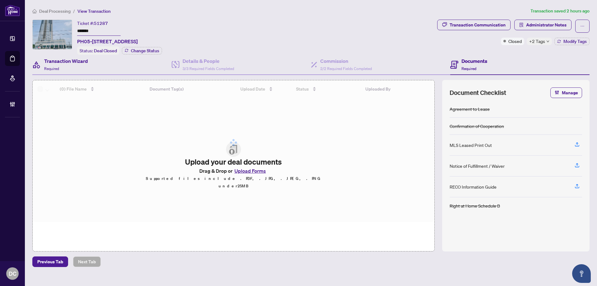
drag, startPoint x: 104, startPoint y: 29, endPoint x: 92, endPoint y: 54, distance: 27.3
click at [55, 33] on div "Ticket #: 51287 ******* PH05-1 Grandview Ave, Markham, Ontario L3T 0G7, Canada …" at bounding box center [233, 37] width 403 height 35
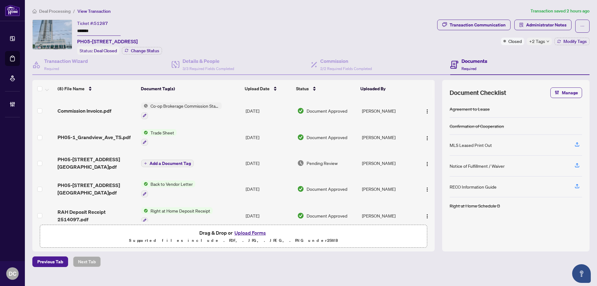
click at [543, 40] on span "+2 Tags" at bounding box center [538, 41] width 16 height 7
click at [510, 55] on div "Documents Required" at bounding box center [520, 65] width 139 height 20
click at [564, 41] on span "Modify Tags" at bounding box center [575, 41] width 23 height 4
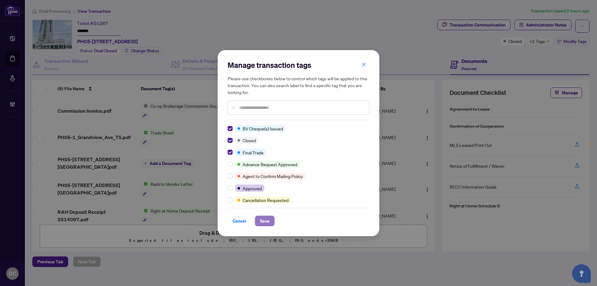
click at [264, 218] on span "Save" at bounding box center [265, 221] width 10 height 10
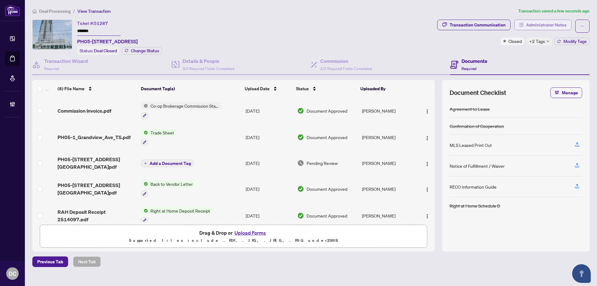
click at [545, 22] on span "Administrator Notes" at bounding box center [546, 25] width 40 height 10
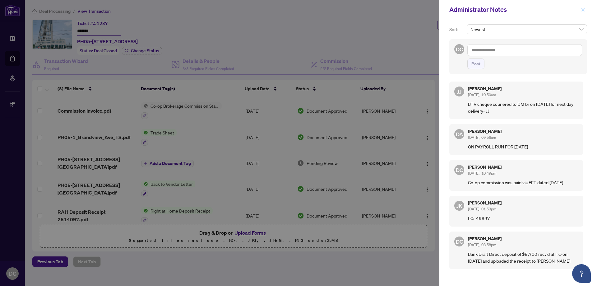
click at [583, 7] on icon "close" at bounding box center [583, 9] width 4 height 4
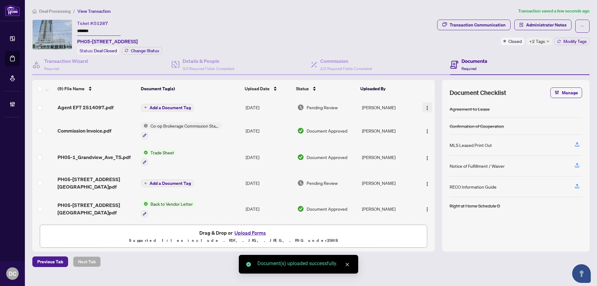
click at [423, 108] on button "button" at bounding box center [428, 107] width 10 height 10
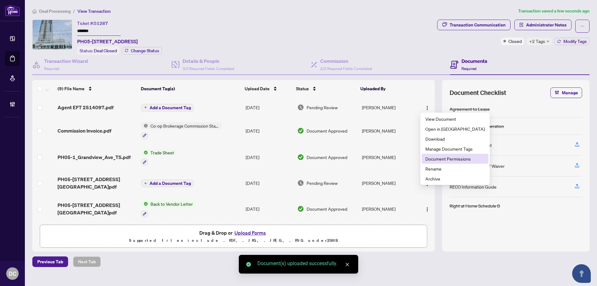
click at [432, 159] on span "Document Permissions" at bounding box center [455, 158] width 59 height 7
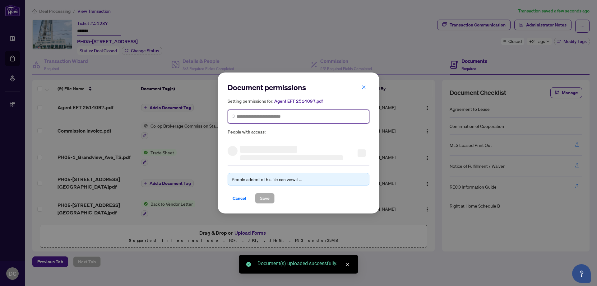
click at [297, 115] on input "search" at bounding box center [301, 116] width 129 height 7
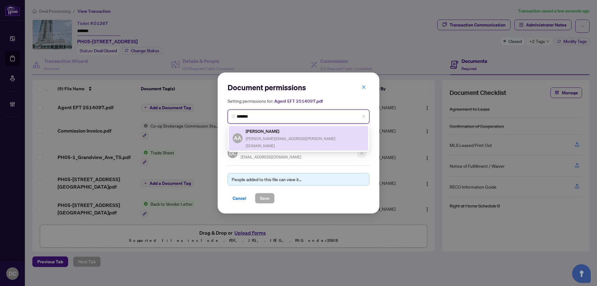
click at [284, 131] on h5 "Adeleh Andalib" at bounding box center [305, 131] width 119 height 7
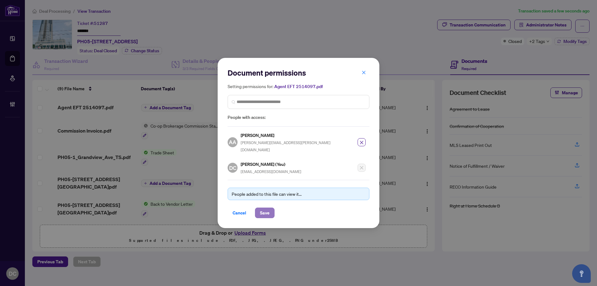
click at [268, 208] on span "Save" at bounding box center [265, 213] width 10 height 10
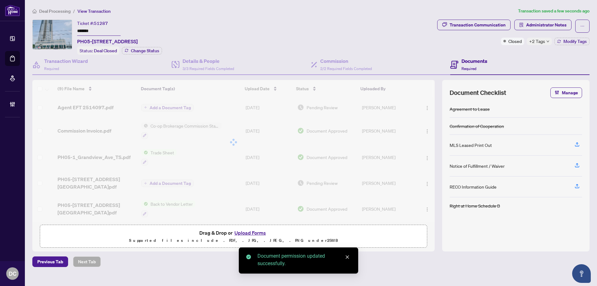
drag, startPoint x: 63, startPoint y: 11, endPoint x: 15, endPoint y: 7, distance: 48.0
click at [63, 11] on span "Deal Processing" at bounding box center [54, 11] width 31 height 6
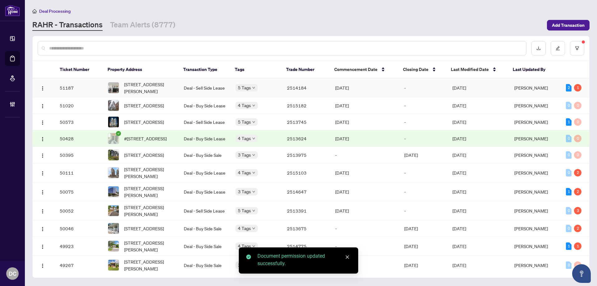
click at [359, 89] on td "Aug/31/2025" at bounding box center [364, 87] width 69 height 19
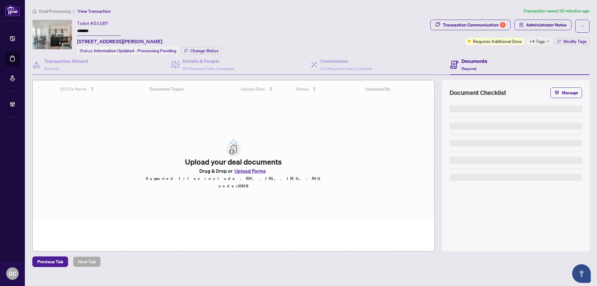
drag, startPoint x: 89, startPoint y: 29, endPoint x: 58, endPoint y: 29, distance: 30.8
click at [58, 29] on div "Ticket #: 51187 ******* 1018-160 Vanderhoof Ave, Toronto, Ontario M4G 0B7, Cana…" at bounding box center [230, 37] width 396 height 35
click at [574, 41] on span "Modify Tags" at bounding box center [575, 41] width 23 height 4
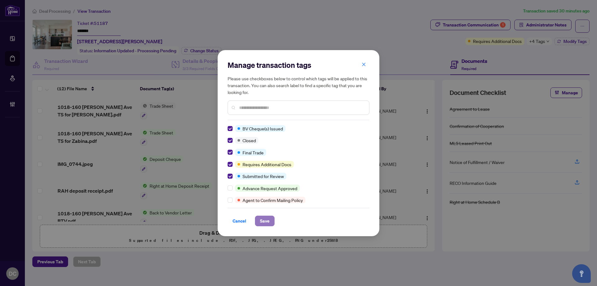
click at [263, 221] on span "Save" at bounding box center [265, 221] width 10 height 10
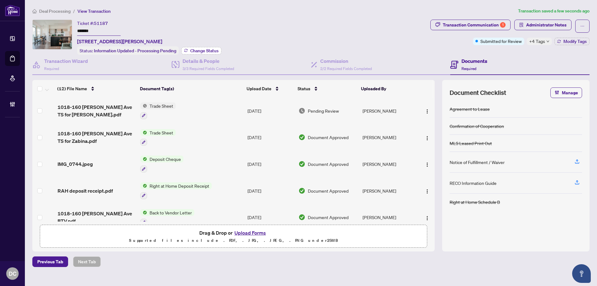
click at [202, 50] on span "Change Status" at bounding box center [204, 51] width 28 height 4
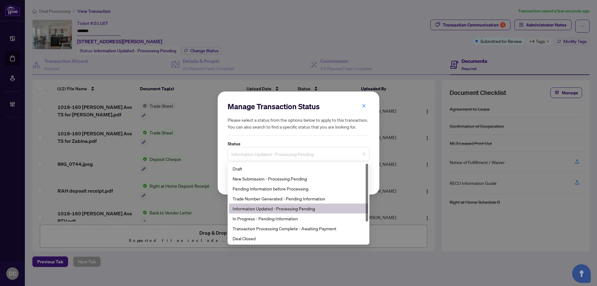
click at [306, 154] on span "Information Updated - Processing Pending" at bounding box center [298, 154] width 134 height 12
click at [254, 240] on div "Deal Closed" at bounding box center [299, 238] width 132 height 7
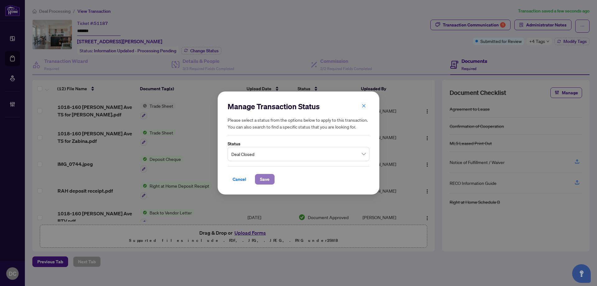
click at [258, 183] on button "Save" at bounding box center [265, 179] width 20 height 11
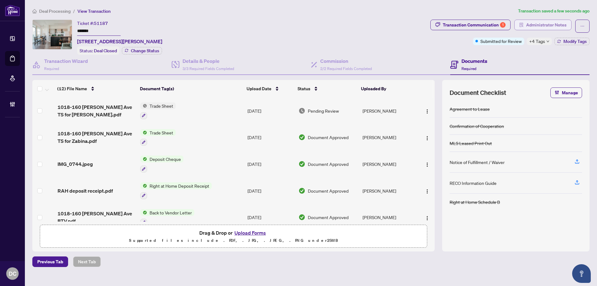
click at [553, 23] on span "Administrator Notes" at bounding box center [546, 25] width 40 height 10
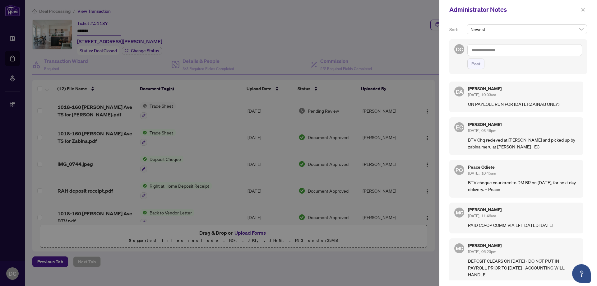
drag, startPoint x: 584, startPoint y: 12, endPoint x: 554, endPoint y: 9, distance: 30.9
click at [584, 12] on icon "close" at bounding box center [583, 9] width 4 height 4
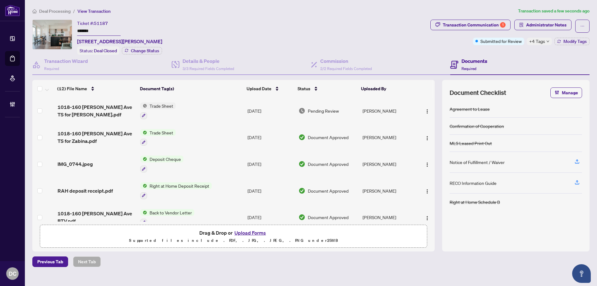
click at [291, 136] on td "Sep/27/2025" at bounding box center [270, 137] width 51 height 27
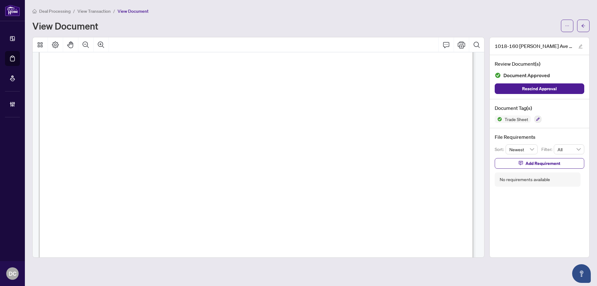
scroll to position [218, 0]
click at [587, 27] on button "button" at bounding box center [583, 26] width 12 height 12
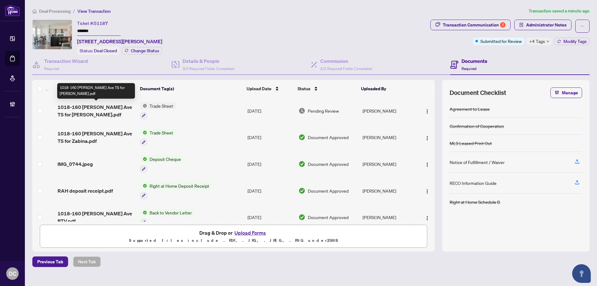
click at [118, 109] on span "1018-160 Vanderhoof Ave TS for Shaf Gillani.pdf" at bounding box center [97, 110] width 78 height 15
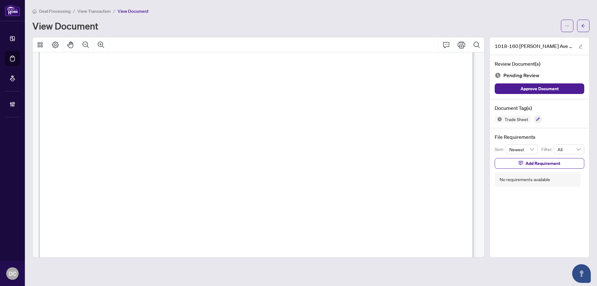
scroll to position [124, 0]
drag, startPoint x: 585, startPoint y: 27, endPoint x: 367, endPoint y: 2, distance: 218.9
click at [585, 27] on icon "arrow-left" at bounding box center [584, 26] width 4 height 4
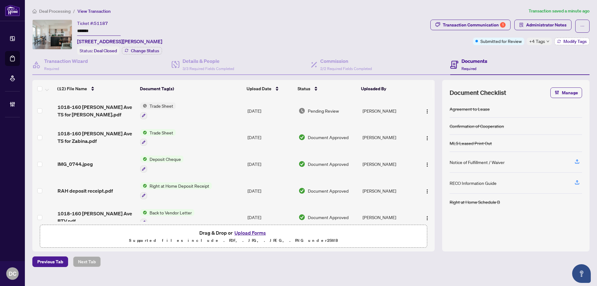
click at [565, 41] on span "Modify Tags" at bounding box center [575, 41] width 23 height 4
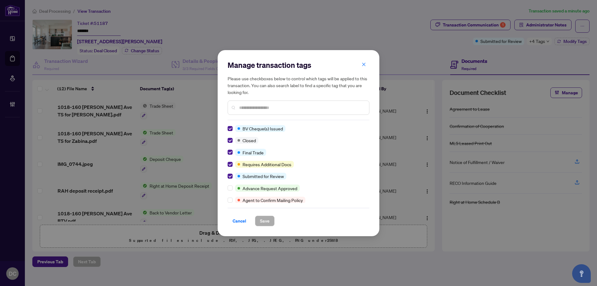
drag, startPoint x: 247, startPoint y: 222, endPoint x: 251, endPoint y: 219, distance: 4.9
click at [246, 222] on button "Cancel" at bounding box center [240, 221] width 24 height 11
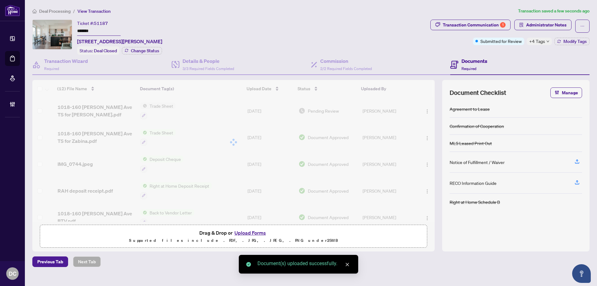
click at [536, 39] on span "+4 Tags" at bounding box center [538, 41] width 16 height 7
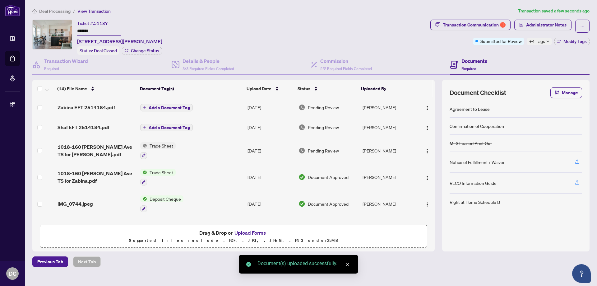
click at [506, 56] on div "Documents Required" at bounding box center [520, 65] width 139 height 20
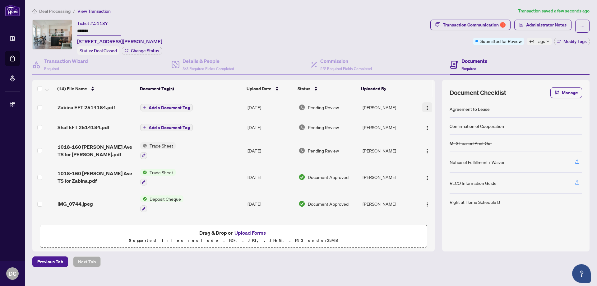
click at [428, 106] on button "button" at bounding box center [428, 107] width 10 height 10
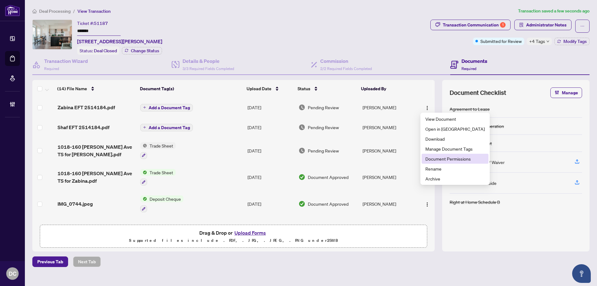
click at [447, 158] on span "Document Permissions" at bounding box center [455, 158] width 59 height 7
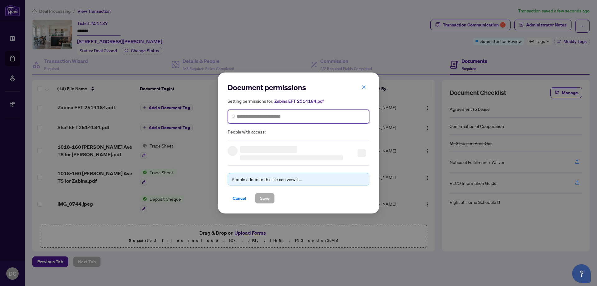
click at [287, 117] on input "search" at bounding box center [301, 116] width 129 height 7
click at [267, 120] on span at bounding box center [299, 117] width 142 height 14
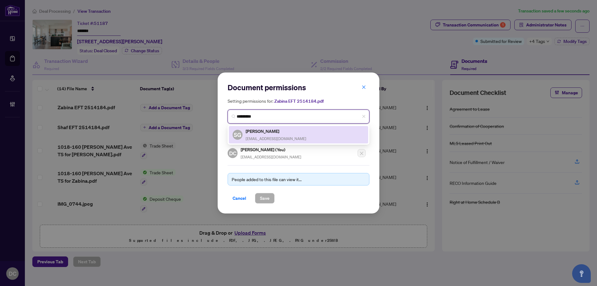
click at [278, 135] on div "Shaf Gillani shaf@shafgillani.com" at bounding box center [276, 135] width 61 height 14
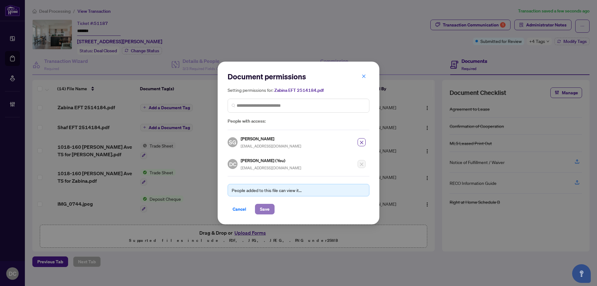
click at [270, 205] on button "Save" at bounding box center [265, 209] width 20 height 11
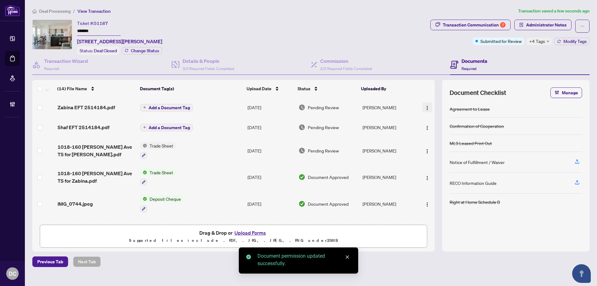
click at [426, 106] on img "button" at bounding box center [427, 107] width 5 height 5
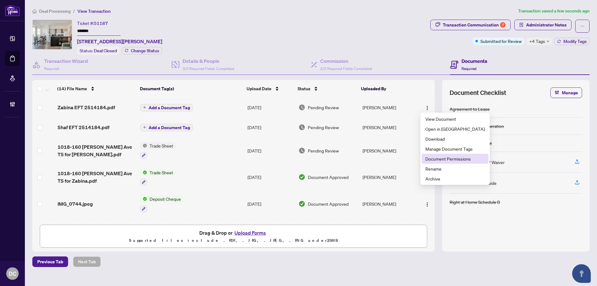
click at [448, 160] on span "Document Permissions" at bounding box center [455, 158] width 59 height 7
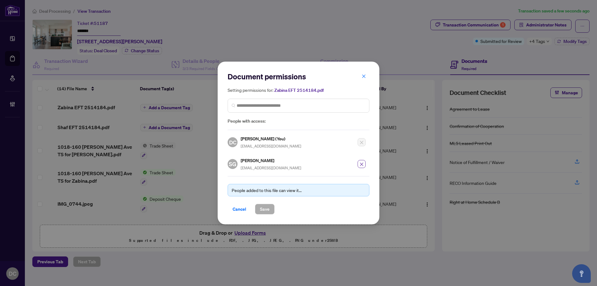
click at [363, 163] on icon "close" at bounding box center [362, 164] width 4 height 4
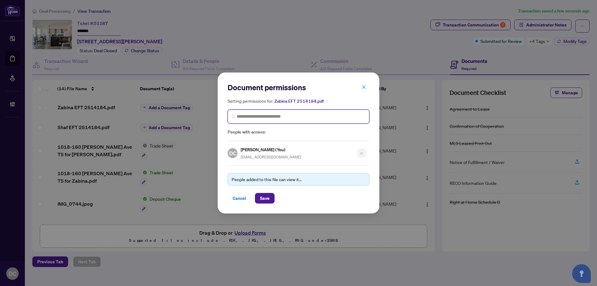
click at [306, 117] on input "search" at bounding box center [301, 116] width 129 height 7
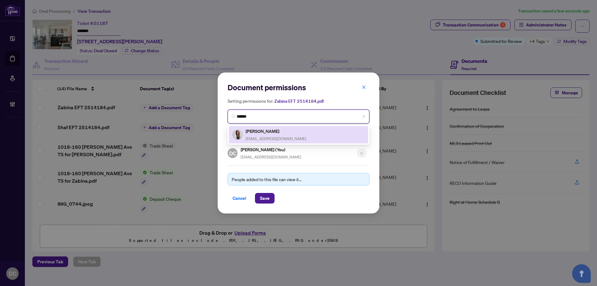
click at [278, 129] on h5 "Zabina Meru" at bounding box center [276, 131] width 61 height 7
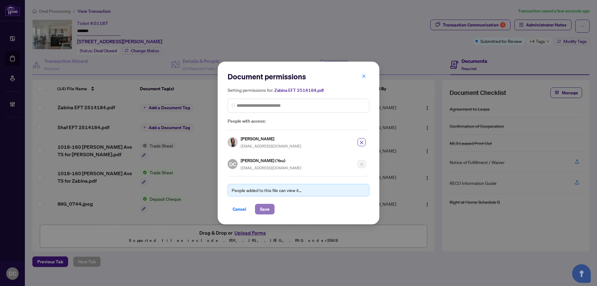
click at [264, 207] on span "Save" at bounding box center [265, 209] width 10 height 10
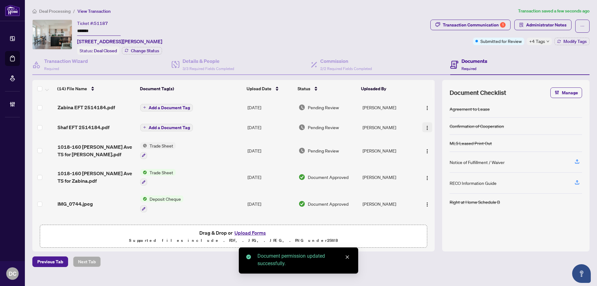
click at [425, 128] on img "button" at bounding box center [427, 127] width 5 height 5
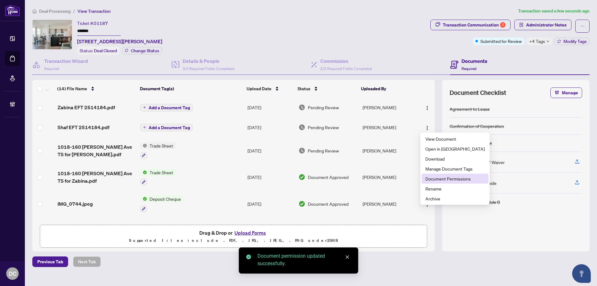
click at [445, 180] on span "Document Permissions" at bounding box center [455, 178] width 59 height 7
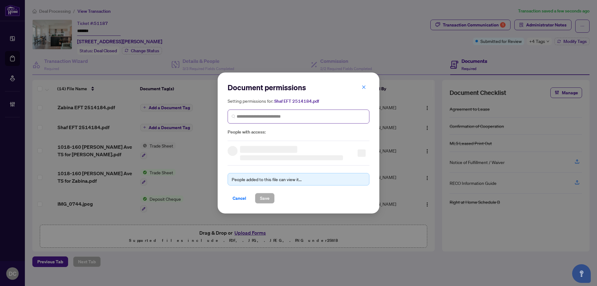
click at [286, 120] on span at bounding box center [299, 117] width 142 height 14
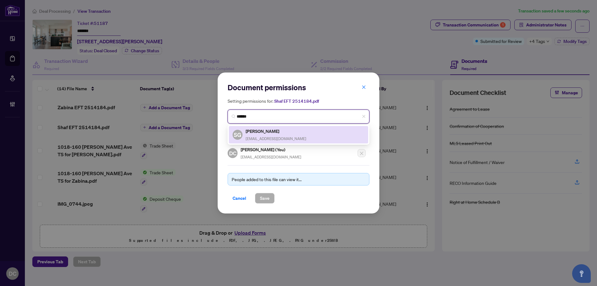
click at [268, 135] on div "Shaf Gillani shaf@shafgillani.com" at bounding box center [276, 135] width 61 height 14
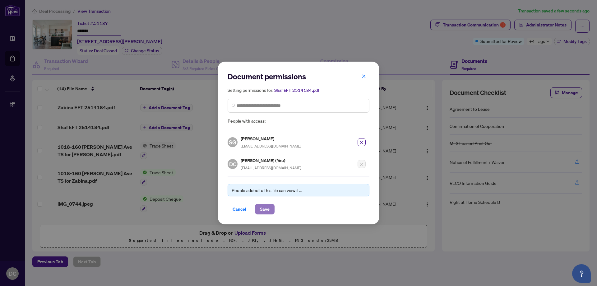
click at [269, 208] on span "Save" at bounding box center [265, 209] width 10 height 10
click at [537, 44] on div "Document permissions Setting permissions for: Shaf EFT 2514184.pdf 5832 SG Shaf…" at bounding box center [298, 143] width 597 height 286
click at [542, 43] on div "Document permissions Setting permissions for: Shaf EFT 2514184.pdf 5832 SG Shaf…" at bounding box center [298, 143] width 597 height 286
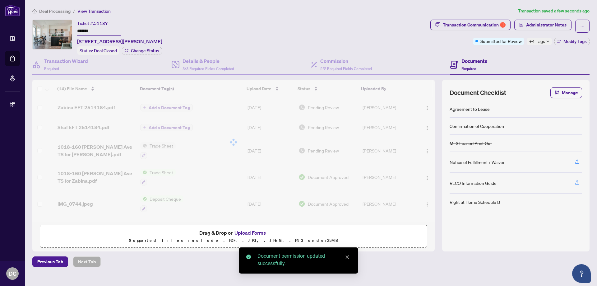
click at [543, 42] on span "+4 Tags" at bounding box center [538, 41] width 16 height 7
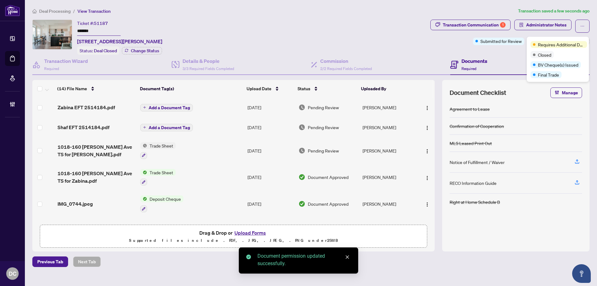
click at [504, 56] on div "Documents Required" at bounding box center [520, 65] width 139 height 20
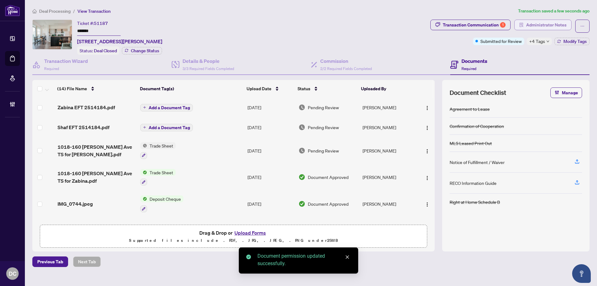
click at [534, 27] on span "Administrator Notes" at bounding box center [546, 25] width 40 height 10
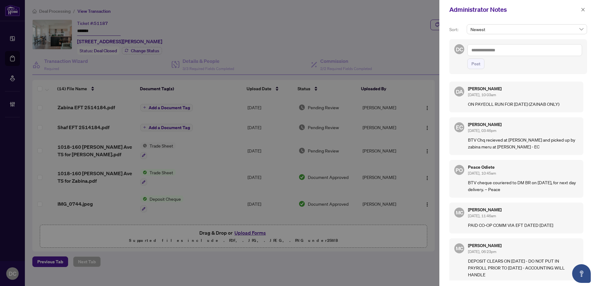
click at [499, 180] on p "BTV cheque couriered to DM BR on Sep 18th, for next day delivery. – Peace" at bounding box center [523, 186] width 110 height 14
click at [511, 54] on textarea at bounding box center [525, 50] width 115 height 12
paste textarea "**********"
click at [479, 66] on span "Post" at bounding box center [476, 64] width 9 height 10
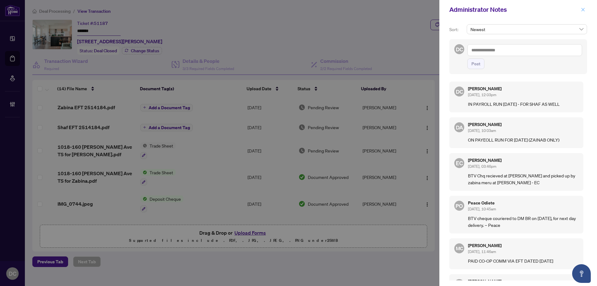
click at [586, 9] on button "button" at bounding box center [583, 9] width 8 height 7
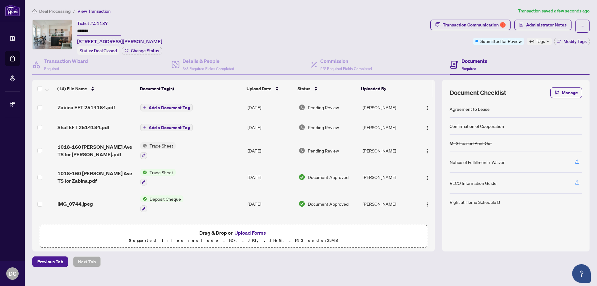
click at [52, 9] on span "Deal Processing" at bounding box center [54, 11] width 31 height 6
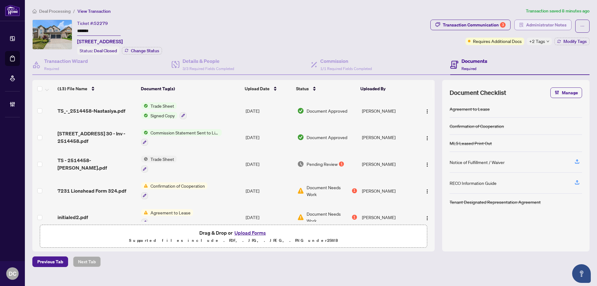
click at [535, 22] on span "Administrator Notes" at bounding box center [546, 25] width 40 height 10
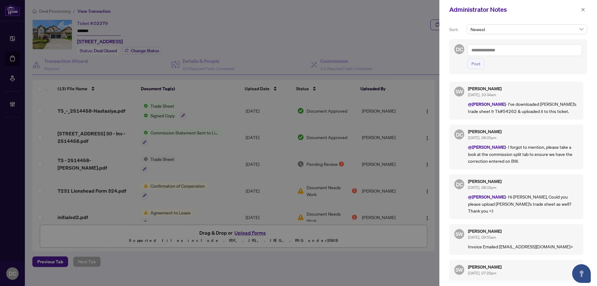
drag, startPoint x: 582, startPoint y: 10, endPoint x: 575, endPoint y: 10, distance: 6.5
click at [581, 10] on button "button" at bounding box center [583, 9] width 8 height 7
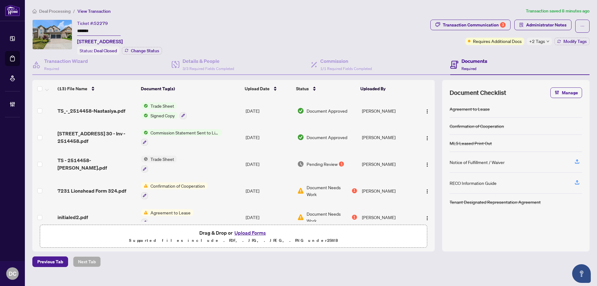
click at [235, 105] on td "Trade Sheet Signed Copy" at bounding box center [191, 110] width 105 height 27
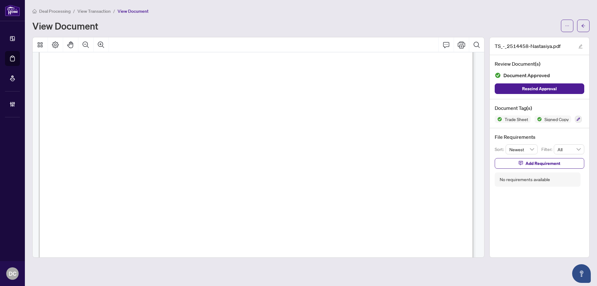
scroll to position [152, 0]
click at [582, 23] on span "button" at bounding box center [584, 26] width 4 height 10
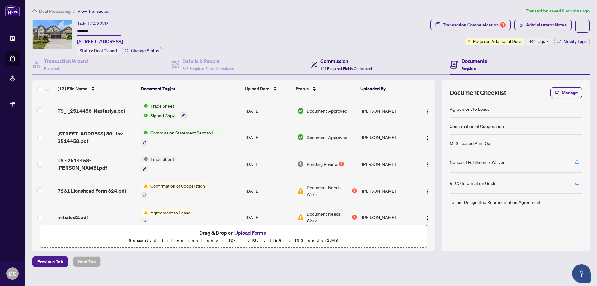
click at [343, 68] on span "1/1 Required Fields Completed" at bounding box center [346, 68] width 52 height 5
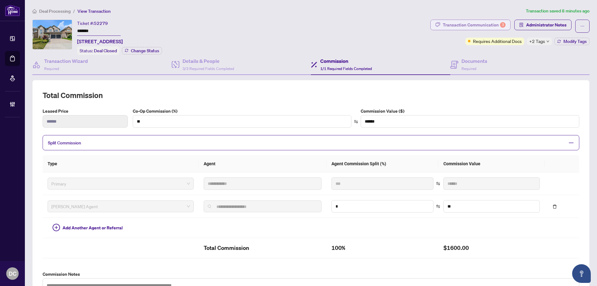
click at [490, 24] on div "Transaction Communication 3" at bounding box center [474, 25] width 63 height 10
type textarea "**********"
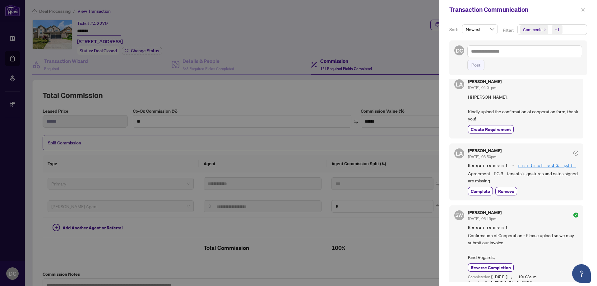
scroll to position [249, 0]
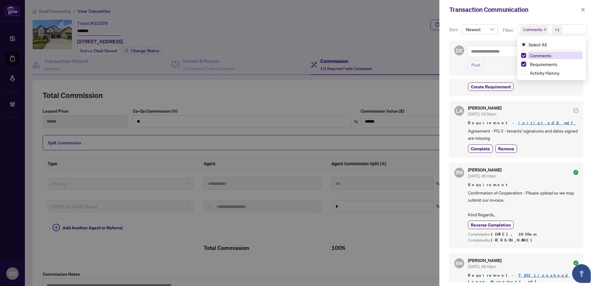
click at [577, 30] on span "Comments +1" at bounding box center [552, 30] width 69 height 10
click at [555, 64] on span "Requirements" at bounding box center [544, 64] width 28 height 6
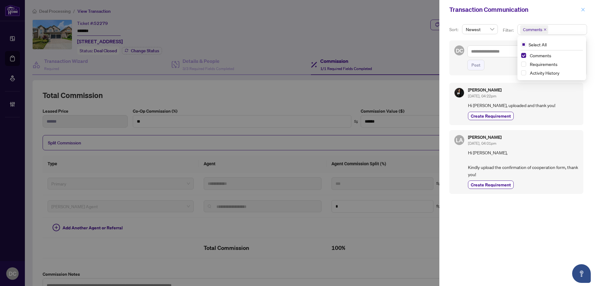
click at [582, 12] on icon "close" at bounding box center [583, 9] width 4 height 4
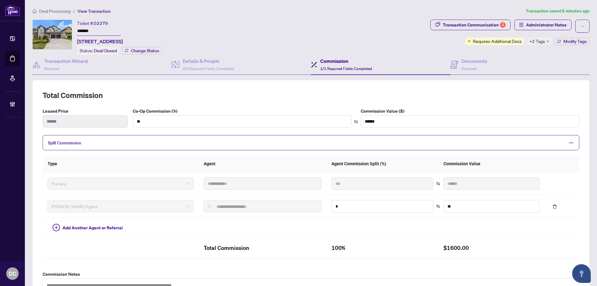
click at [537, 41] on span "+2 Tags" at bounding box center [538, 41] width 16 height 7
click at [488, 54] on div "Transaction Communication 3 Administrator Notes Requires Additional Docs +2 Tag…" at bounding box center [510, 37] width 162 height 35
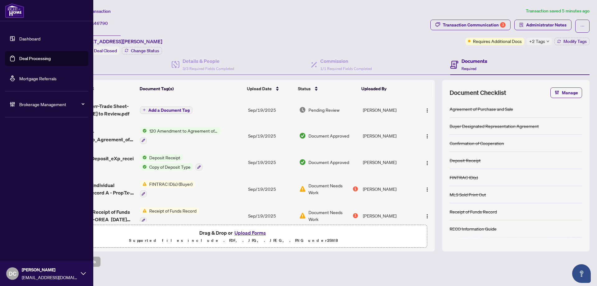
drag, startPoint x: 117, startPoint y: 31, endPoint x: 22, endPoint y: 30, distance: 94.6
click at [22, 30] on div "Dashboard Deal Processing Mortgage Referrals Brokerage Management DC Dawn Chan …" at bounding box center [298, 143] width 597 height 286
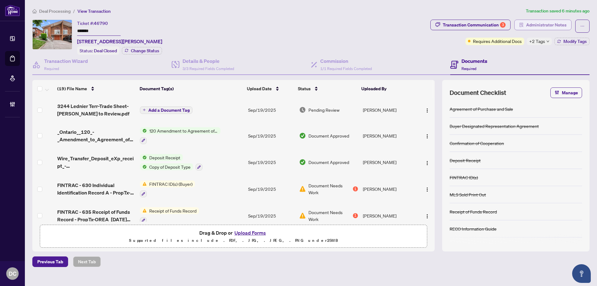
click at [544, 29] on button "Administrator Notes" at bounding box center [543, 25] width 57 height 11
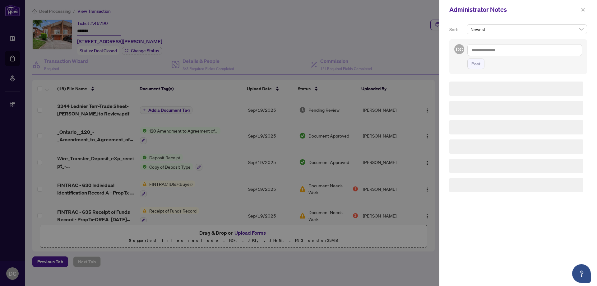
click at [545, 26] on div "Sort: Newest" at bounding box center [518, 31] width 140 height 15
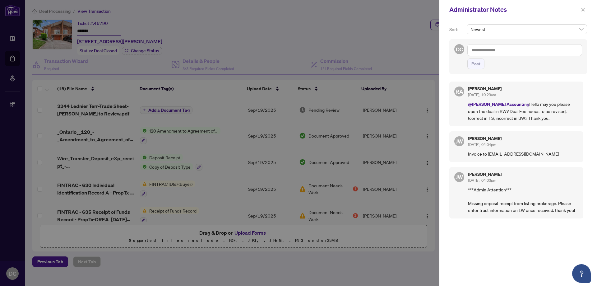
click at [476, 47] on textarea at bounding box center [525, 50] width 115 height 12
click at [493, 54] on b "Rhea" at bounding box center [502, 55] width 34 height 6
drag, startPoint x: 477, startPoint y: 64, endPoint x: 520, endPoint y: 49, distance: 45.6
click at [520, 49] on div "**********" at bounding box center [525, 56] width 115 height 25
click at [520, 49] on textarea "**********" at bounding box center [525, 50] width 115 height 12
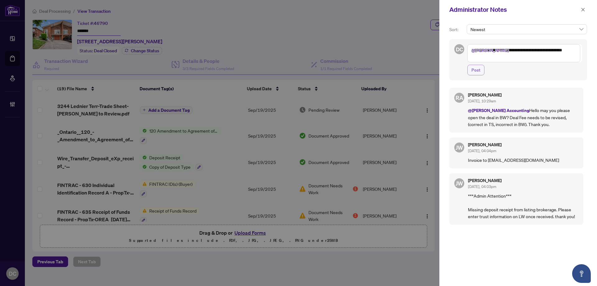
type textarea "**********"
click at [475, 73] on span "Post" at bounding box center [476, 70] width 9 height 10
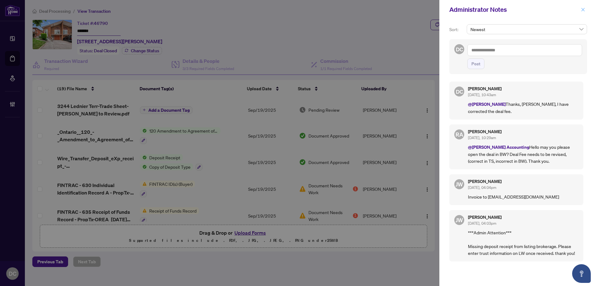
click at [583, 10] on icon "close" at bounding box center [583, 9] width 3 height 3
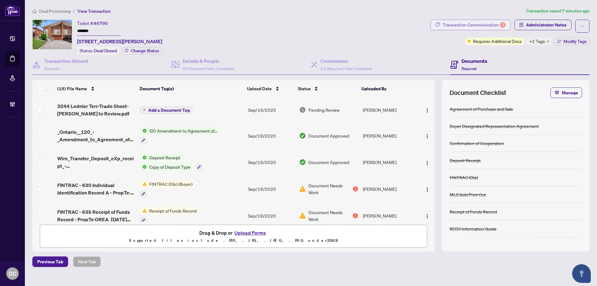
click at [463, 23] on div "Transaction Communication 3" at bounding box center [474, 25] width 63 height 10
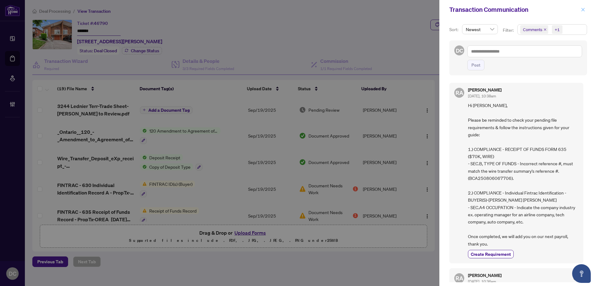
click at [580, 9] on button "button" at bounding box center [583, 9] width 8 height 7
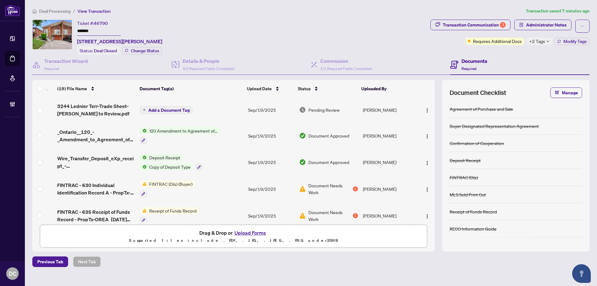
click at [540, 38] on span "+2 Tags" at bounding box center [538, 41] width 16 height 7
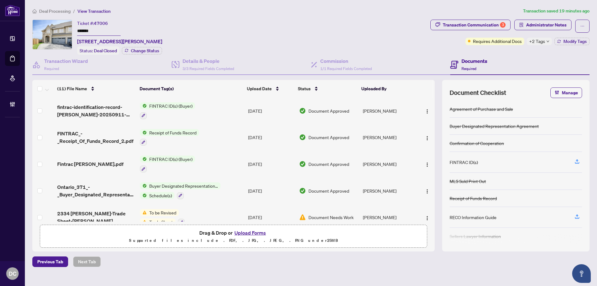
drag, startPoint x: 114, startPoint y: 33, endPoint x: 46, endPoint y: 32, distance: 67.8
click at [46, 32] on div "Ticket #: 47006 ******* 2334 Natasha Circ, Oakville, Ontario L6M 1N9, Canada St…" at bounding box center [230, 37] width 396 height 35
click at [564, 23] on span "Administrator Notes" at bounding box center [546, 25] width 40 height 10
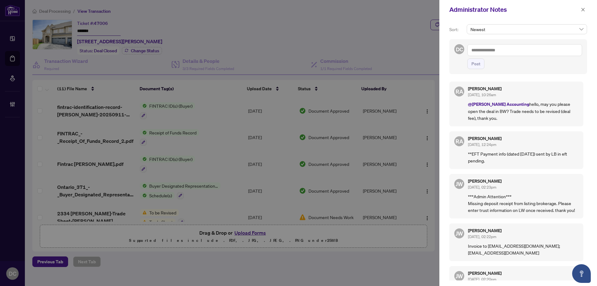
click at [542, 50] on textarea at bounding box center [525, 50] width 115 height 12
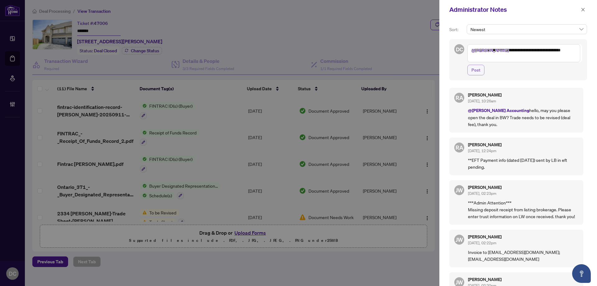
type textarea "**********"
click at [472, 75] on button "Post" at bounding box center [476, 70] width 17 height 11
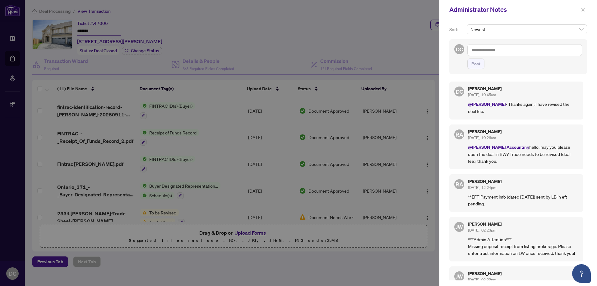
click at [587, 6] on span at bounding box center [583, 9] width 8 height 7
click at [584, 10] on icon "close" at bounding box center [583, 9] width 4 height 4
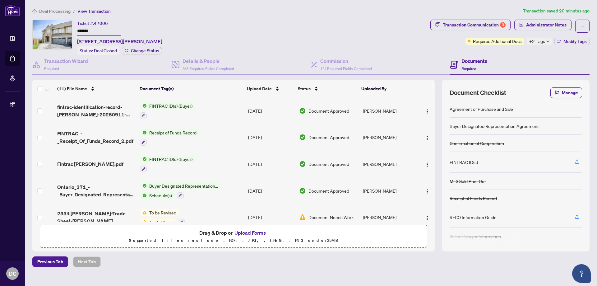
click at [536, 41] on span "+2 Tags" at bounding box center [538, 41] width 16 height 7
click at [505, 53] on div "Transaction Communication 3 Administrator Notes Requires Additional Docs +2 Tag…" at bounding box center [510, 37] width 162 height 35
click at [54, 11] on span "Deal Processing" at bounding box center [54, 11] width 31 height 6
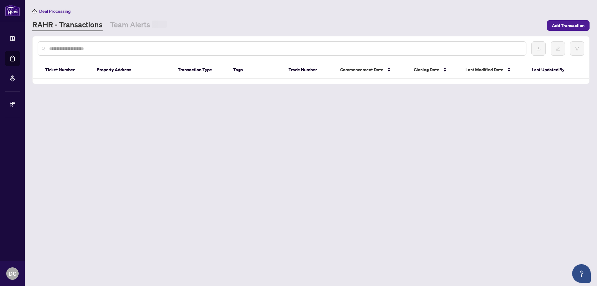
click at [72, 49] on input "text" at bounding box center [285, 48] width 472 height 7
paste input "*******"
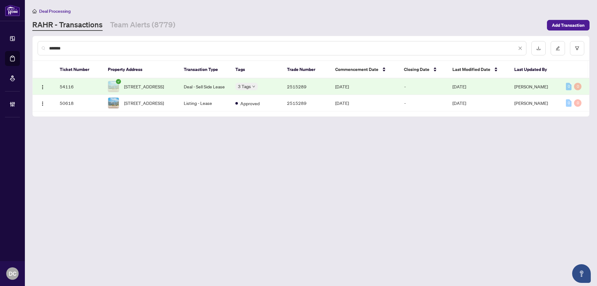
type input "*******"
click at [223, 82] on td "Deal - Sell Side Lease" at bounding box center [205, 86] width 52 height 16
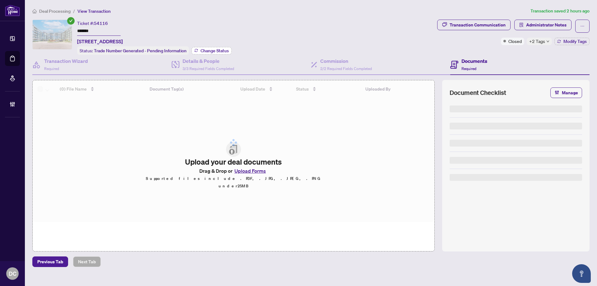
click at [211, 49] on span "Change Status" at bounding box center [215, 51] width 28 height 4
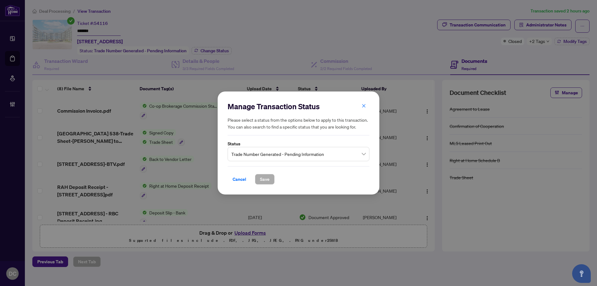
click at [305, 155] on span "Trade Number Generated - Pending Information" at bounding box center [298, 154] width 134 height 12
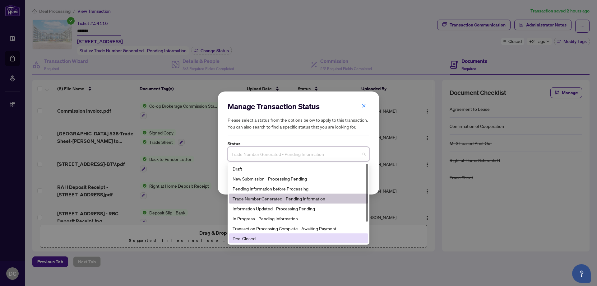
click at [249, 242] on div "Deal Closed" at bounding box center [298, 238] width 139 height 10
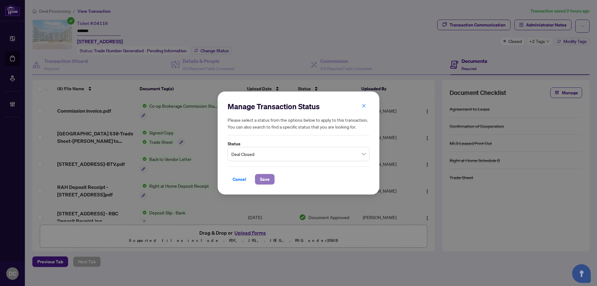
click at [266, 177] on span "Save" at bounding box center [265, 179] width 10 height 10
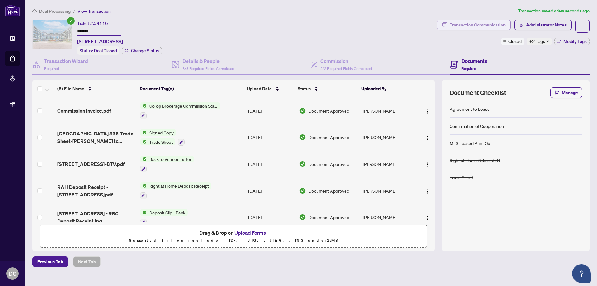
click at [484, 25] on div "Transaction Communication" at bounding box center [478, 25] width 56 height 10
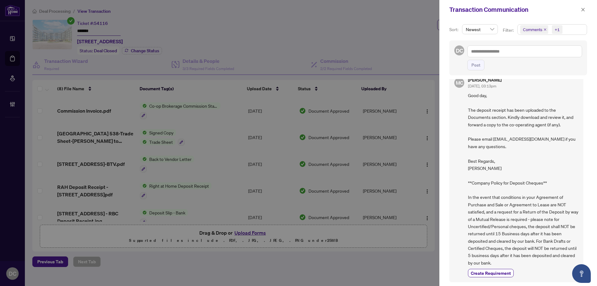
scroll to position [1, 0]
click at [583, 11] on icon "close" at bounding box center [583, 9] width 4 height 4
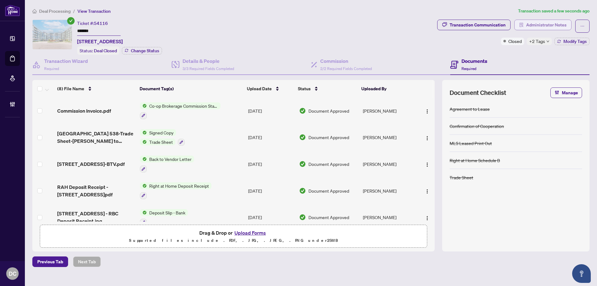
click at [560, 26] on span "Administrator Notes" at bounding box center [546, 25] width 40 height 10
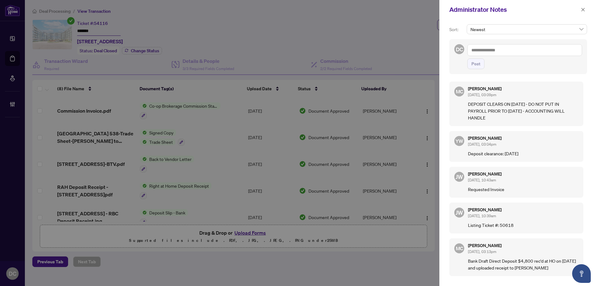
scroll to position [45, 0]
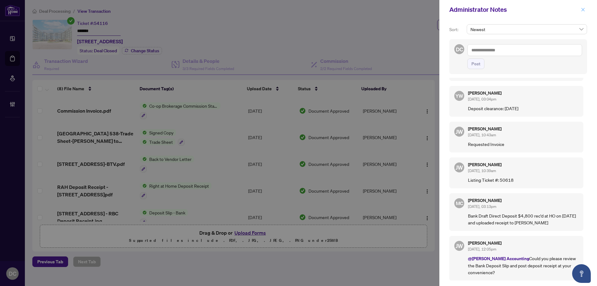
click at [584, 10] on icon "close" at bounding box center [583, 9] width 3 height 3
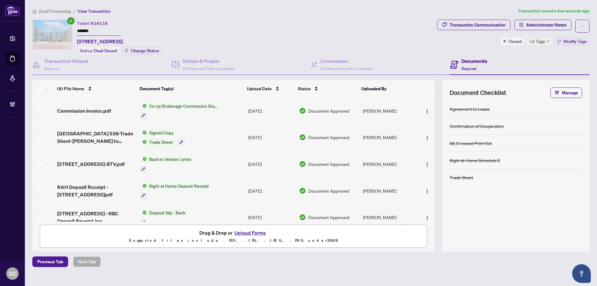
scroll to position [90, 0]
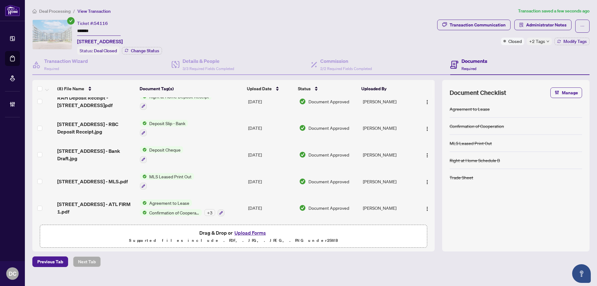
click at [235, 207] on td "Agreement to Lease Confirmation of Cooperation + 3" at bounding box center [192, 207] width 108 height 27
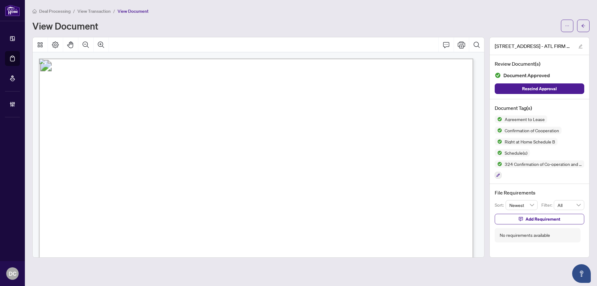
scroll to position [62, 0]
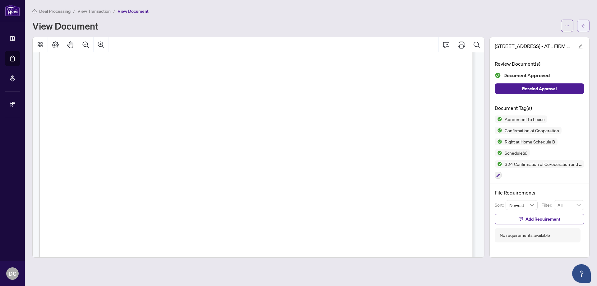
click at [587, 25] on button "button" at bounding box center [583, 26] width 12 height 12
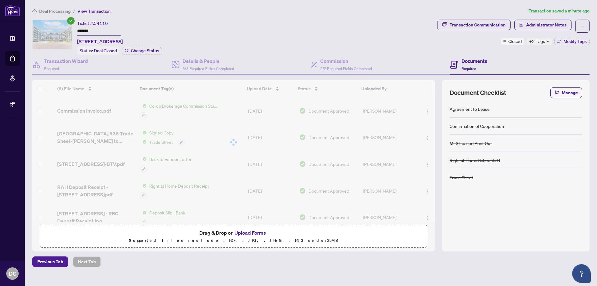
click at [225, 110] on div at bounding box center [233, 142] width 403 height 124
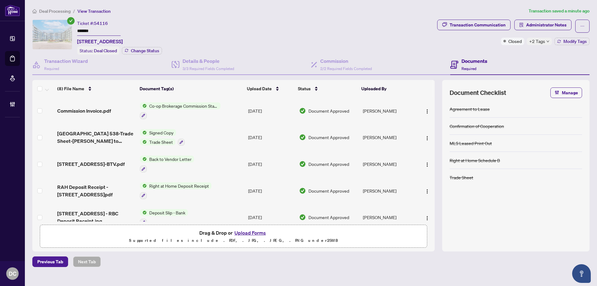
drag, startPoint x: 115, startPoint y: 111, endPoint x: 8, endPoint y: 110, distance: 106.4
click at [115, 111] on div "Commission Invoice.pdf" at bounding box center [96, 110] width 78 height 7
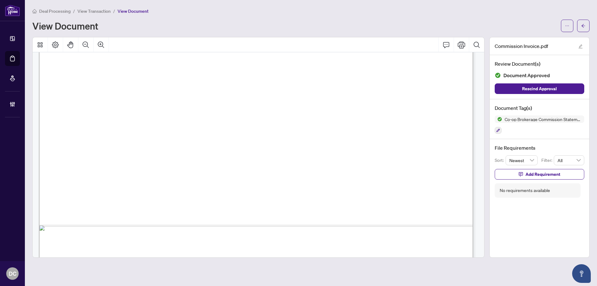
scroll to position [311, 0]
click at [578, 28] on button "button" at bounding box center [583, 26] width 12 height 12
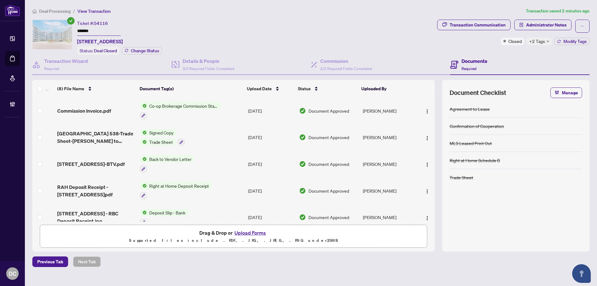
click at [541, 41] on span "+2 Tags" at bounding box center [538, 41] width 16 height 7
click at [519, 57] on div "Documents Required" at bounding box center [520, 65] width 139 height 20
click at [582, 40] on span "Modify Tags" at bounding box center [575, 41] width 23 height 4
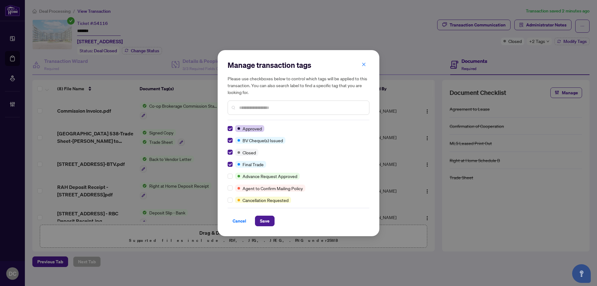
click at [264, 214] on div "Cancel Save" at bounding box center [299, 217] width 142 height 18
click at [265, 218] on span "Save" at bounding box center [265, 221] width 10 height 10
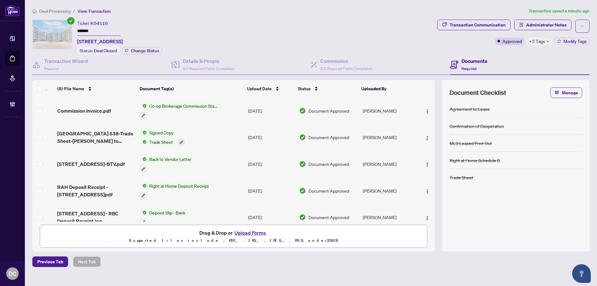
drag, startPoint x: 106, startPoint y: 29, endPoint x: 65, endPoint y: 28, distance: 40.8
click at [65, 28] on div "Ticket #: 54116 ******* 538-2501 Saw Whet Blvd, Oakville, Ontario L6M 5N2, Cana…" at bounding box center [233, 37] width 403 height 35
click at [535, 42] on span "+3 Tags" at bounding box center [538, 41] width 16 height 7
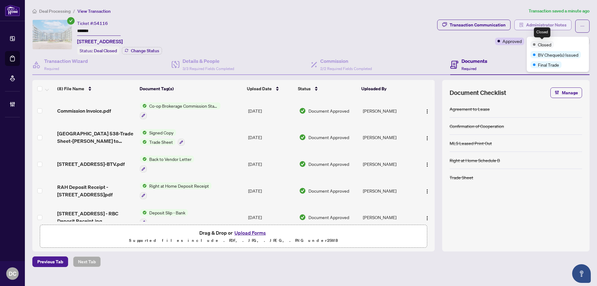
click at [541, 23] on span "Administrator Notes" at bounding box center [546, 25] width 40 height 10
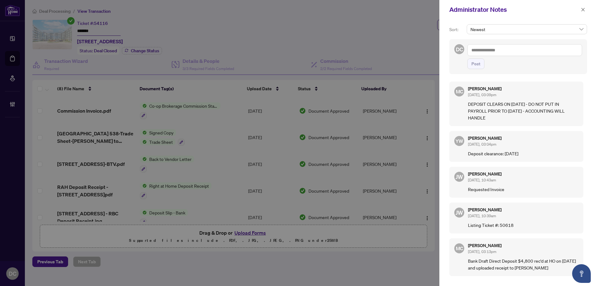
click at [526, 52] on textarea at bounding box center [525, 50] width 115 height 12
paste textarea "**********"
type textarea "**********"
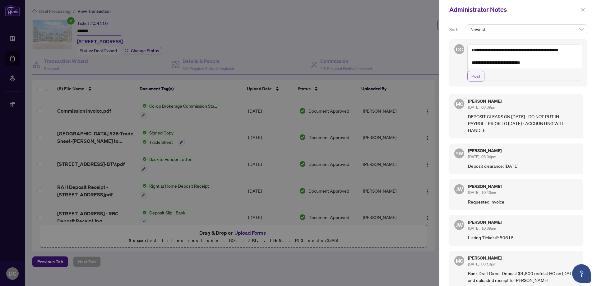
drag, startPoint x: 477, startPoint y: 86, endPoint x: 481, endPoint y: 84, distance: 4.3
click at [477, 81] on span "Post" at bounding box center [476, 76] width 9 height 10
click at [585, 8] on icon "close" at bounding box center [583, 9] width 4 height 4
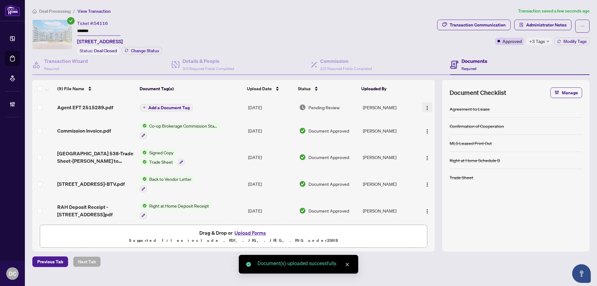
click at [429, 108] on button "button" at bounding box center [428, 107] width 10 height 10
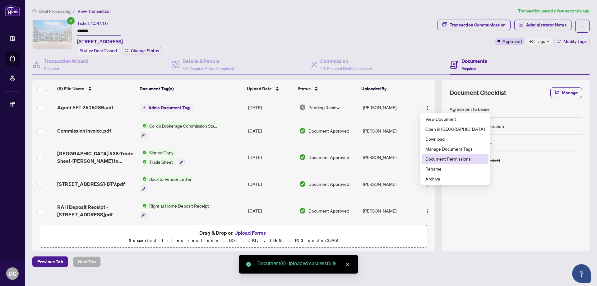
click at [441, 161] on span "Document Permissions" at bounding box center [455, 158] width 59 height 7
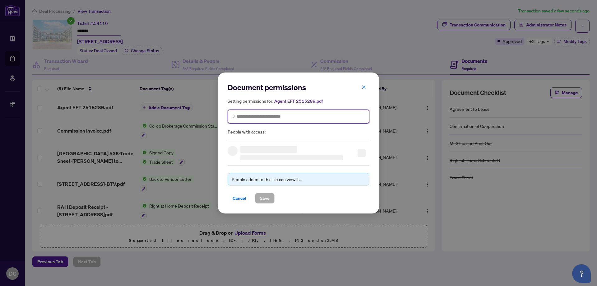
click at [337, 115] on input "search" at bounding box center [301, 116] width 129 height 7
type input "**********"
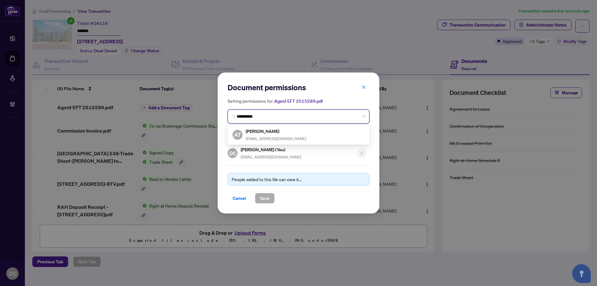
click at [298, 133] on div "AT Alvin Tung dralvintung@gmail.com" at bounding box center [299, 135] width 132 height 14
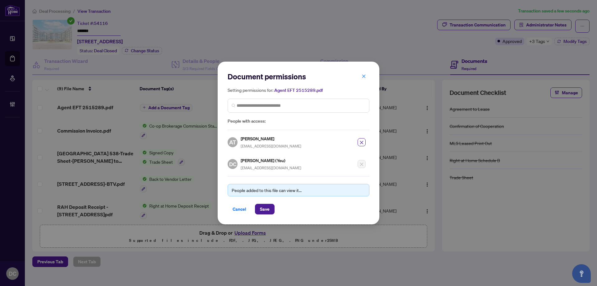
drag, startPoint x: 269, startPoint y: 207, endPoint x: 20, endPoint y: 193, distance: 249.6
click at [267, 207] on span "Save" at bounding box center [265, 209] width 10 height 10
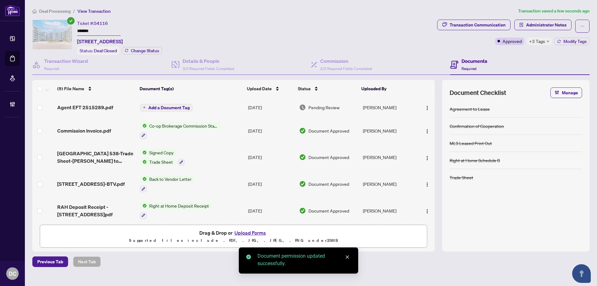
click at [540, 44] on span "+3 Tags" at bounding box center [538, 41] width 16 height 7
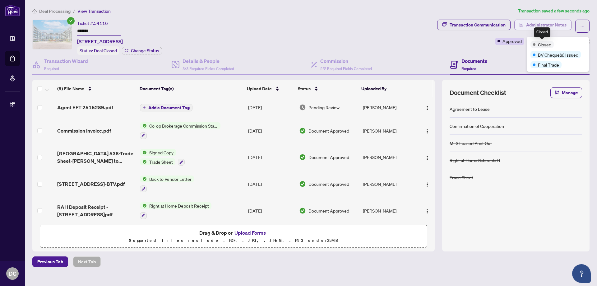
click at [544, 24] on span "Administrator Notes" at bounding box center [546, 25] width 40 height 10
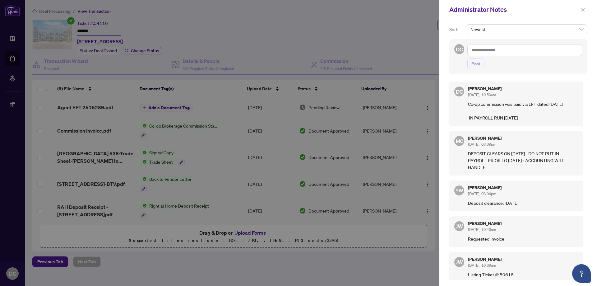
drag, startPoint x: 581, startPoint y: 12, endPoint x: 427, endPoint y: 0, distance: 153.8
click at [580, 11] on button "button" at bounding box center [583, 9] width 8 height 7
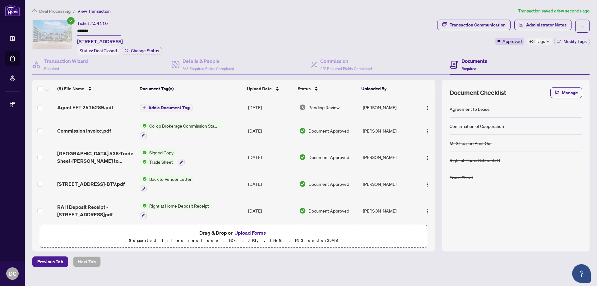
click at [41, 12] on span "Deal Processing" at bounding box center [54, 11] width 31 height 6
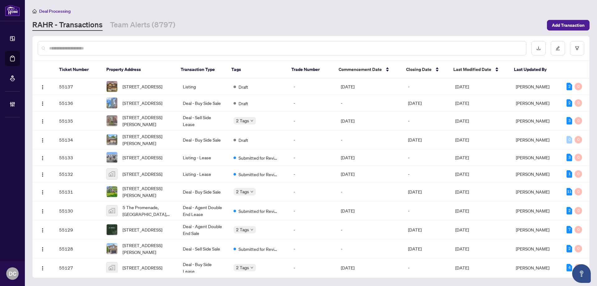
click at [143, 45] on input "text" at bounding box center [285, 48] width 472 height 7
paste input "*******"
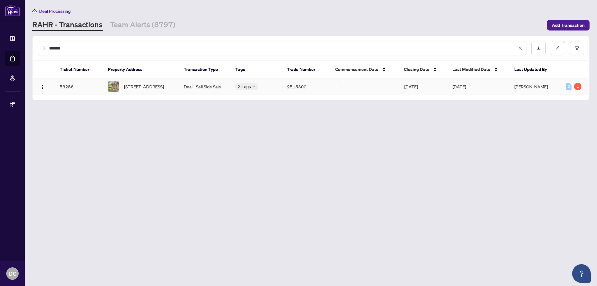
type input "*******"
click at [147, 85] on span "137 Trillium Tr, Trent Hills, Ontario K0L 1L0, Canada" at bounding box center [144, 86] width 40 height 7
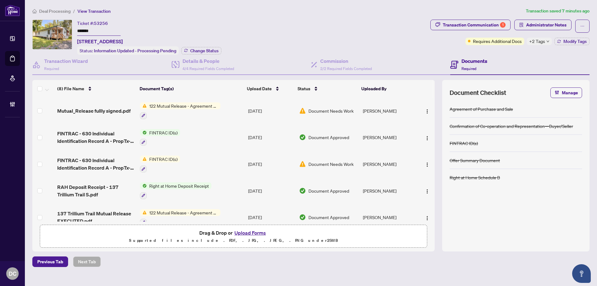
click at [230, 107] on td "122 Mutual Release - Agreement of Purchase and Sale" at bounding box center [192, 110] width 108 height 27
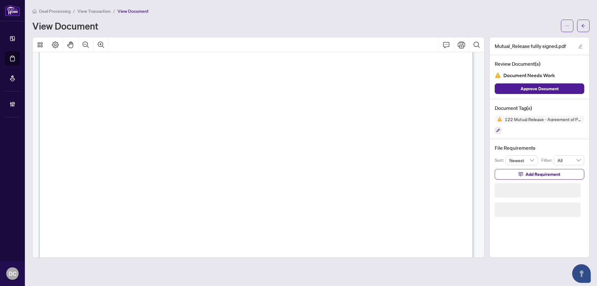
scroll to position [93, 0]
click at [581, 29] on button "button" at bounding box center [583, 26] width 12 height 12
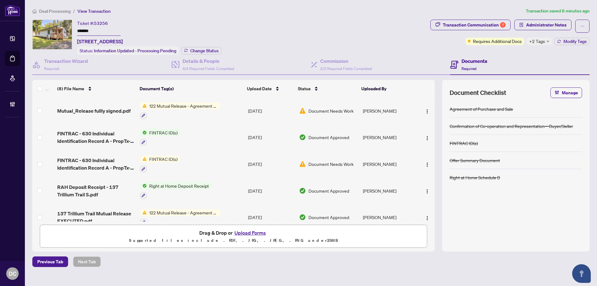
click at [542, 41] on span "+2 Tags" at bounding box center [538, 41] width 16 height 7
click at [508, 51] on div "Transaction Communication 1 Administrator Notes Requires Additional Docs +2 Tag…" at bounding box center [510, 37] width 162 height 35
click at [566, 43] on span "Modify Tags" at bounding box center [575, 41] width 23 height 4
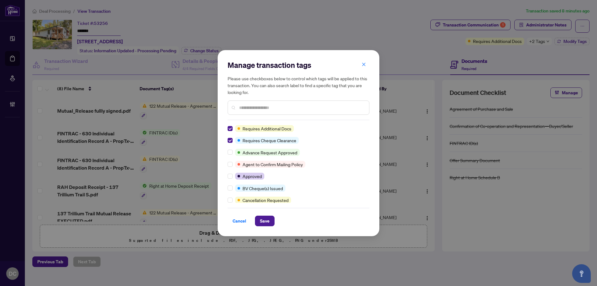
click at [247, 108] on input "text" at bounding box center [301, 107] width 125 height 7
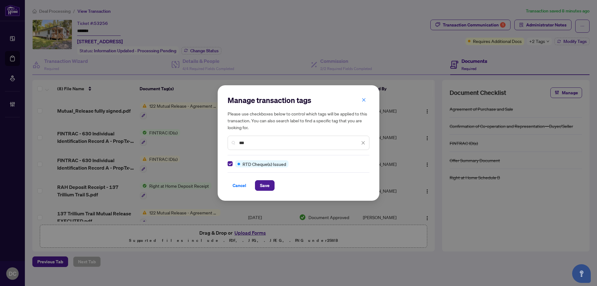
drag, startPoint x: 253, startPoint y: 141, endPoint x: 186, endPoint y: 140, distance: 66.9
click at [186, 140] on div "Manage transaction tags Please use checkboxes below to control which tags will …" at bounding box center [298, 143] width 597 height 286
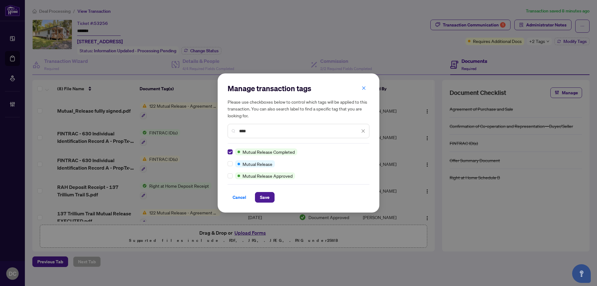
drag, startPoint x: 261, startPoint y: 128, endPoint x: 214, endPoint y: 129, distance: 47.0
click at [214, 129] on div "Manage transaction tags Please use checkboxes below to control which tags will …" at bounding box center [298, 143] width 597 height 286
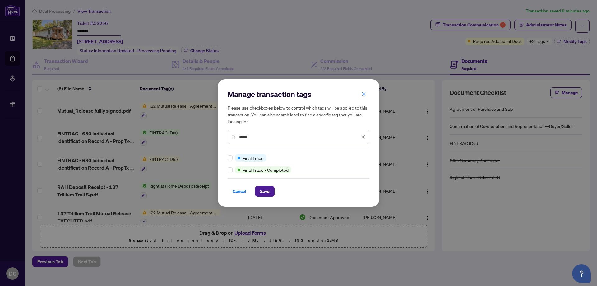
type input "*****"
click at [228, 158] on div "Manage transaction tags Please use checkboxes below to control which tags will …" at bounding box center [299, 142] width 162 height 127
drag, startPoint x: 263, startPoint y: 194, endPoint x: 197, endPoint y: 175, distance: 68.4
click at [260, 193] on span "Save" at bounding box center [265, 191] width 10 height 10
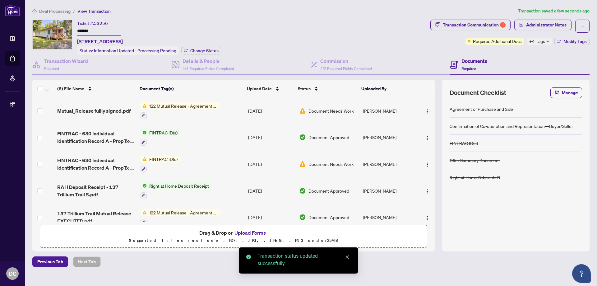
click at [547, 42] on icon "down" at bounding box center [548, 41] width 3 height 3
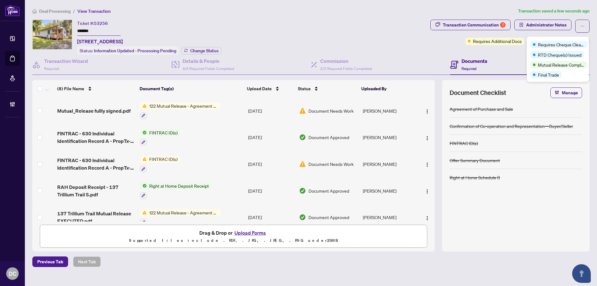
click at [489, 57] on div "Documents Required" at bounding box center [520, 65] width 139 height 20
click at [566, 42] on span "Modify Tags" at bounding box center [575, 41] width 23 height 4
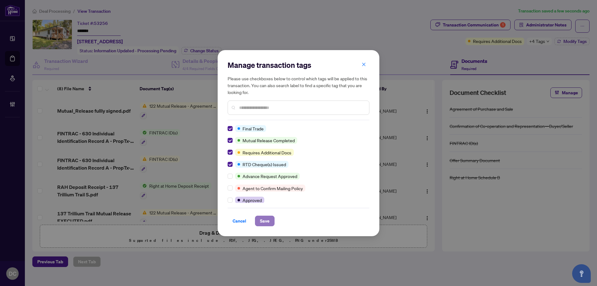
click at [271, 222] on button "Save" at bounding box center [265, 221] width 20 height 11
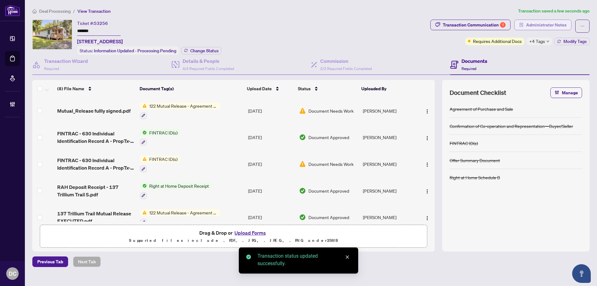
click at [542, 27] on span "Administrator Notes" at bounding box center [546, 25] width 40 height 10
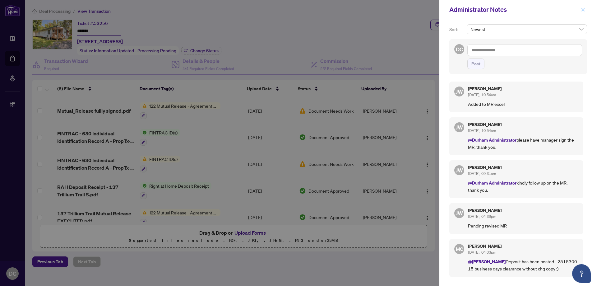
click at [583, 9] on icon "close" at bounding box center [583, 9] width 4 height 4
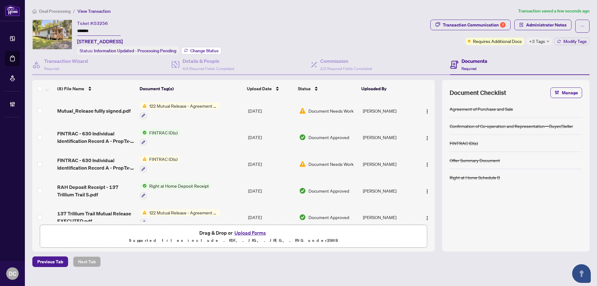
click at [199, 49] on span "Change Status" at bounding box center [204, 51] width 28 height 4
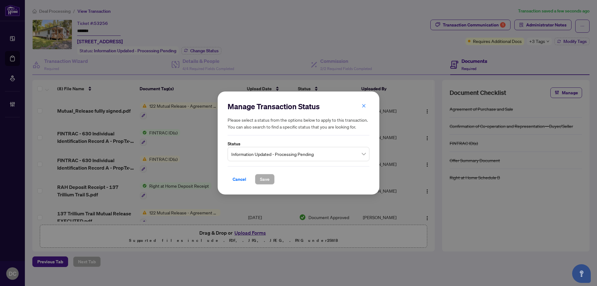
click at [324, 156] on span "Information Updated - Processing Pending" at bounding box center [298, 154] width 134 height 12
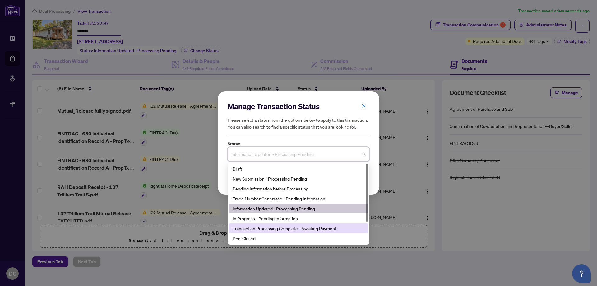
scroll to position [30, 0]
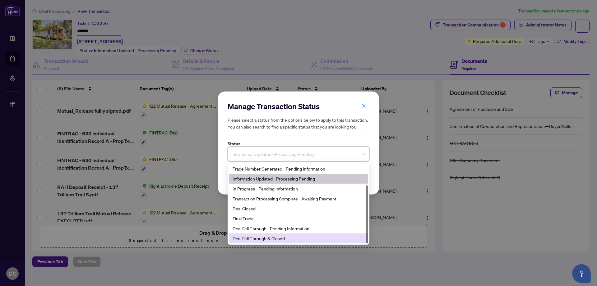
click at [288, 239] on div "Deal Fell Through & Closed" at bounding box center [299, 238] width 132 height 7
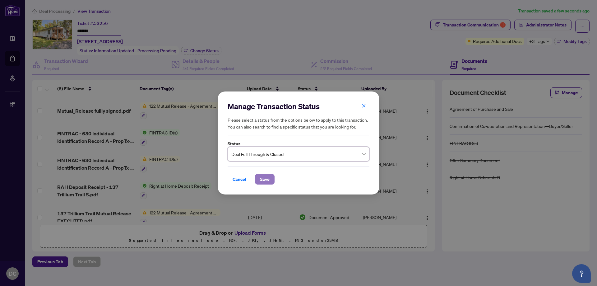
click at [268, 175] on span "Save" at bounding box center [265, 179] width 10 height 10
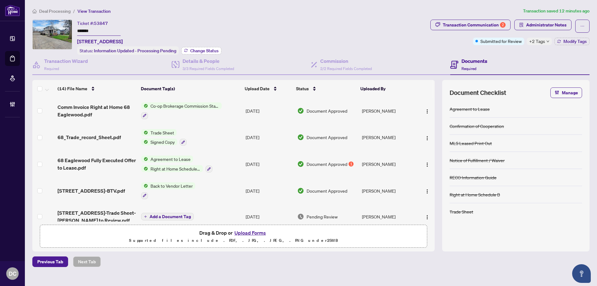
click at [201, 49] on span "Change Status" at bounding box center [204, 51] width 28 height 4
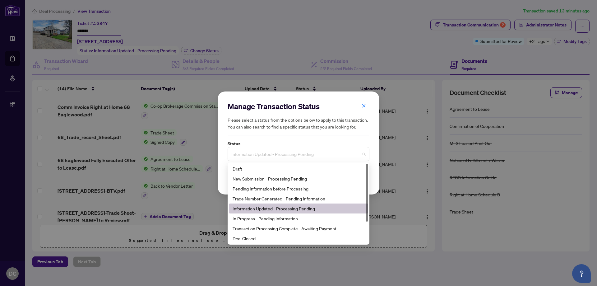
click at [291, 151] on span "Information Updated - Processing Pending" at bounding box center [298, 154] width 134 height 12
click at [259, 238] on div "Deal Closed" at bounding box center [299, 238] width 132 height 7
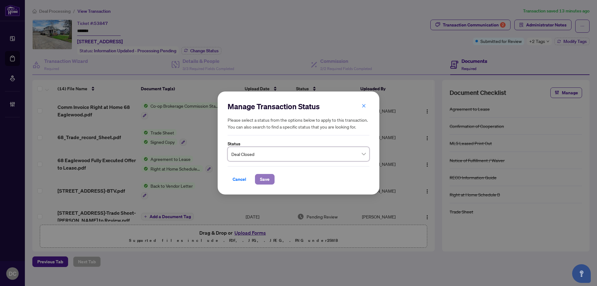
click at [265, 180] on span "Save" at bounding box center [265, 179] width 10 height 10
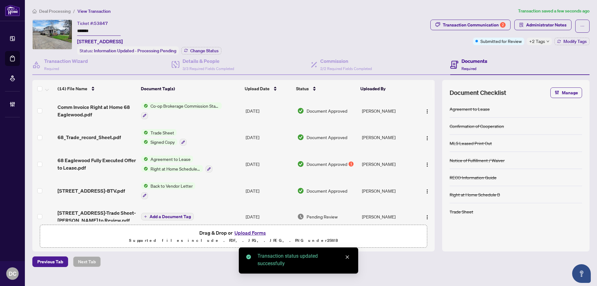
click at [99, 32] on input "*******" at bounding box center [99, 31] width 44 height 9
drag, startPoint x: 80, startPoint y: 30, endPoint x: 58, endPoint y: 29, distance: 22.1
click at [58, 29] on div "Ticket #: 53847 ******* [STREET_ADDRESS] Status: Information Updated - Processi…" at bounding box center [230, 37] width 396 height 35
click at [545, 41] on div "+2 Tags" at bounding box center [539, 41] width 25 height 7
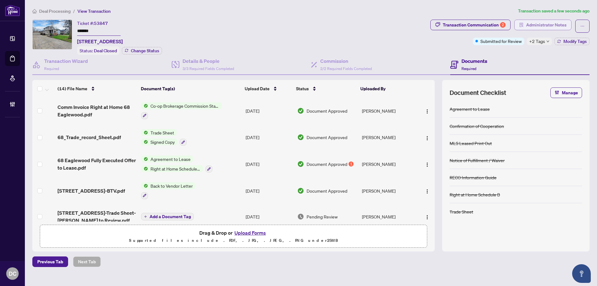
click at [537, 20] on span "Administrator Notes" at bounding box center [546, 25] width 40 height 10
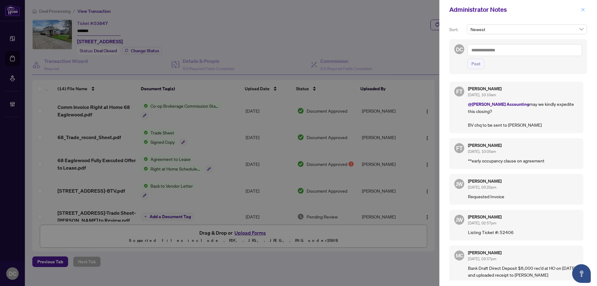
drag, startPoint x: 584, startPoint y: 11, endPoint x: 466, endPoint y: 0, distance: 118.1
click at [584, 11] on icon "close" at bounding box center [583, 9] width 4 height 4
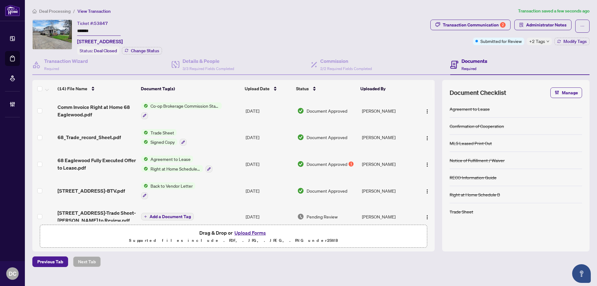
drag, startPoint x: 112, startPoint y: 32, endPoint x: 65, endPoint y: 32, distance: 47.0
click at [64, 32] on div "Ticket #: 53847 ******* [STREET_ADDRESS] Status: Deal Closed Change Status" at bounding box center [230, 37] width 396 height 35
click at [234, 163] on td "Agreement to Lease Right at Home Schedule B" at bounding box center [191, 164] width 105 height 27
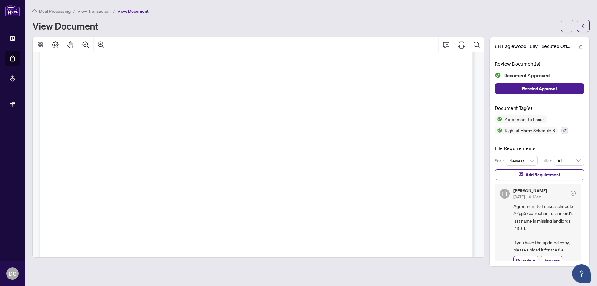
scroll to position [2606, 0]
click at [586, 30] on span "button" at bounding box center [584, 26] width 4 height 10
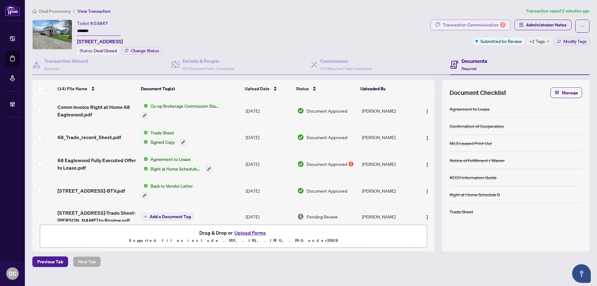
click at [491, 26] on div "Transaction Communication 2" at bounding box center [474, 25] width 63 height 10
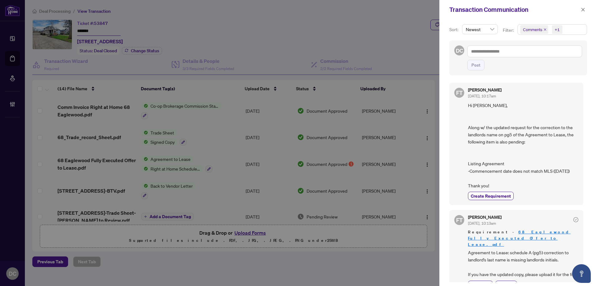
scroll to position [124, 0]
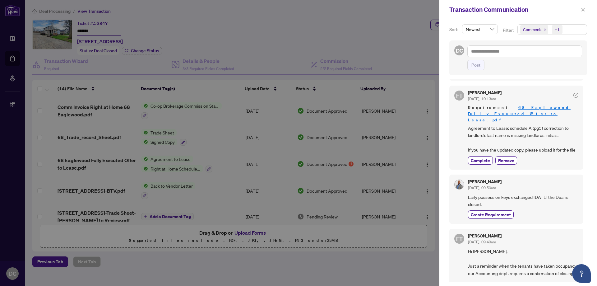
drag, startPoint x: 582, startPoint y: 10, endPoint x: 534, endPoint y: 6, distance: 48.7
click at [582, 10] on icon "close" at bounding box center [583, 9] width 4 height 4
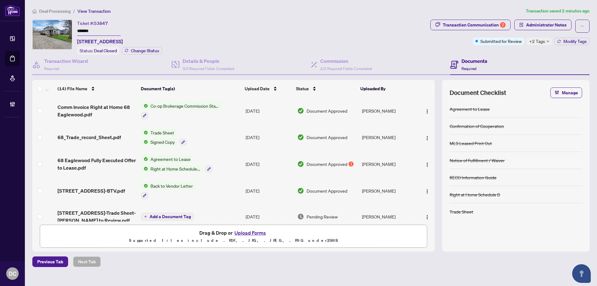
click at [230, 119] on td "Co-op Brokerage Commission Statement" at bounding box center [191, 110] width 105 height 27
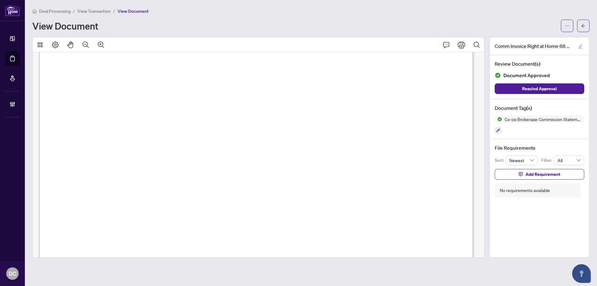
scroll to position [249, 0]
click at [582, 25] on icon "arrow-left" at bounding box center [584, 26] width 4 height 4
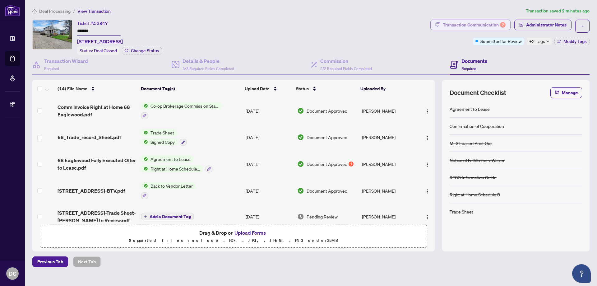
click at [502, 22] on div "2" at bounding box center [503, 25] width 6 height 6
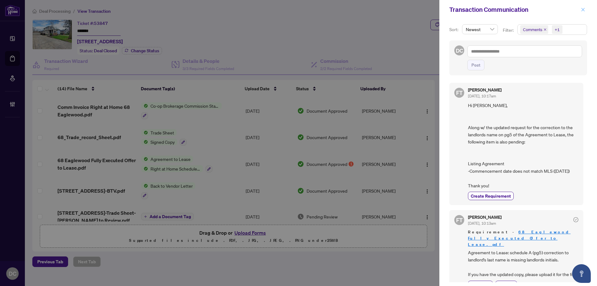
click at [581, 9] on button "button" at bounding box center [583, 9] width 8 height 7
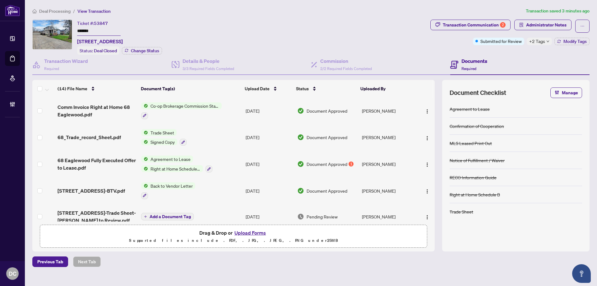
click at [544, 42] on span "+2 Tags" at bounding box center [538, 41] width 16 height 7
click at [524, 55] on div "Documents Required" at bounding box center [520, 65] width 139 height 20
click at [567, 42] on span "Modify Tags" at bounding box center [575, 41] width 23 height 4
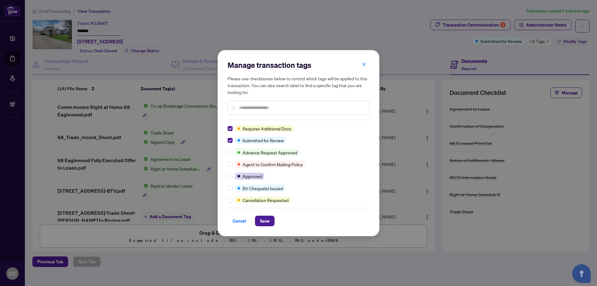
drag, startPoint x: 268, startPoint y: 223, endPoint x: 247, endPoint y: 179, distance: 48.8
click at [247, 179] on div "Manage transaction tags Please use checkboxes below to control which tags will …" at bounding box center [299, 143] width 142 height 166
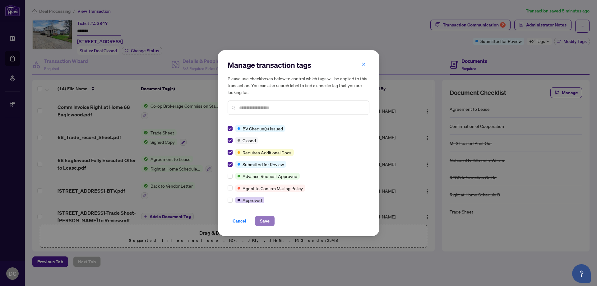
click at [264, 220] on span "Save" at bounding box center [265, 221] width 10 height 10
drag, startPoint x: 109, startPoint y: 30, endPoint x: 105, endPoint y: 31, distance: 4.6
click at [109, 30] on div "Manage transaction tags Please use checkboxes below to control which tags will …" at bounding box center [298, 143] width 597 height 286
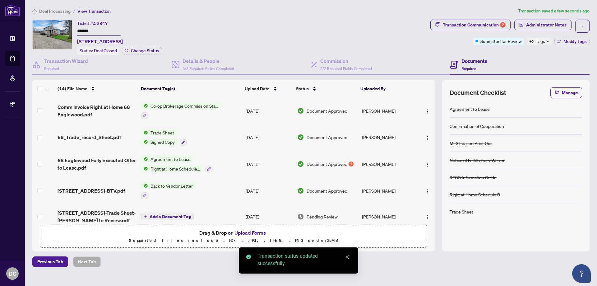
drag, startPoint x: 105, startPoint y: 30, endPoint x: 53, endPoint y: 31, distance: 51.3
click at [53, 31] on div "Ticket #: 53847 ******* [STREET_ADDRESS] Status: Deal Closed Change Status" at bounding box center [230, 37] width 396 height 35
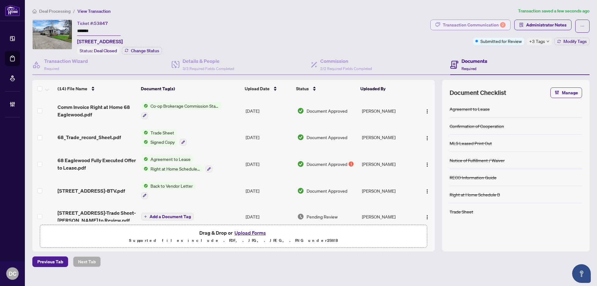
click at [466, 25] on div "Transaction Communication 2" at bounding box center [474, 25] width 63 height 10
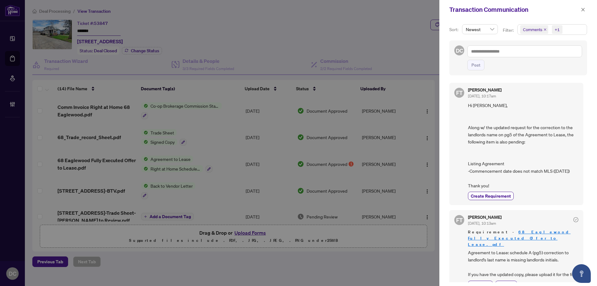
click at [568, 33] on span "Comments +1" at bounding box center [552, 30] width 69 height 10
click at [554, 56] on span "Comments" at bounding box center [555, 55] width 55 height 7
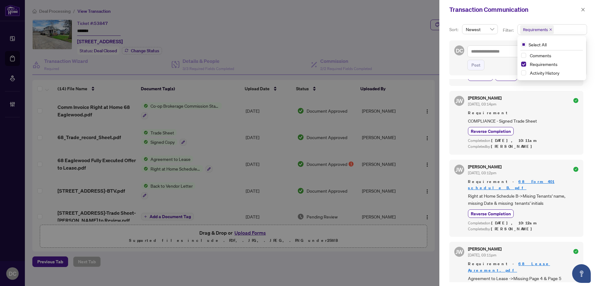
scroll to position [162, 0]
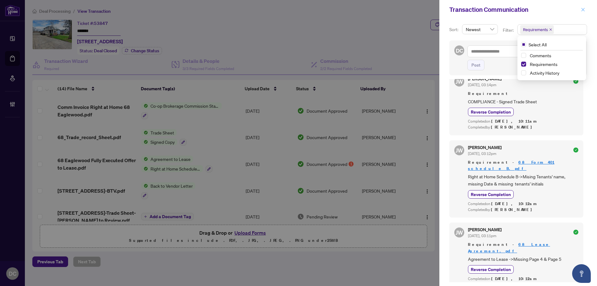
drag, startPoint x: 584, startPoint y: 7, endPoint x: 334, endPoint y: 7, distance: 250.2
click at [582, 7] on span "button" at bounding box center [583, 10] width 4 height 10
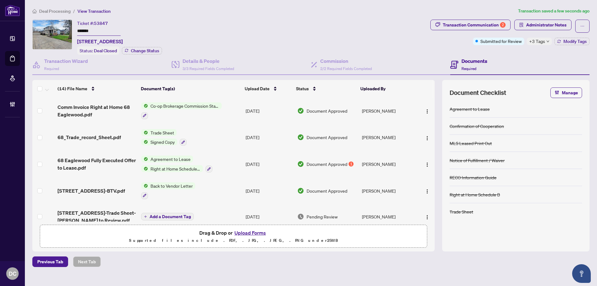
click at [210, 136] on td "Trade Sheet Signed Copy" at bounding box center [191, 137] width 105 height 27
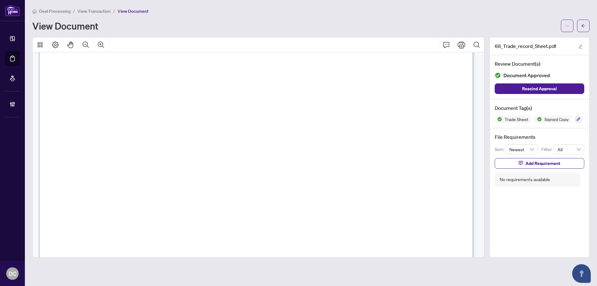
scroll to position [249, 0]
drag, startPoint x: 584, startPoint y: 26, endPoint x: 10, endPoint y: 55, distance: 574.8
click at [578, 25] on button "button" at bounding box center [583, 26] width 12 height 12
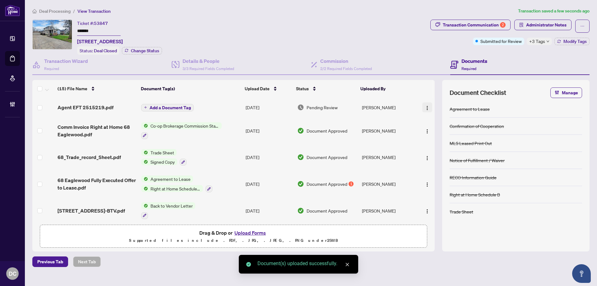
click at [425, 105] on img "button" at bounding box center [427, 107] width 5 height 5
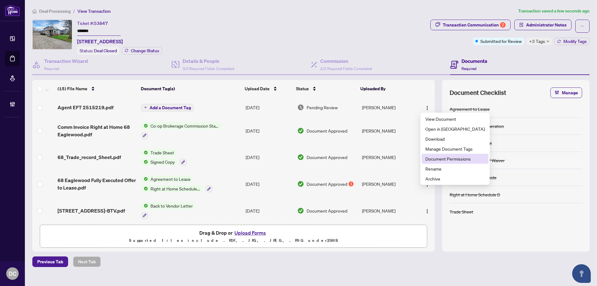
click at [436, 158] on span "Document Permissions" at bounding box center [455, 158] width 59 height 7
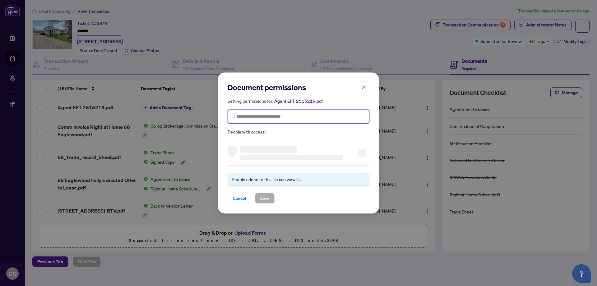
click at [290, 115] on input "search" at bounding box center [301, 116] width 129 height 7
type input "**********"
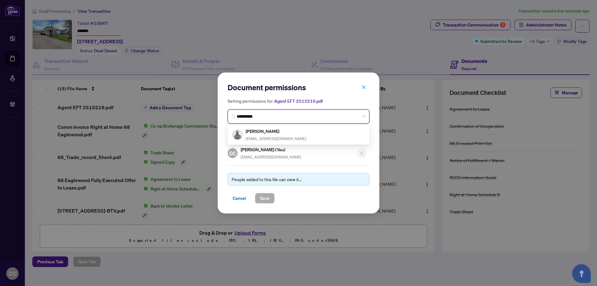
click at [284, 134] on div "[PERSON_NAME] [EMAIL_ADDRESS][DOMAIN_NAME]" at bounding box center [299, 135] width 132 height 14
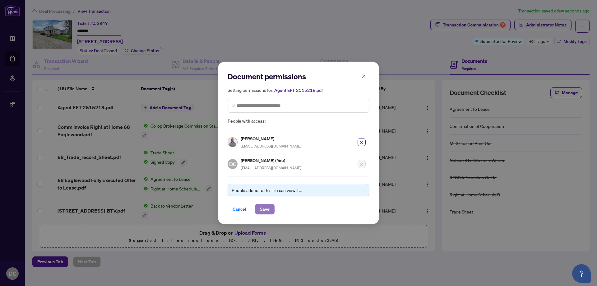
click at [266, 211] on span "Save" at bounding box center [265, 209] width 10 height 10
click at [549, 44] on div "Document permissions Setting permissions for: Agent EFT 2515219.pdf 3993 [PERSO…" at bounding box center [298, 143] width 597 height 286
click at [547, 43] on div "Document permissions Setting permissions for: Agent EFT 2515219.pdf 3993 [PERSO…" at bounding box center [298, 143] width 597 height 286
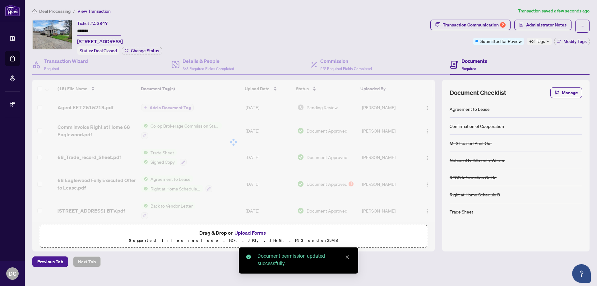
click at [544, 43] on span "+3 Tags" at bounding box center [538, 41] width 16 height 7
click at [501, 53] on div "Transaction Communication 2 Administrator Notes Submitted for Review +3 Tags Mo…" at bounding box center [510, 37] width 162 height 35
click at [568, 44] on button "Modify Tags" at bounding box center [572, 41] width 35 height 7
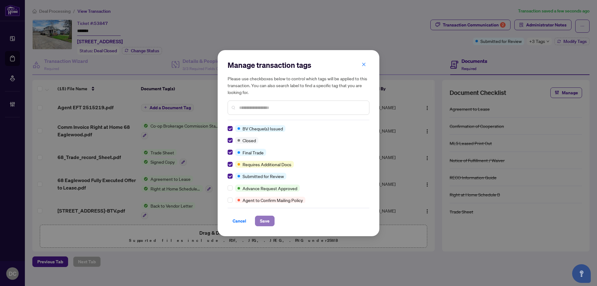
click at [265, 217] on span "Save" at bounding box center [265, 221] width 10 height 10
click at [554, 27] on div "Manage transaction tags Please use checkboxes below to control which tags will …" at bounding box center [298, 143] width 597 height 286
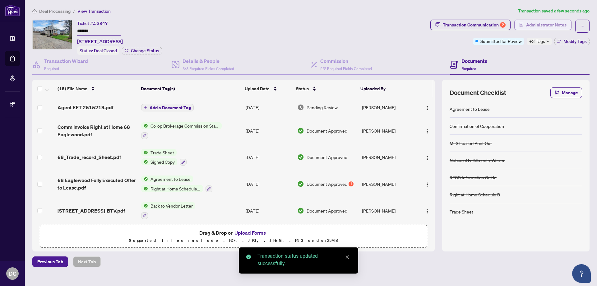
drag, startPoint x: 557, startPoint y: 26, endPoint x: 553, endPoint y: 26, distance: 4.0
click at [553, 26] on span "Administrator Notes" at bounding box center [546, 25] width 40 height 10
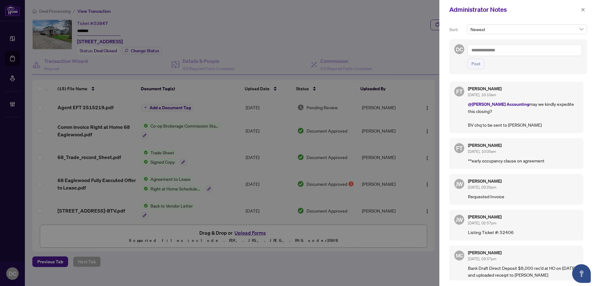
click at [531, 179] on h5 "[PERSON_NAME]" at bounding box center [523, 181] width 110 height 4
click at [540, 54] on textarea at bounding box center [525, 50] width 115 height 12
paste textarea "**********"
type textarea "**********"
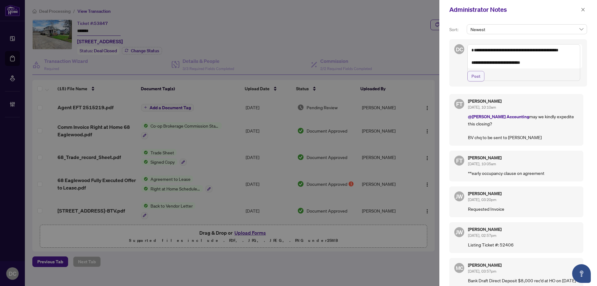
drag, startPoint x: 482, startPoint y: 88, endPoint x: 490, endPoint y: 86, distance: 9.0
click at [482, 82] on button "Post" at bounding box center [476, 76] width 17 height 11
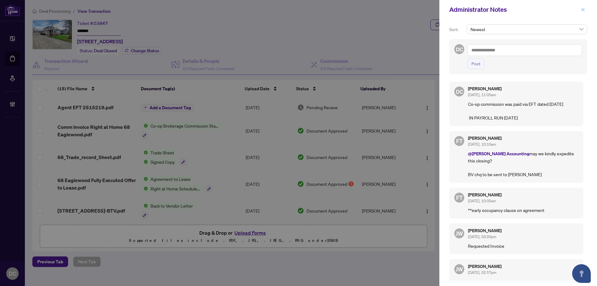
click at [585, 10] on icon "close" at bounding box center [583, 9] width 4 height 4
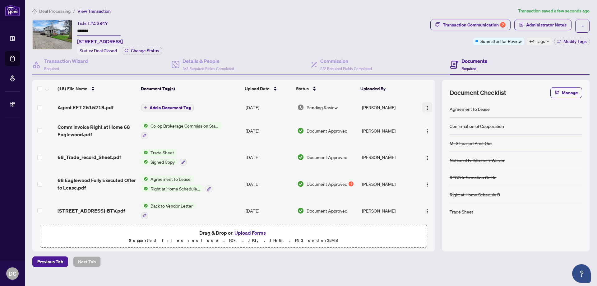
click at [429, 106] on button "button" at bounding box center [428, 107] width 10 height 10
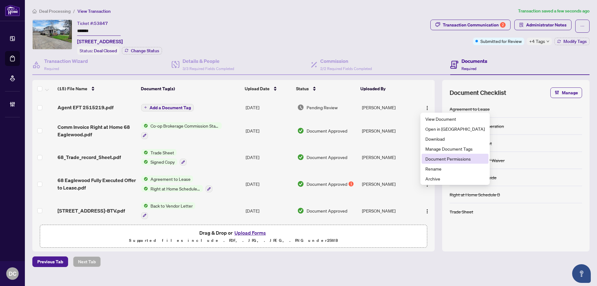
click at [428, 158] on span "Document Permissions" at bounding box center [455, 158] width 59 height 7
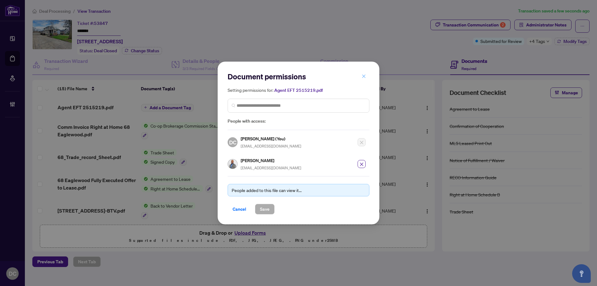
click at [365, 78] on icon "close" at bounding box center [364, 76] width 4 height 4
